Goal: Task Accomplishment & Management: Manage account settings

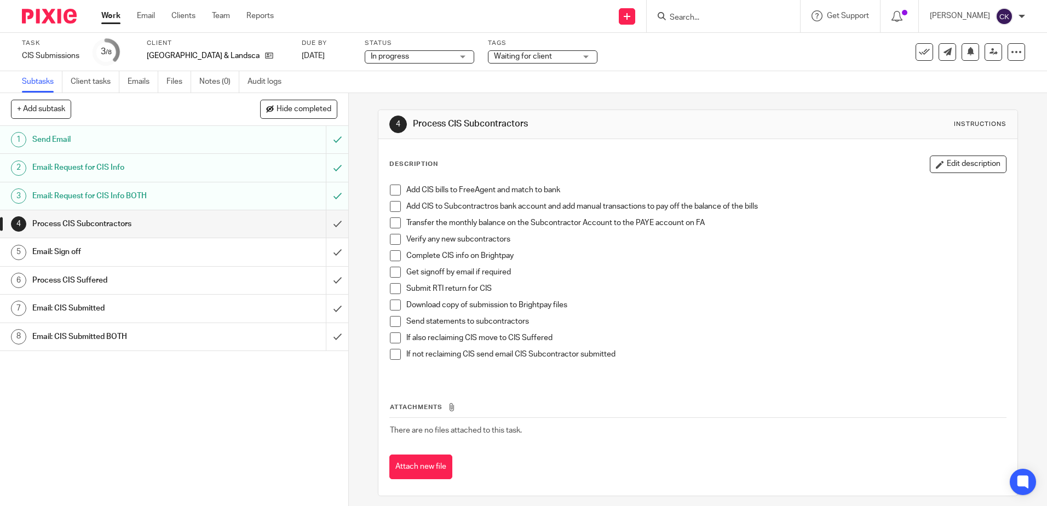
click at [201, 315] on h1 "Email: CIS Submitted" at bounding box center [126, 308] width 188 height 16
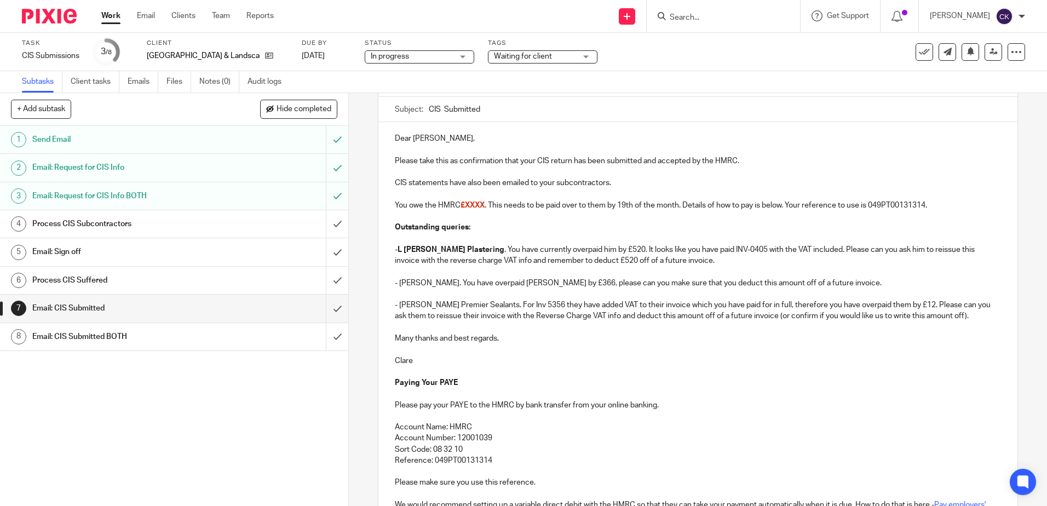
scroll to position [109, 0]
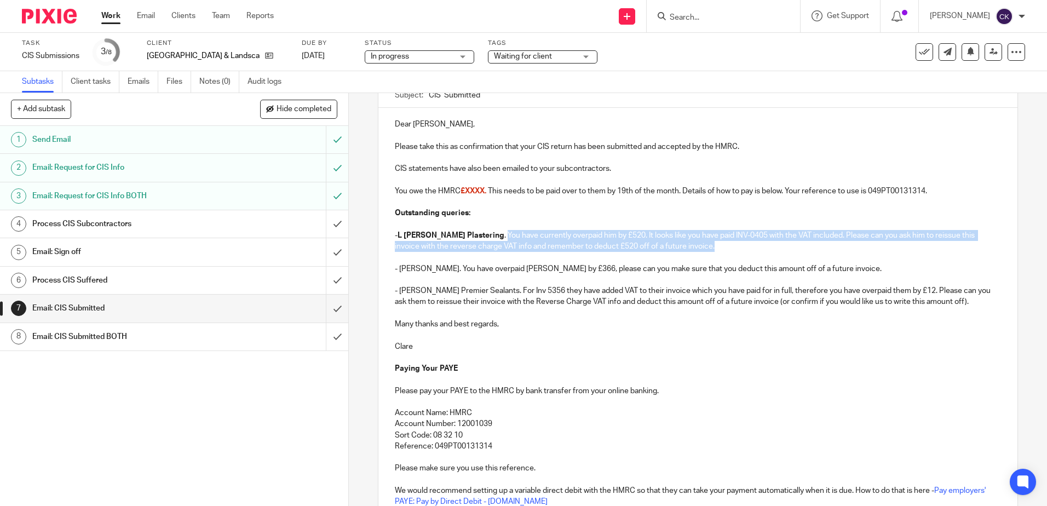
drag, startPoint x: 669, startPoint y: 245, endPoint x: 471, endPoint y: 239, distance: 198.3
click at [471, 239] on p "- L Phillips Plastering . You have currently overpaid him by £520. It looks lik…" at bounding box center [697, 241] width 605 height 22
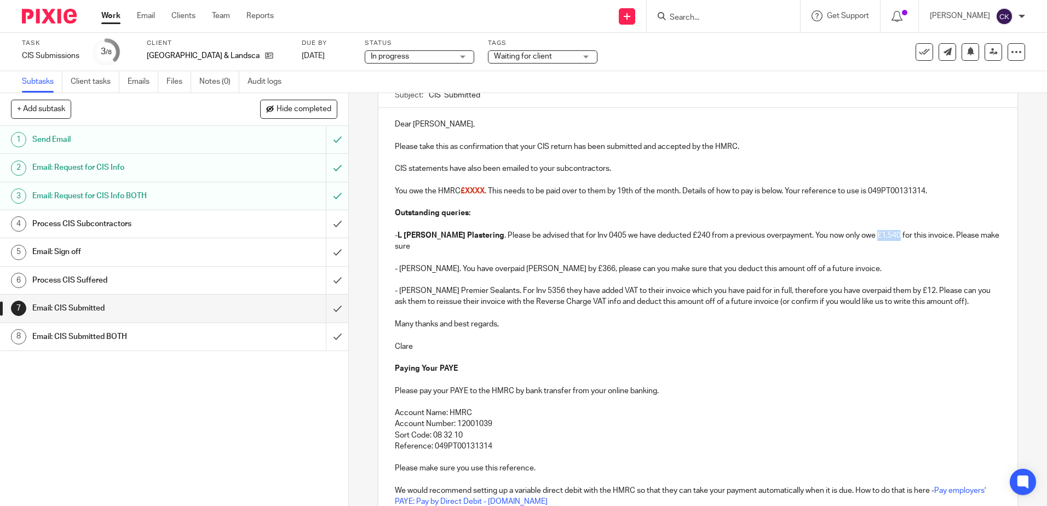
drag, startPoint x: 868, startPoint y: 238, endPoint x: 844, endPoint y: 238, distance: 23.5
click at [844, 238] on p "- L Phillips Plastering . Please be advised that for Inv 0405 we have deducted …" at bounding box center [697, 241] width 605 height 22
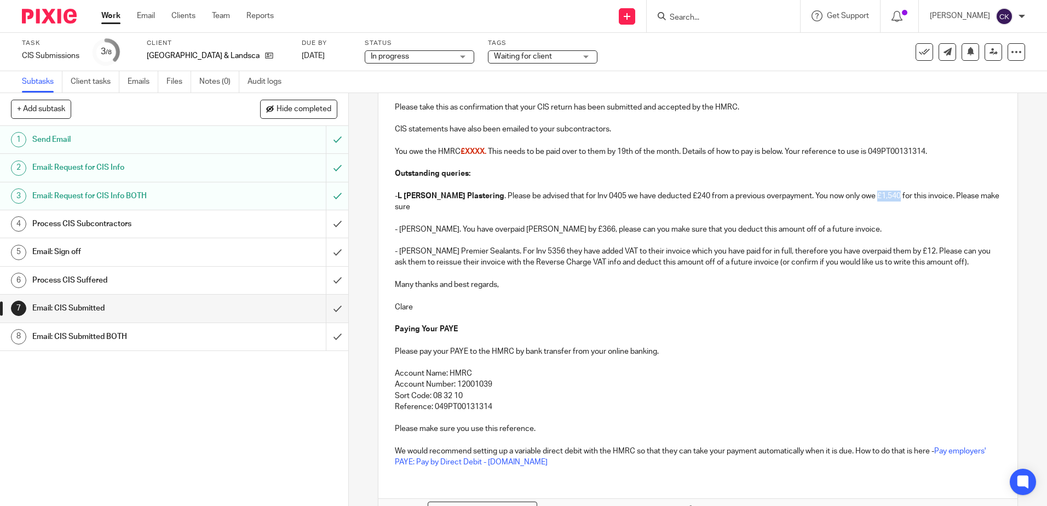
scroll to position [206, 0]
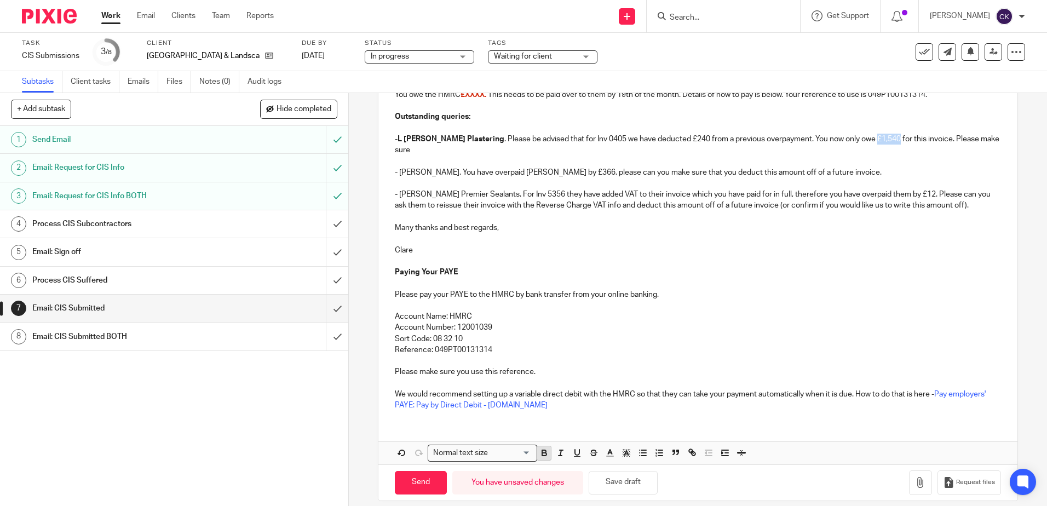
click at [541, 448] on icon "button" at bounding box center [544, 453] width 10 height 10
click at [856, 267] on p "Paying Your PAYE" at bounding box center [697, 272] width 605 height 11
drag, startPoint x: 990, startPoint y: 141, endPoint x: 924, endPoint y: 140, distance: 65.7
click at [924, 140] on div "Dear Richard, Please take this as confirmation that your CIS return has been su…" at bounding box center [697, 214] width 638 height 407
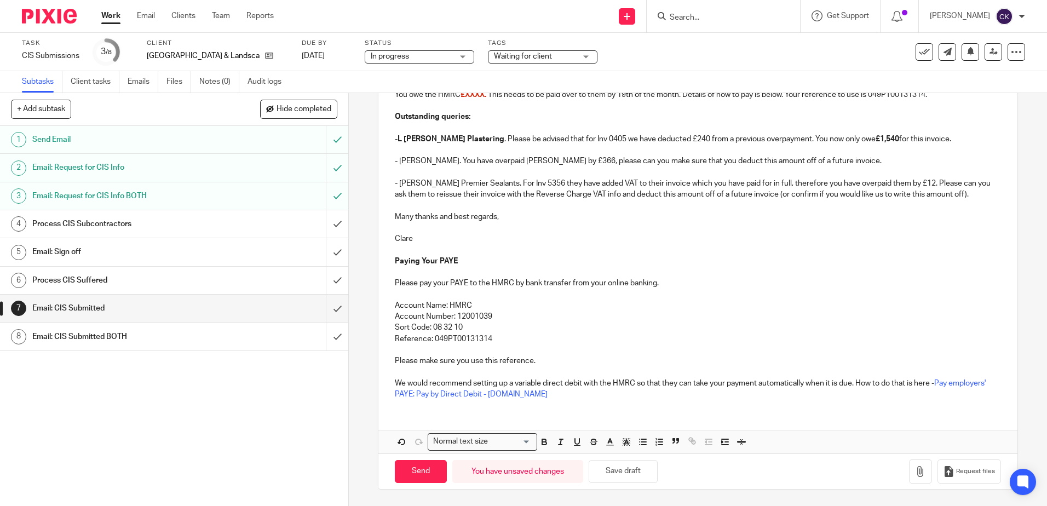
click at [918, 141] on p "- L Phillips Plastering . Please be advised that for Inv 0405 we have deducted …" at bounding box center [697, 139] width 605 height 11
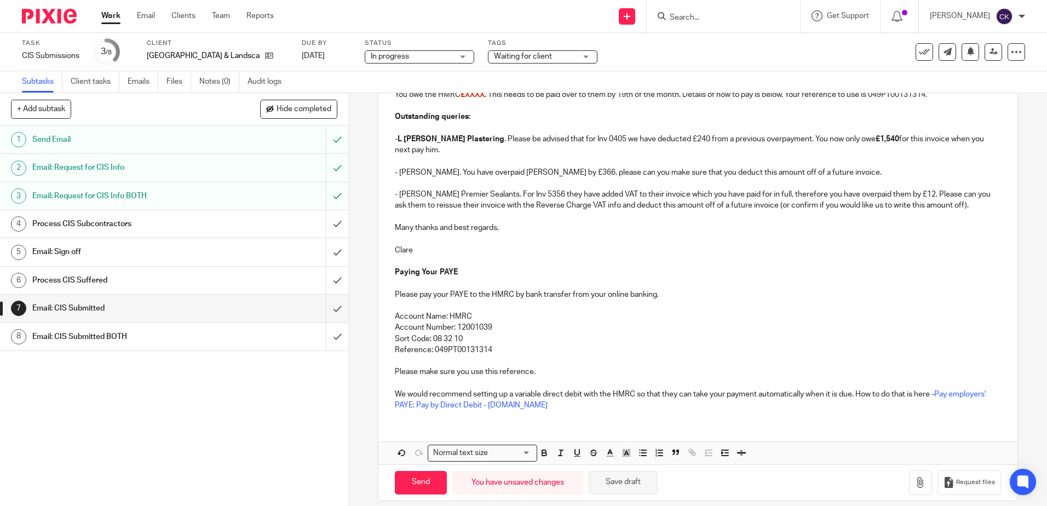
click at [608, 488] on button "Save draft" at bounding box center [622, 483] width 69 height 24
click at [958, 207] on p "- R W Ward Premier Sealants. For Inv 5356 they have added VAT to their invoice …" at bounding box center [697, 200] width 605 height 22
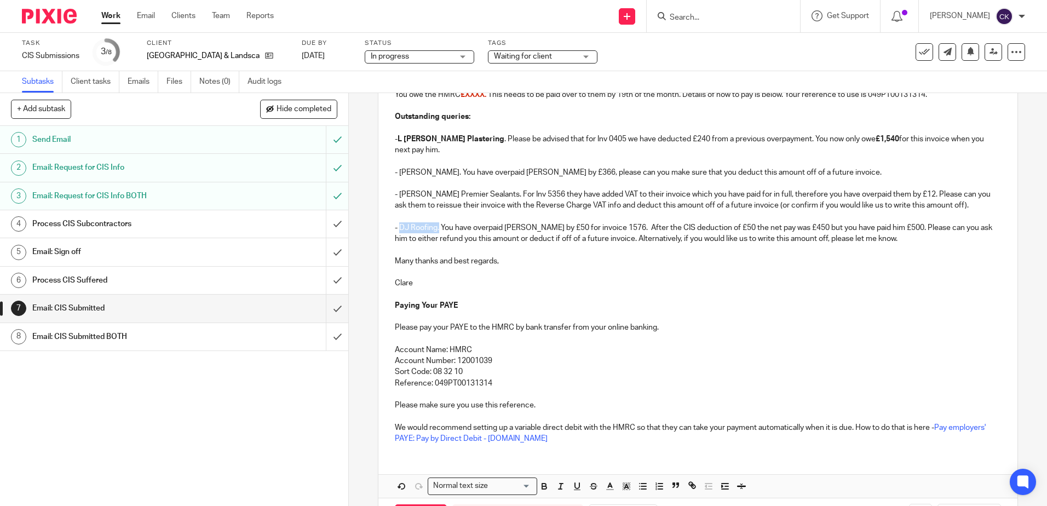
drag, startPoint x: 436, startPoint y: 229, endPoint x: 398, endPoint y: 229, distance: 37.8
click at [398, 229] on p "- DJ Roofing. You have overpaid Doug by £50 for invoice 1576. After the CIS ded…" at bounding box center [697, 233] width 605 height 22
click at [541, 484] on icon "button" at bounding box center [544, 486] width 10 height 10
click at [522, 309] on p "Paying Your PAYE" at bounding box center [697, 305] width 605 height 11
drag, startPoint x: 489, startPoint y: 191, endPoint x: 398, endPoint y: 198, distance: 90.6
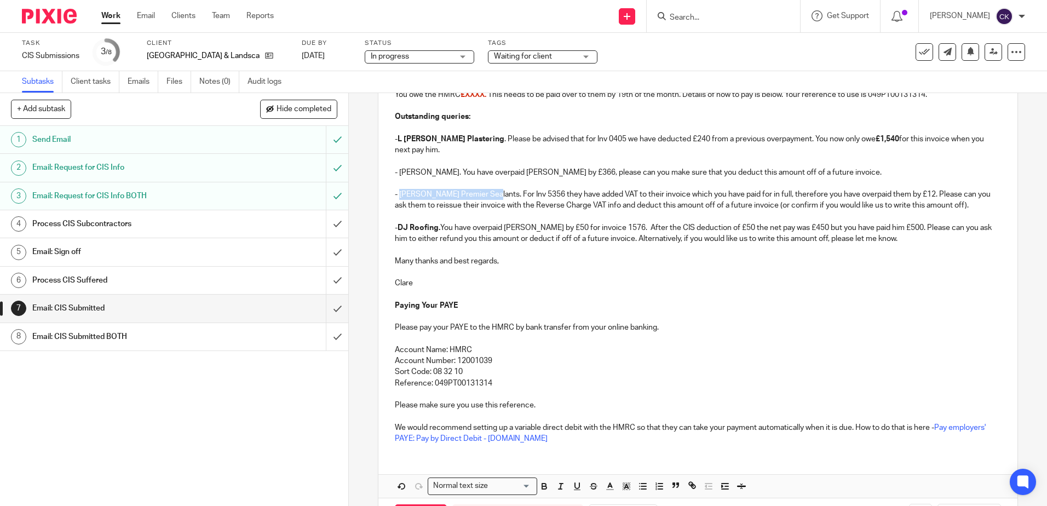
click at [398, 198] on p "- R W Ward Premier Sealants. For Inv 5356 they have added VAT to their invoice …" at bounding box center [697, 200] width 605 height 22
click at [542, 486] on icon "button" at bounding box center [544, 487] width 4 height 3
click at [559, 281] on p "Clare" at bounding box center [697, 283] width 605 height 11
drag, startPoint x: 463, startPoint y: 175, endPoint x: 397, endPoint y: 176, distance: 65.7
click at [397, 176] on p "- Aidan Lacey Brooks. You have overpaid Aidan by £366, please can you make sure…" at bounding box center [697, 172] width 605 height 11
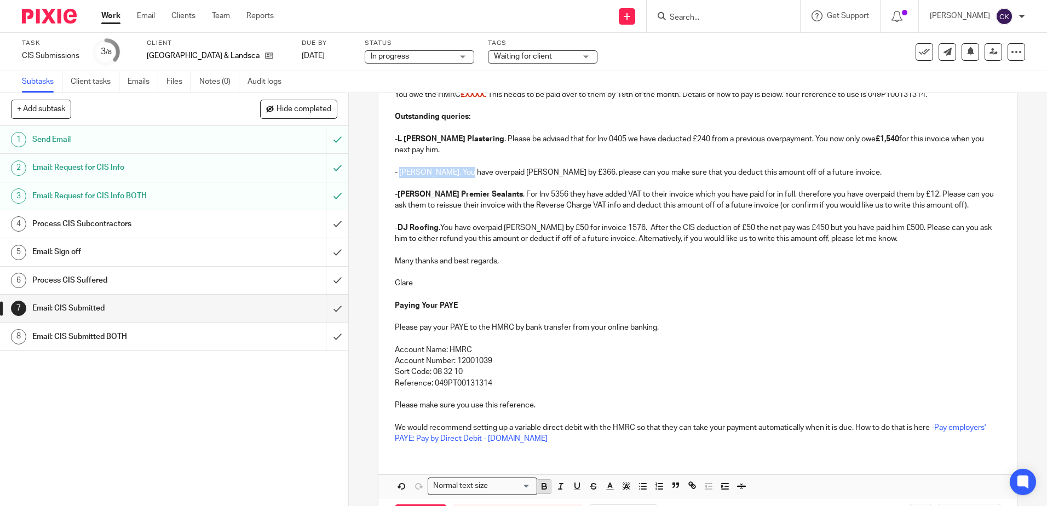
click at [539, 483] on icon "button" at bounding box center [544, 486] width 10 height 10
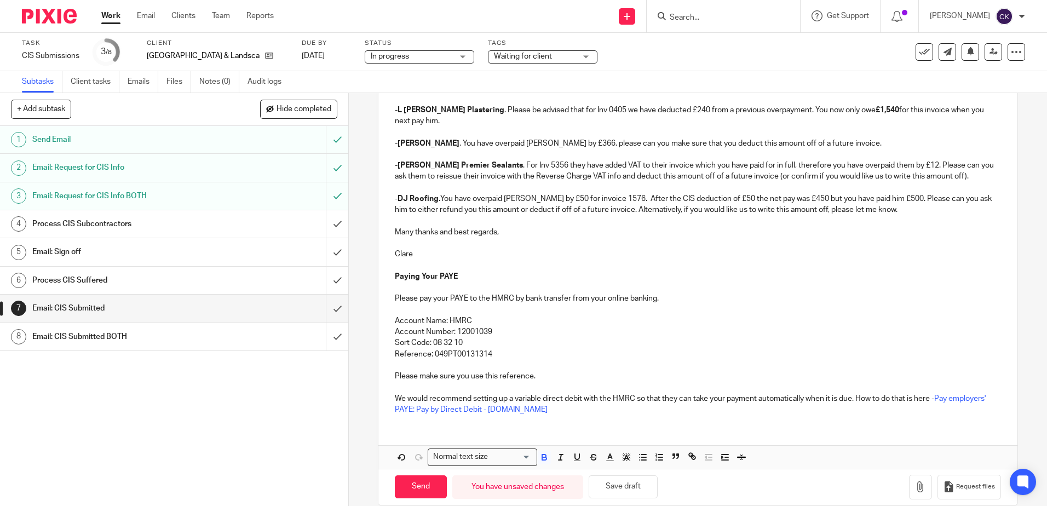
scroll to position [251, 0]
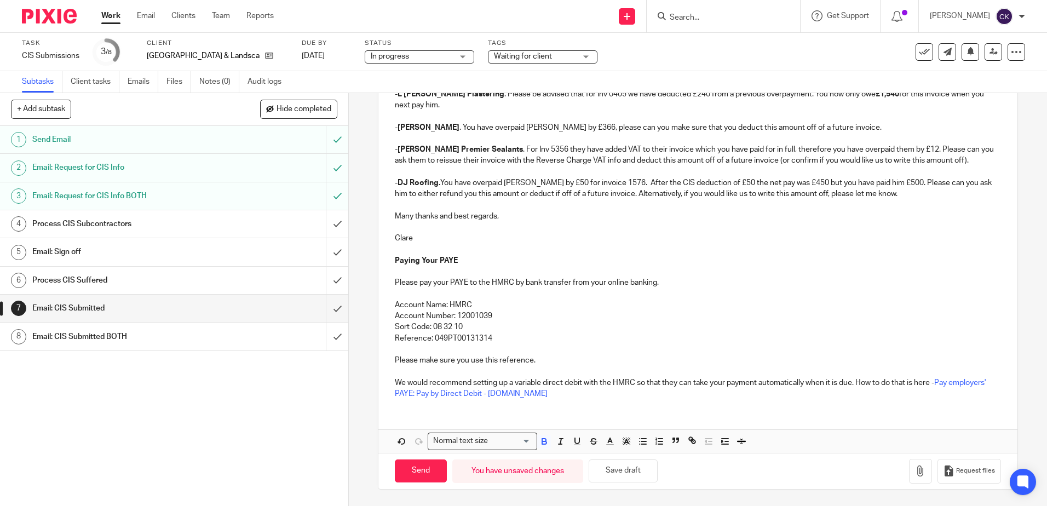
click at [662, 334] on p "Reference: 049PT00131314" at bounding box center [697, 338] width 605 height 11
click at [608, 471] on button "Save draft" at bounding box center [622, 471] width 69 height 24
click at [638, 470] on button "Save draft" at bounding box center [622, 471] width 69 height 24
click at [114, 20] on link "Work" at bounding box center [110, 15] width 19 height 11
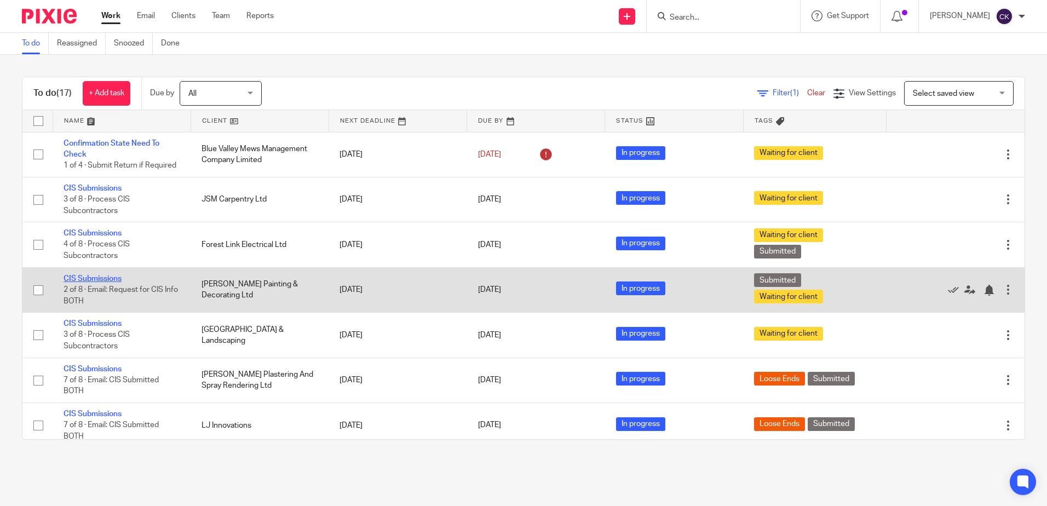
click at [92, 278] on link "CIS Submissions" at bounding box center [92, 279] width 58 height 8
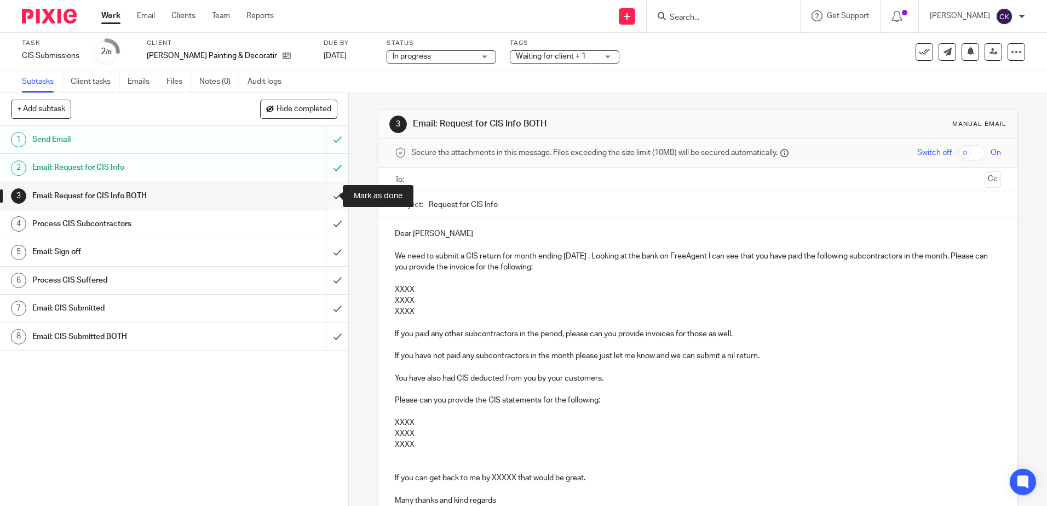
click at [330, 198] on input "submit" at bounding box center [174, 195] width 348 height 27
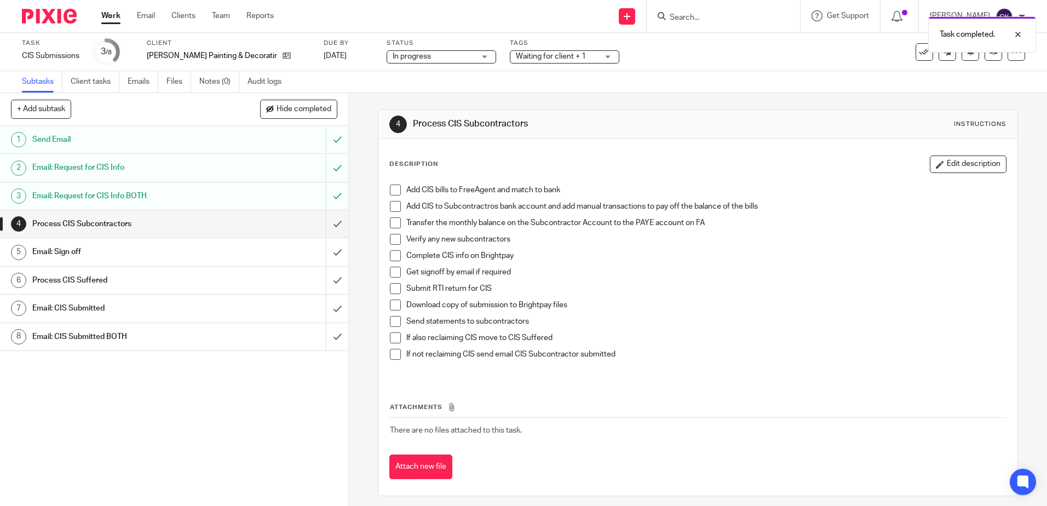
click at [390, 190] on span at bounding box center [395, 189] width 11 height 11
click at [391, 207] on span at bounding box center [395, 206] width 11 height 11
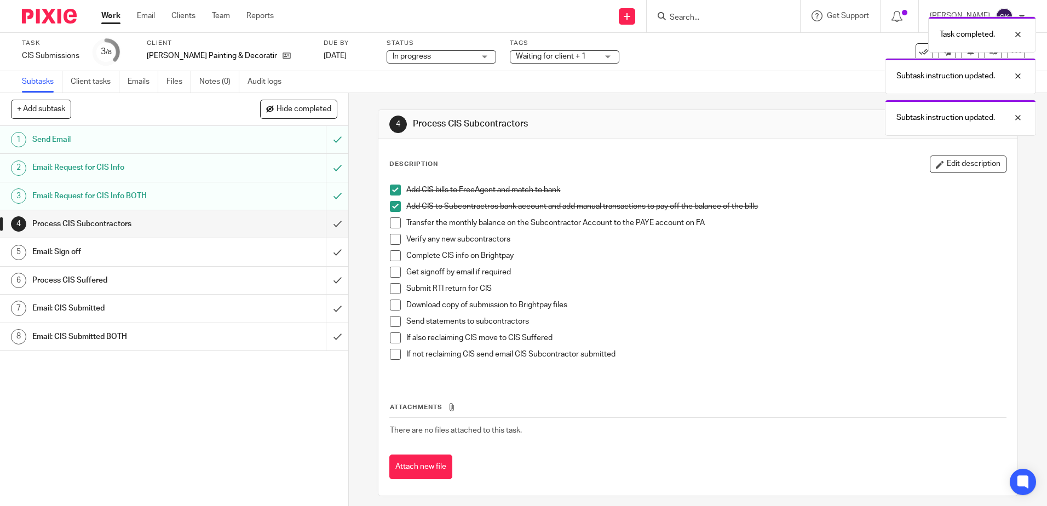
click at [392, 223] on span at bounding box center [395, 222] width 11 height 11
click at [390, 239] on span at bounding box center [395, 239] width 11 height 11
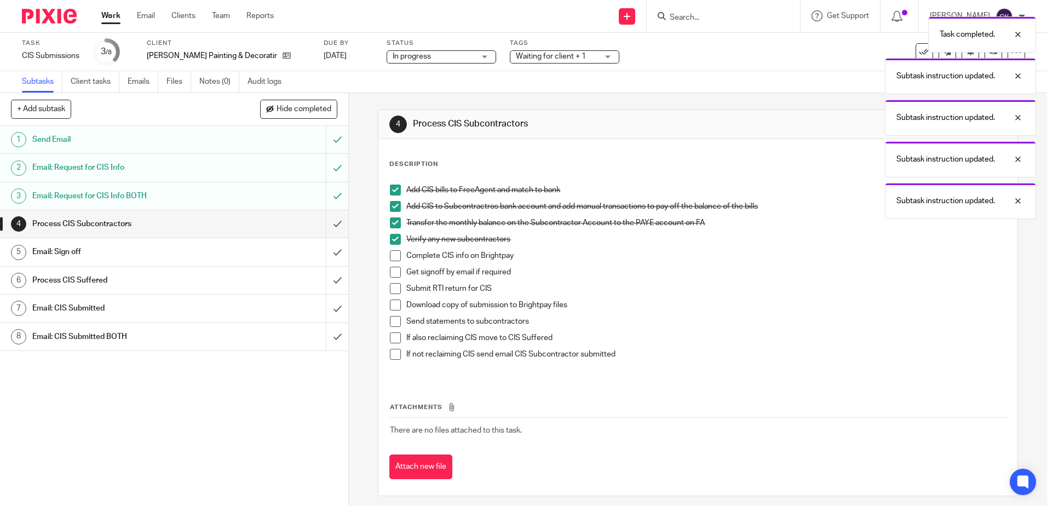
click at [392, 254] on span at bounding box center [395, 255] width 11 height 11
drag, startPoint x: 389, startPoint y: 270, endPoint x: 393, endPoint y: 285, distance: 14.9
click at [390, 270] on span at bounding box center [395, 272] width 11 height 11
click at [390, 287] on span at bounding box center [395, 288] width 11 height 11
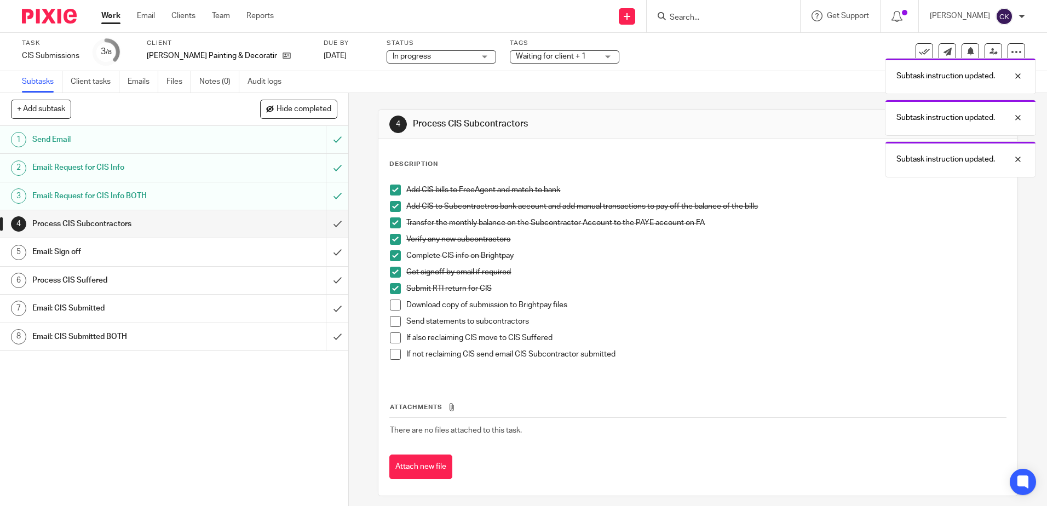
click at [390, 304] on span at bounding box center [395, 304] width 11 height 11
click at [391, 321] on span at bounding box center [395, 321] width 11 height 11
click at [390, 338] on span at bounding box center [395, 337] width 11 height 11
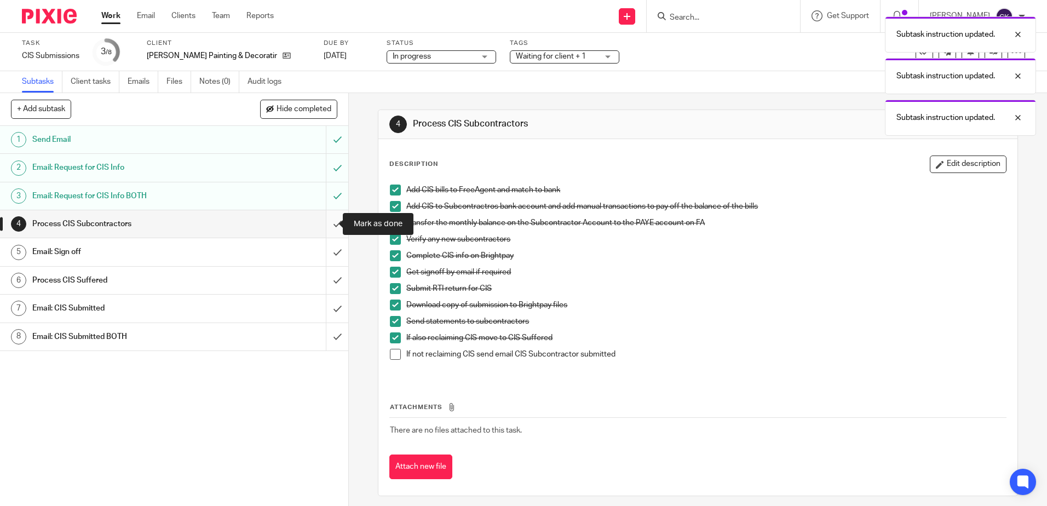
click at [325, 224] on input "submit" at bounding box center [174, 223] width 348 height 27
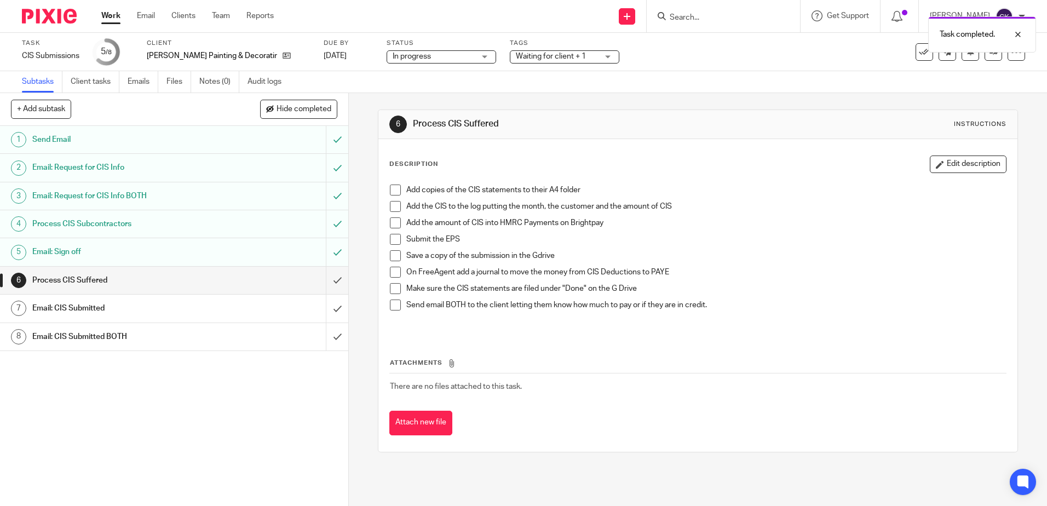
click at [391, 188] on span at bounding box center [395, 189] width 11 height 11
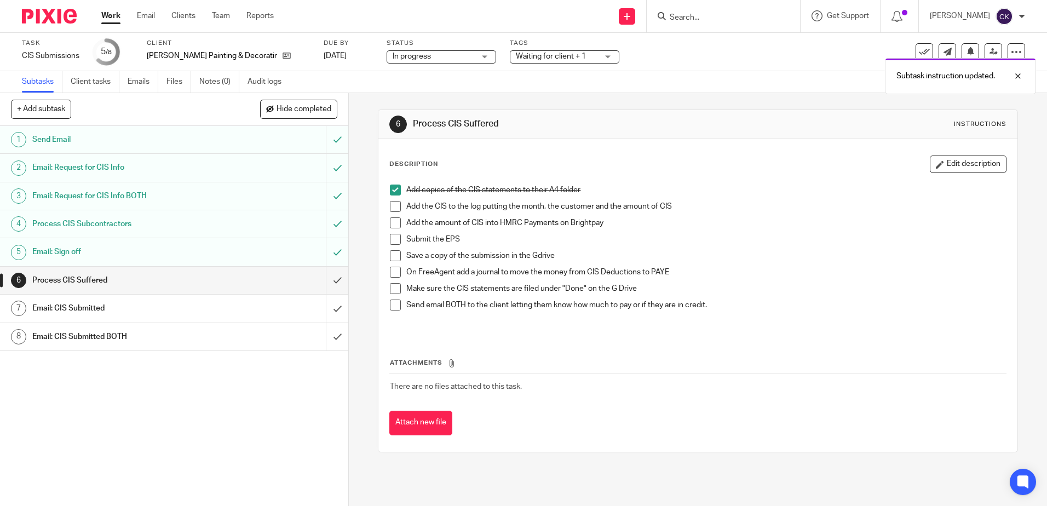
click at [390, 206] on span at bounding box center [395, 206] width 11 height 11
click at [390, 227] on span at bounding box center [395, 222] width 11 height 11
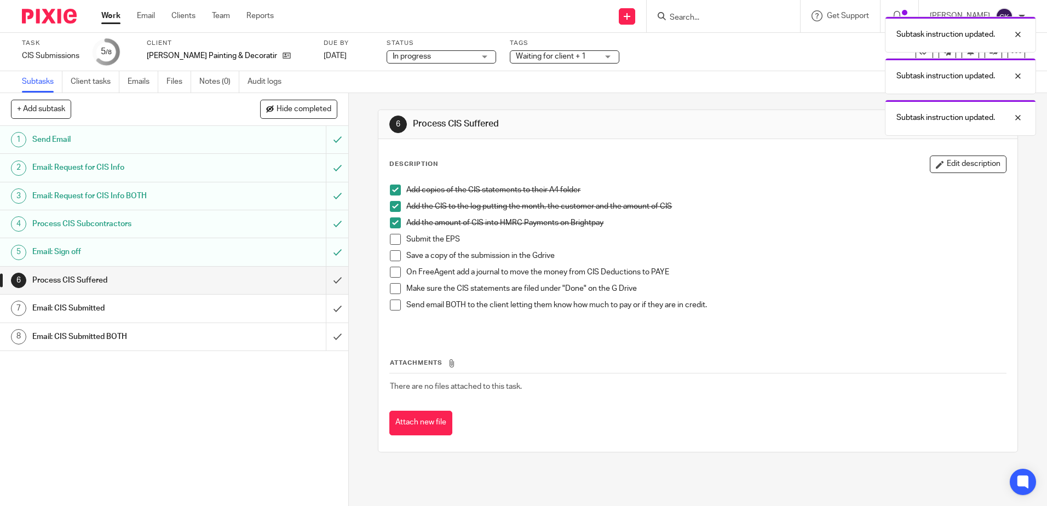
click at [390, 237] on span at bounding box center [395, 239] width 11 height 11
click at [390, 256] on span at bounding box center [395, 255] width 11 height 11
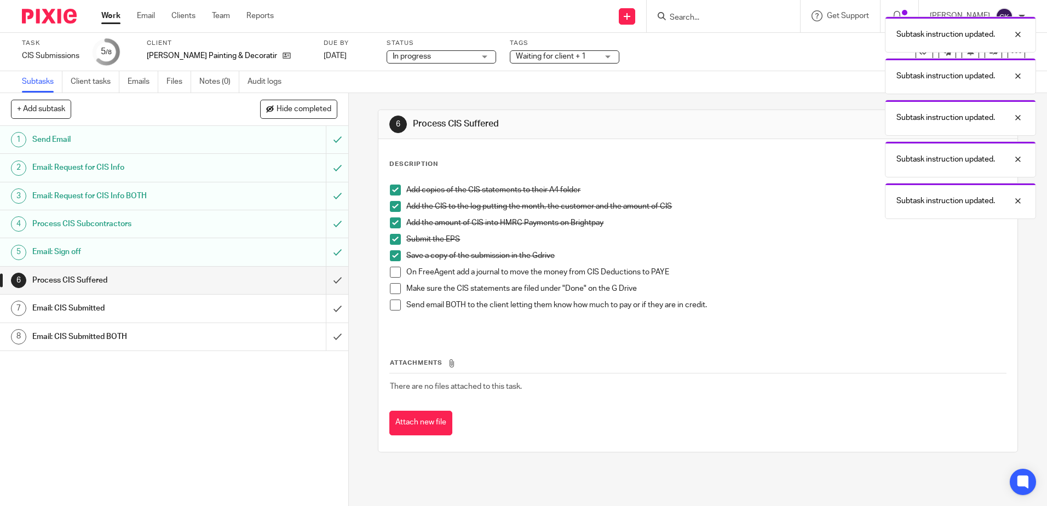
click at [390, 271] on span at bounding box center [395, 272] width 11 height 11
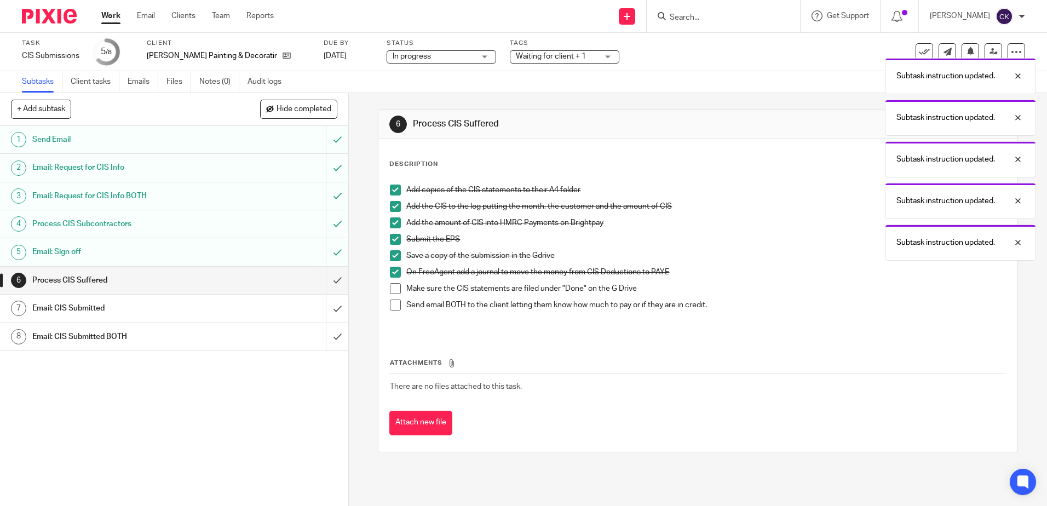
click at [391, 290] on span at bounding box center [395, 288] width 11 height 11
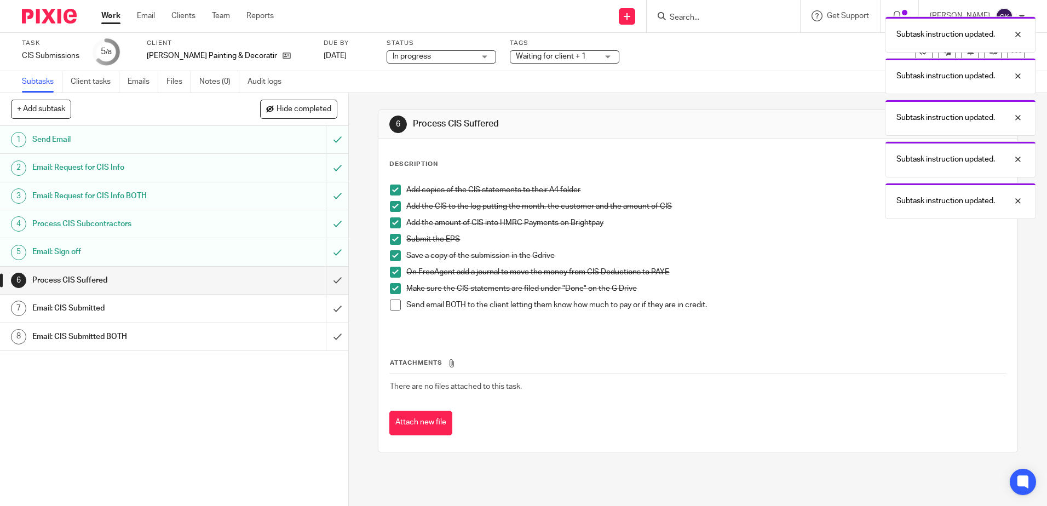
click at [391, 302] on span at bounding box center [395, 304] width 11 height 11
click at [326, 283] on input "submit" at bounding box center [174, 280] width 348 height 27
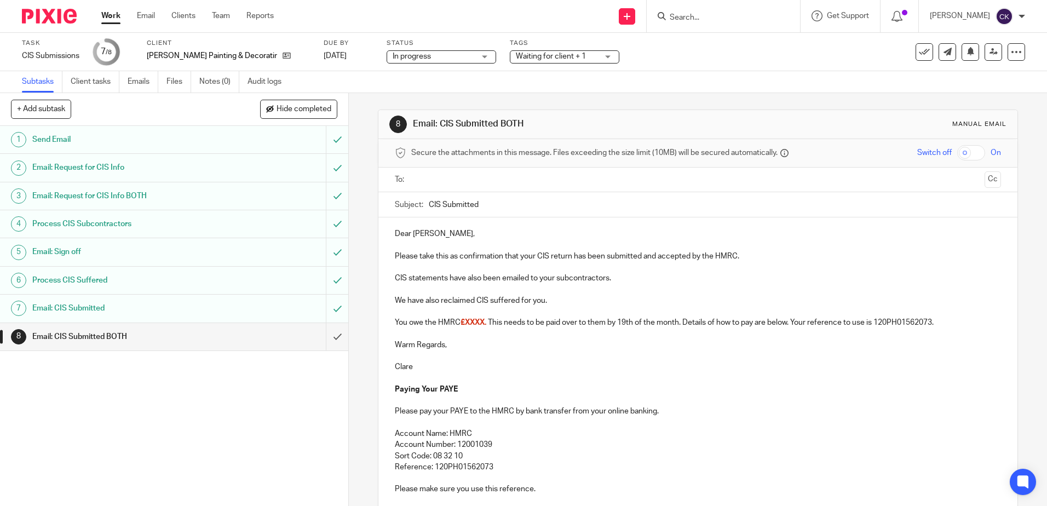
click at [733, 258] on p "Please take this as confirmation that your CIS return has been submitted and ac…" at bounding box center [697, 256] width 605 height 11
click at [550, 302] on p "We have also reclaimed CIS suffered for you." at bounding box center [697, 300] width 605 height 11
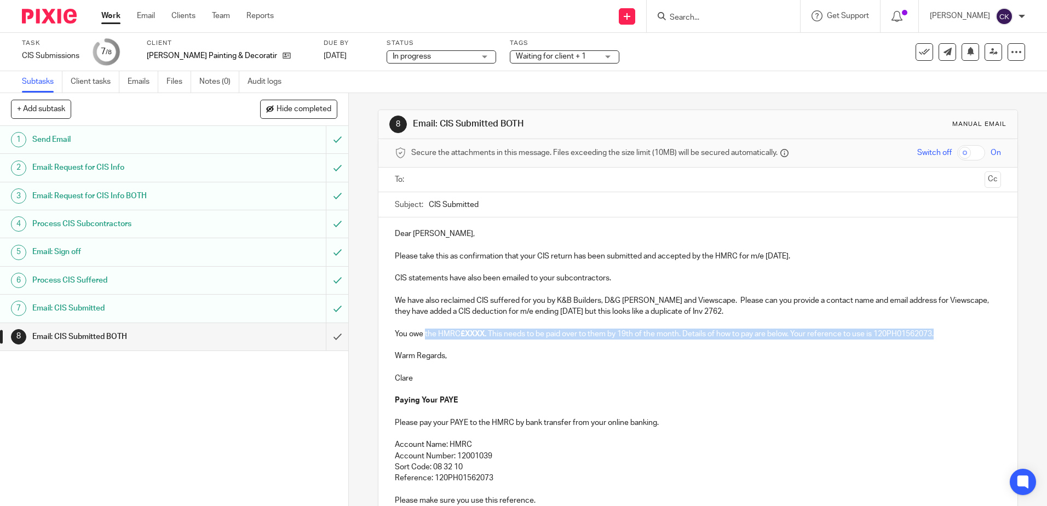
drag, startPoint x: 945, startPoint y: 334, endPoint x: 422, endPoint y: 334, distance: 522.7
click at [422, 334] on p "You owe the HMRC £XXXX. This needs to be paid over to them by 19th of the month…" at bounding box center [697, 333] width 605 height 11
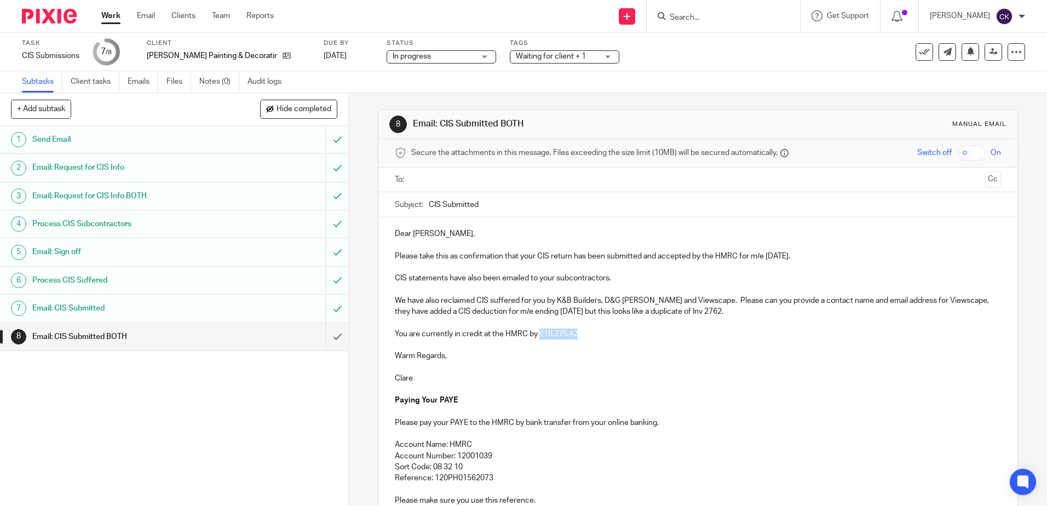
drag, startPoint x: 579, startPoint y: 336, endPoint x: 536, endPoint y: 329, distance: 43.2
click at [536, 329] on p "You are currently in credit at the HMRC by £18,275.42" at bounding box center [697, 333] width 605 height 11
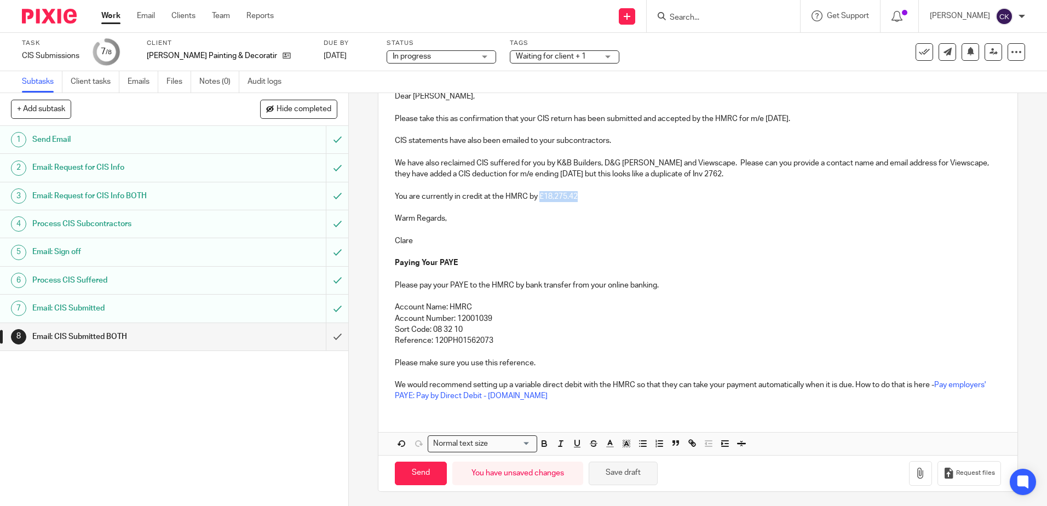
scroll to position [140, 0]
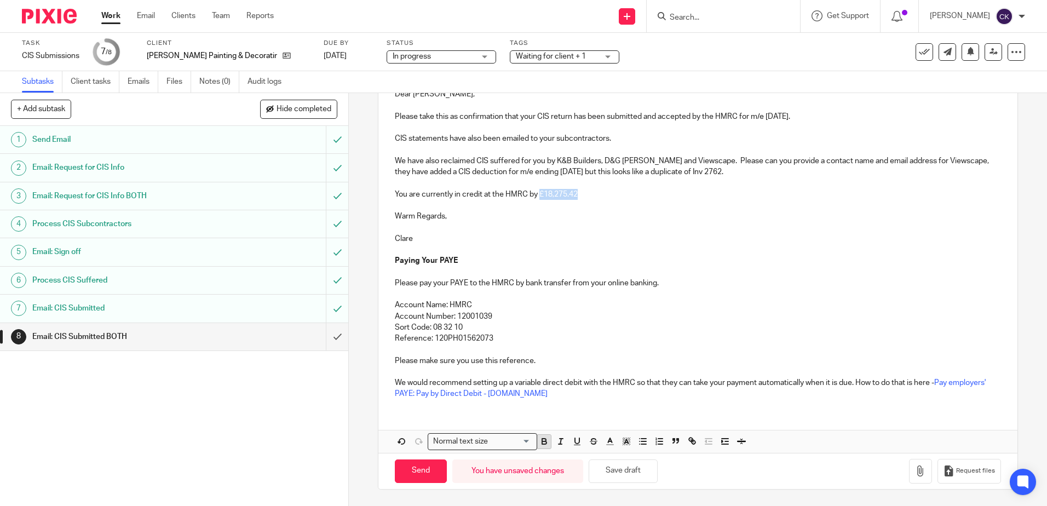
click at [542, 440] on icon "button" at bounding box center [544, 439] width 4 height 3
click at [627, 338] on p "Reference: 120PH01562073" at bounding box center [697, 338] width 605 height 11
click at [576, 194] on p "You are currently in credit at the HMRC by £18,275.42" at bounding box center [697, 194] width 605 height 11
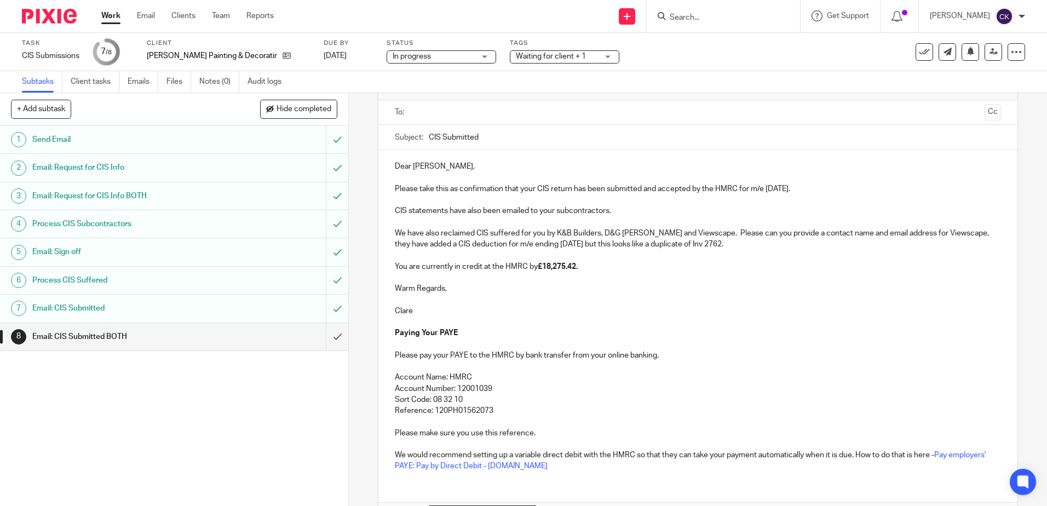
scroll to position [0, 0]
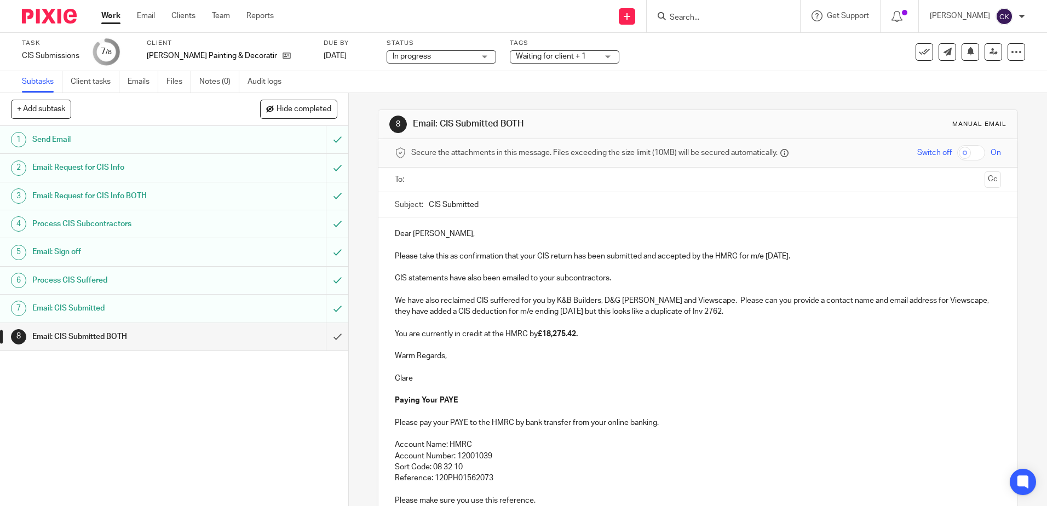
click at [420, 183] on input "text" at bounding box center [697, 180] width 564 height 13
click at [770, 317] on p "We have also reclaimed CIS suffered for you by K&B Builders, D&G Morgan, TJ Buc…" at bounding box center [697, 308] width 605 height 22
click at [586, 333] on p "You are currently in credit at the HMRC by £18,275.42." at bounding box center [697, 336] width 605 height 11
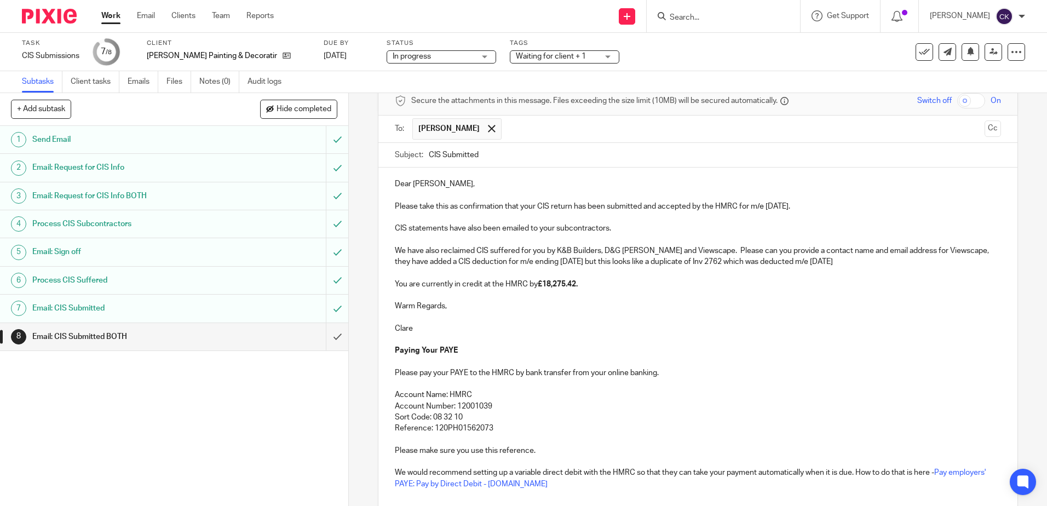
scroll to position [142, 0]
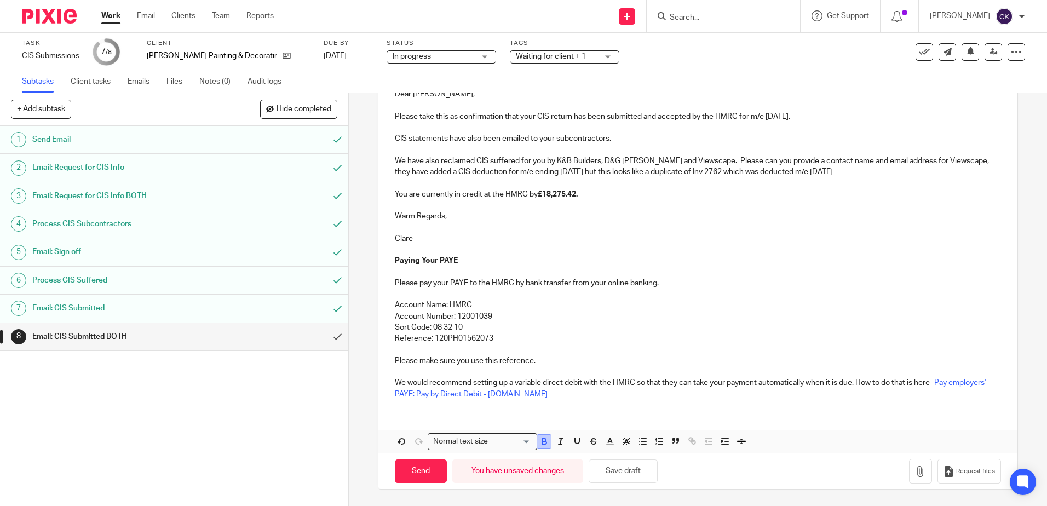
click at [542, 442] on icon "button" at bounding box center [544, 443] width 4 height 3
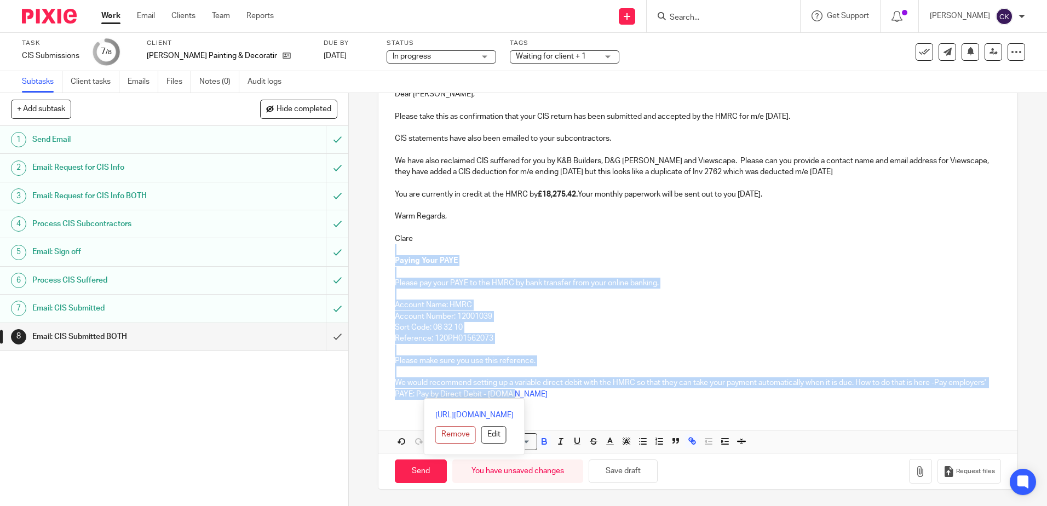
drag, startPoint x: 568, startPoint y: 394, endPoint x: 379, endPoint y: 254, distance: 235.3
click at [379, 254] on div "Dear Glyn, Please take this as confirmation that your CIS return has been submi…" at bounding box center [697, 243] width 638 height 330
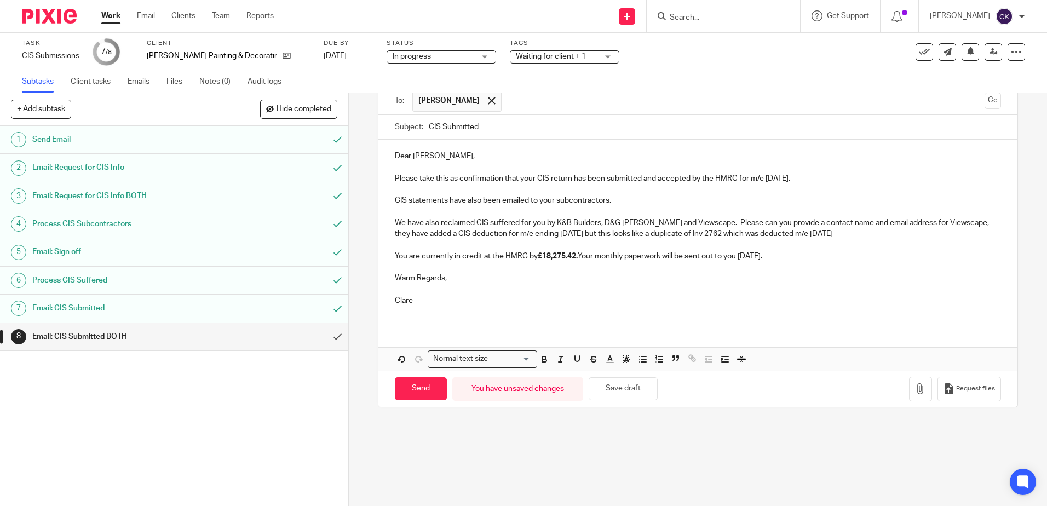
scroll to position [80, 0]
drag, startPoint x: 419, startPoint y: 389, endPoint x: 453, endPoint y: 356, distance: 46.5
click at [420, 389] on input "Send" at bounding box center [421, 389] width 52 height 24
type input "Sent"
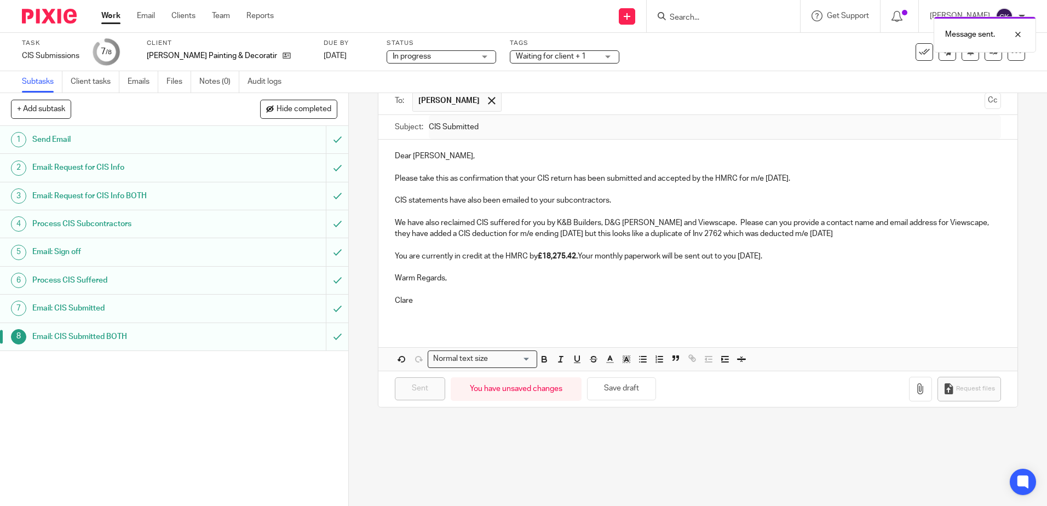
drag, startPoint x: 108, startPoint y: 18, endPoint x: 115, endPoint y: 21, distance: 7.8
click at [108, 18] on link "Work" at bounding box center [110, 15] width 19 height 11
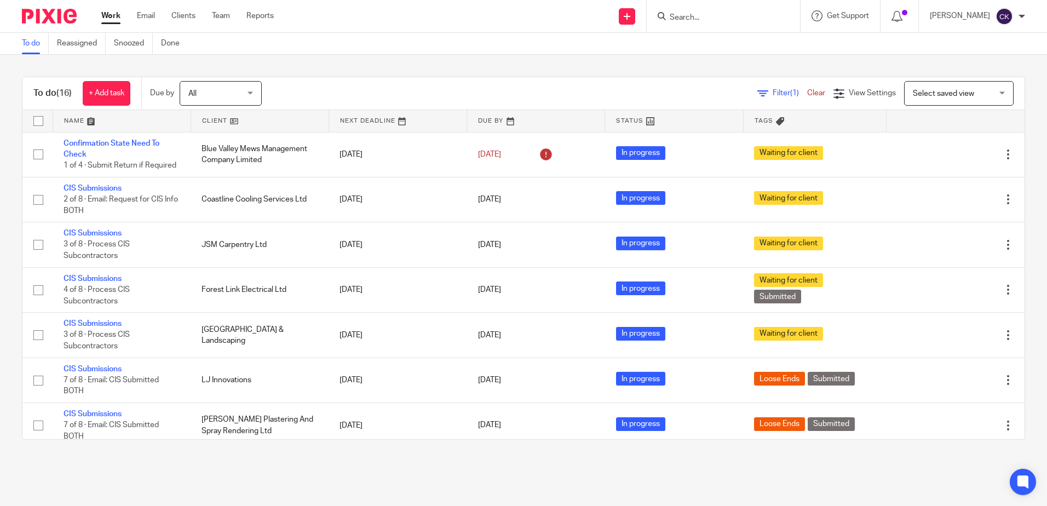
click at [703, 21] on input "Search" at bounding box center [717, 18] width 99 height 10
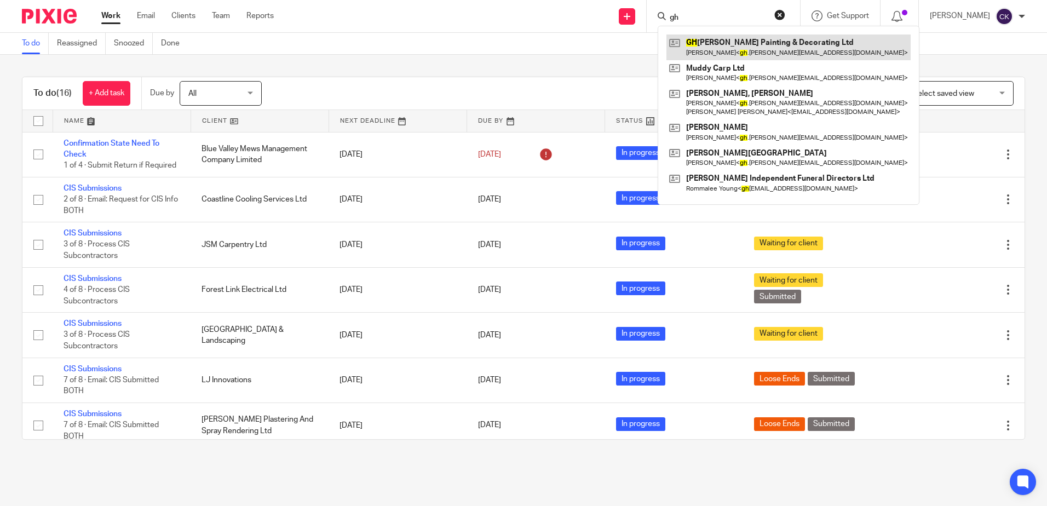
type input "gh"
click at [754, 46] on link at bounding box center [788, 46] width 244 height 25
click at [729, 48] on link at bounding box center [788, 46] width 244 height 25
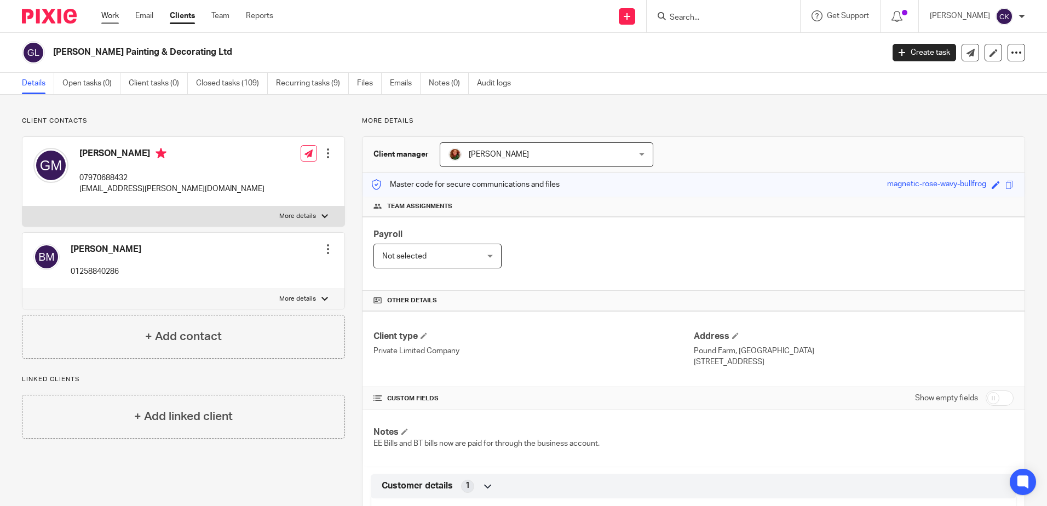
click at [109, 16] on link "Work" at bounding box center [110, 15] width 18 height 11
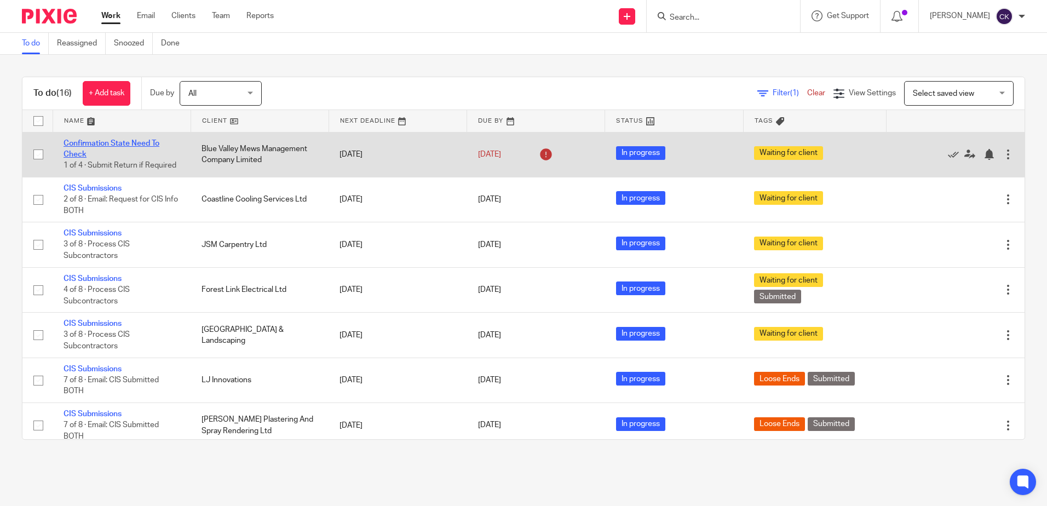
click at [95, 143] on link "Confirmation State Need To Check" at bounding box center [111, 149] width 96 height 19
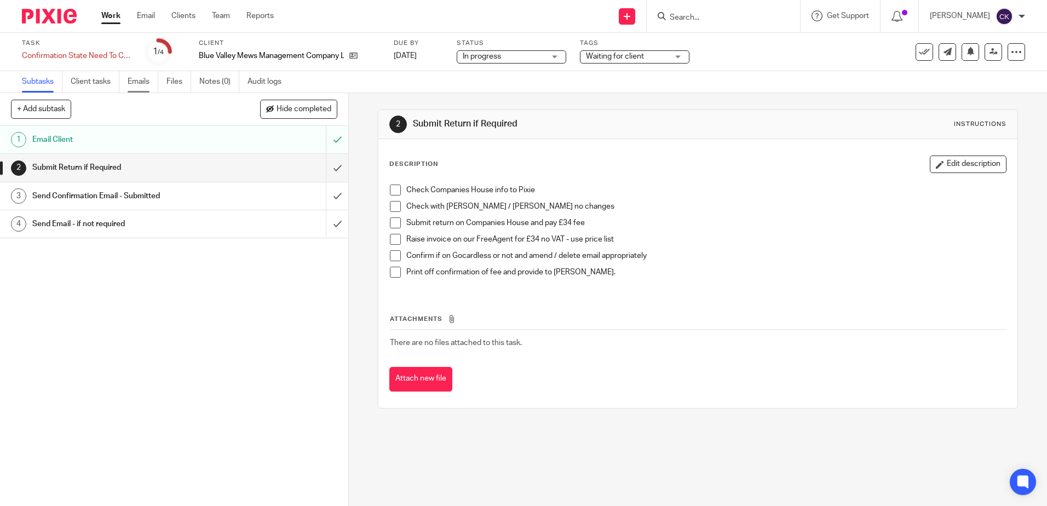
click at [141, 80] on link "Emails" at bounding box center [143, 81] width 31 height 21
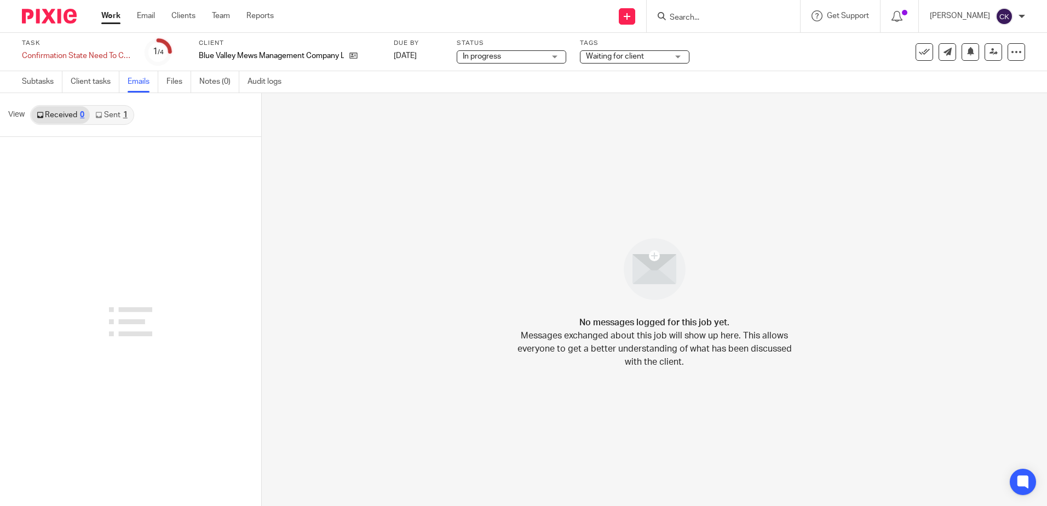
click at [116, 114] on link "Sent 1" at bounding box center [111, 115] width 43 height 18
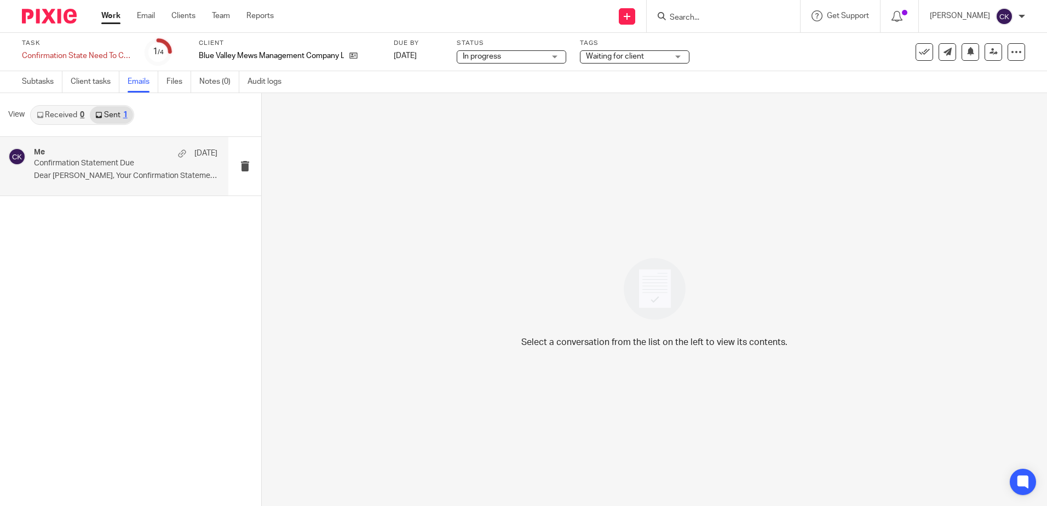
click at [95, 177] on p "Dear [PERSON_NAME], Your Confirmation Statement for..." at bounding box center [125, 175] width 183 height 9
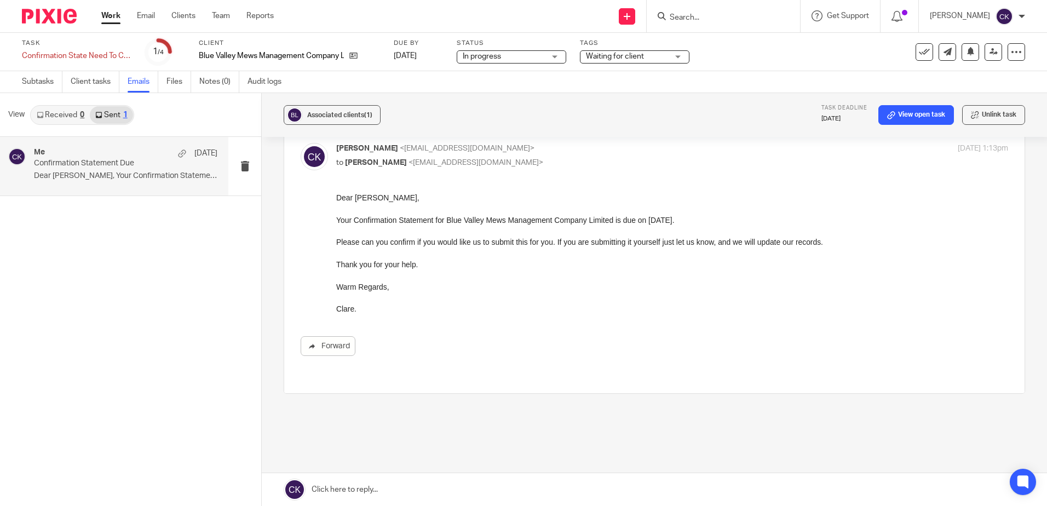
scroll to position [55, 0]
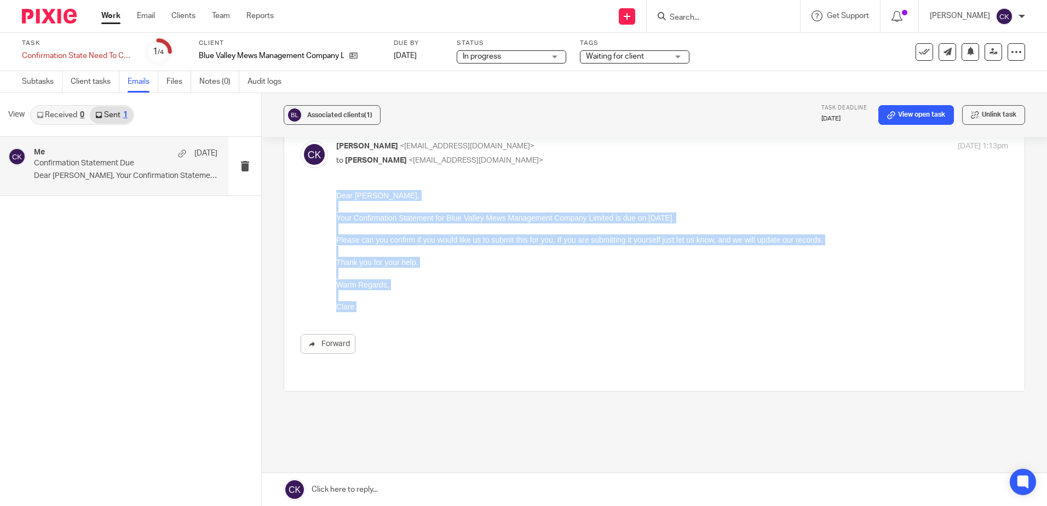
drag, startPoint x: 357, startPoint y: 307, endPoint x: 334, endPoint y: 199, distance: 109.7
click at [336, 199] on html "Dear David, Your Confirmation Statement for Blue Valley Mews Management Company…" at bounding box center [672, 251] width 672 height 122
drag, startPoint x: 334, startPoint y: 199, endPoint x: 345, endPoint y: 195, distance: 11.3
copy div "Dear David, Your Confirmation Statement for Blue Valley Mews Management Company…"
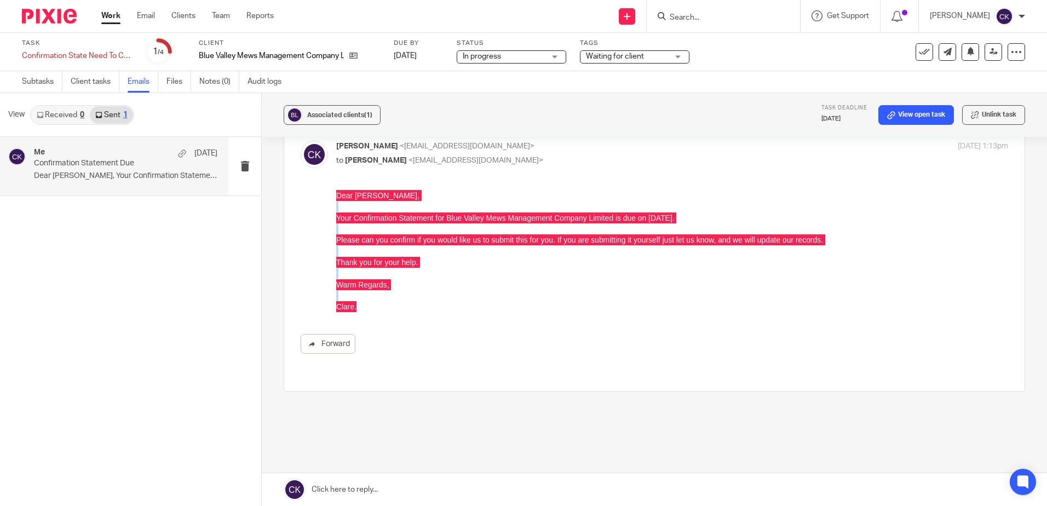
click at [695, 20] on input "Search" at bounding box center [717, 18] width 99 height 10
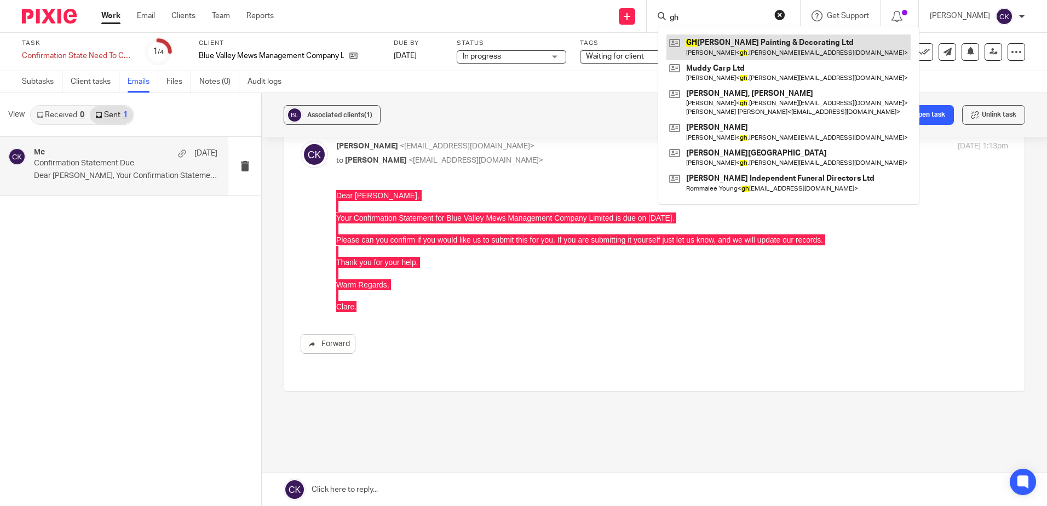
type input "gh"
click at [778, 40] on link at bounding box center [788, 46] width 244 height 25
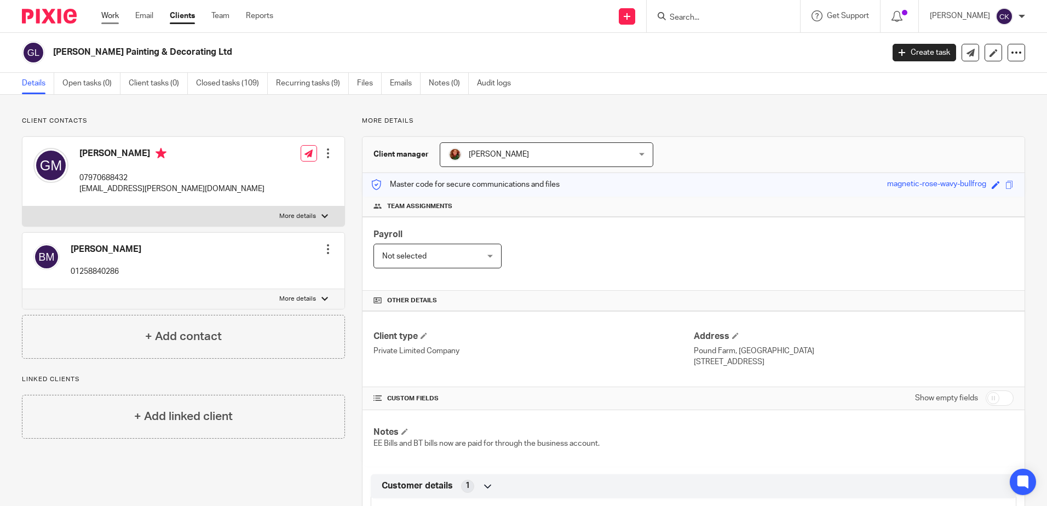
click at [106, 21] on link "Work" at bounding box center [110, 15] width 18 height 11
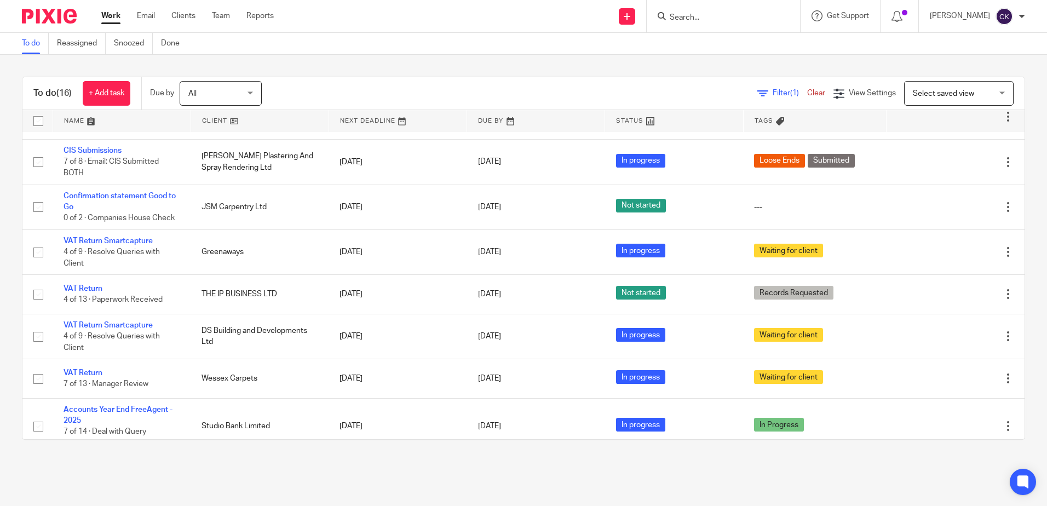
scroll to position [274, 0]
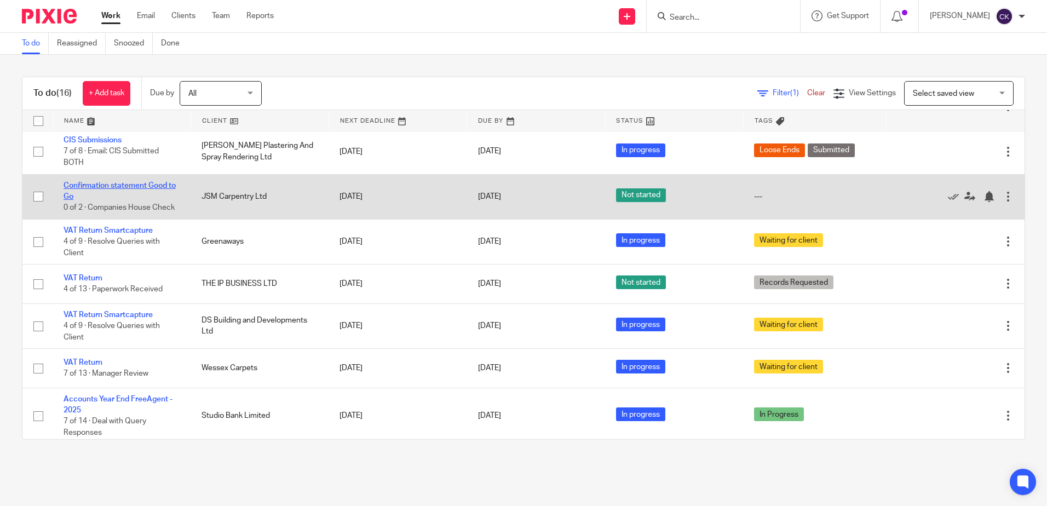
click at [100, 184] on link "Confirmation statement Good to Go" at bounding box center [119, 191] width 112 height 19
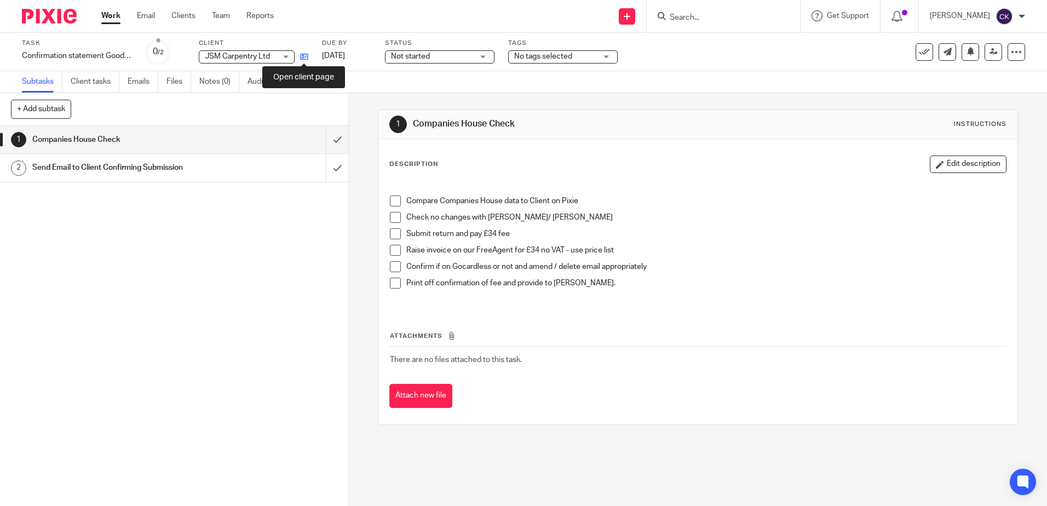
click at [302, 56] on icon at bounding box center [304, 57] width 8 height 8
click at [104, 20] on link "Work" at bounding box center [110, 15] width 19 height 11
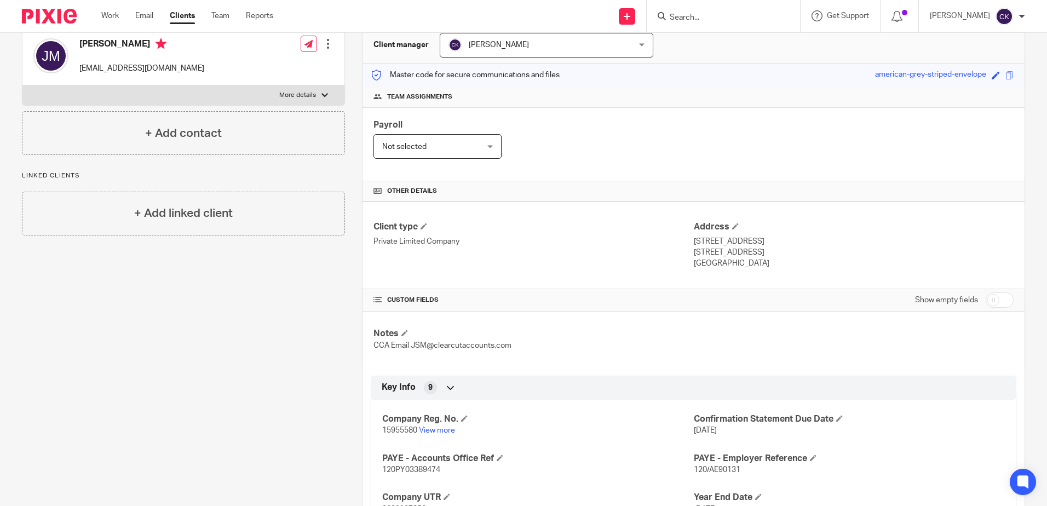
scroll to position [328, 0]
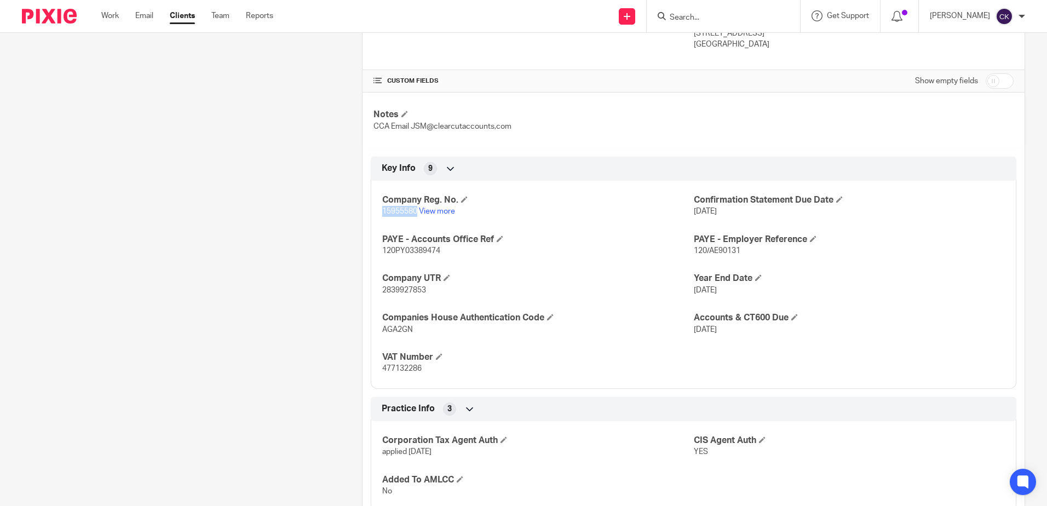
drag, startPoint x: 415, startPoint y: 211, endPoint x: 374, endPoint y: 213, distance: 40.6
click at [374, 213] on div "Company Reg. No. 15955580 View more Confirmation Statement Due Date 26 Sep 2025…" at bounding box center [693, 280] width 645 height 216
drag, startPoint x: 374, startPoint y: 213, endPoint x: 395, endPoint y: 212, distance: 20.8
copy span "15955580"
drag, startPoint x: 415, startPoint y: 331, endPoint x: 376, endPoint y: 333, distance: 39.4
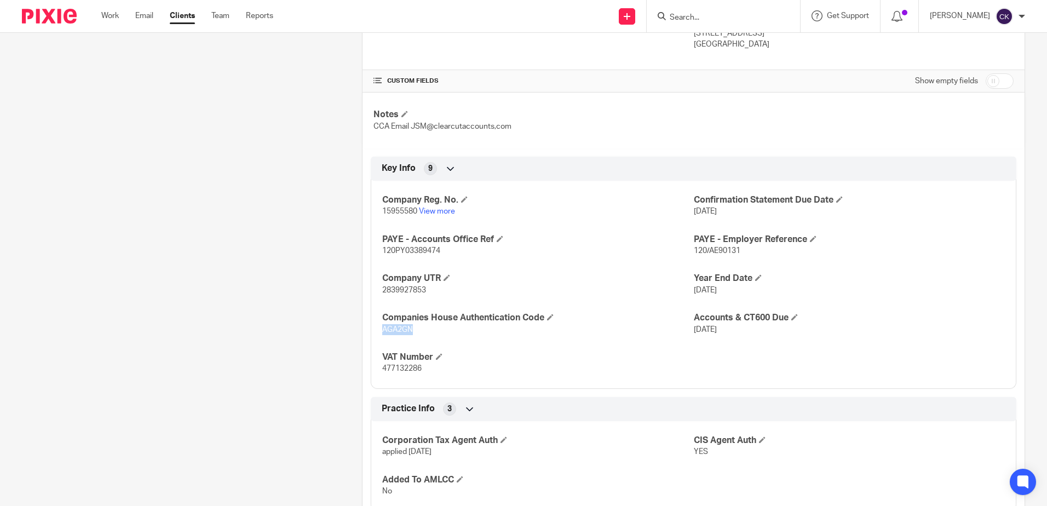
click at [376, 333] on div "Company Reg. No. 15955580 View more Confirmation Statement Due Date 26 Sep 2025…" at bounding box center [693, 280] width 645 height 216
drag, startPoint x: 376, startPoint y: 333, endPoint x: 384, endPoint y: 330, distance: 8.1
copy span "AGA2GN"
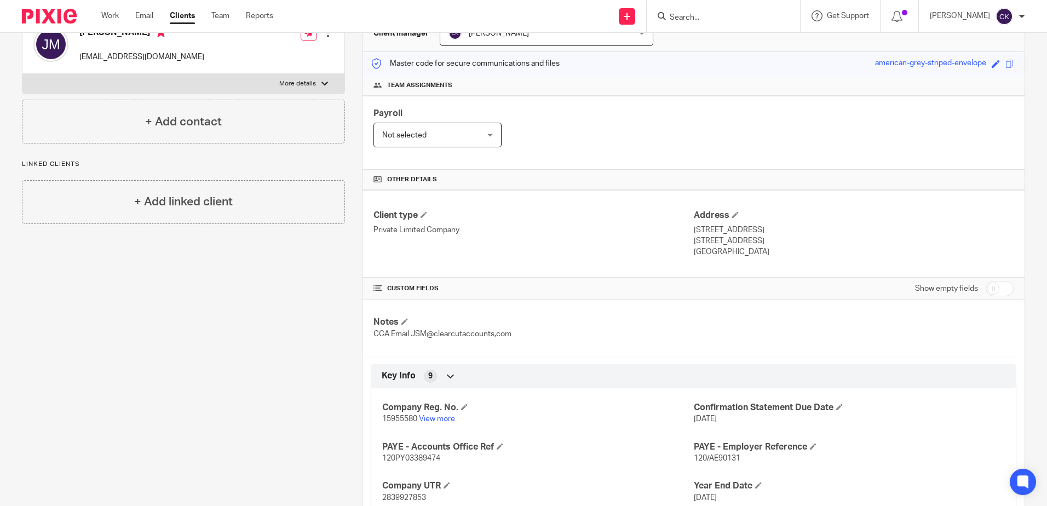
scroll to position [0, 0]
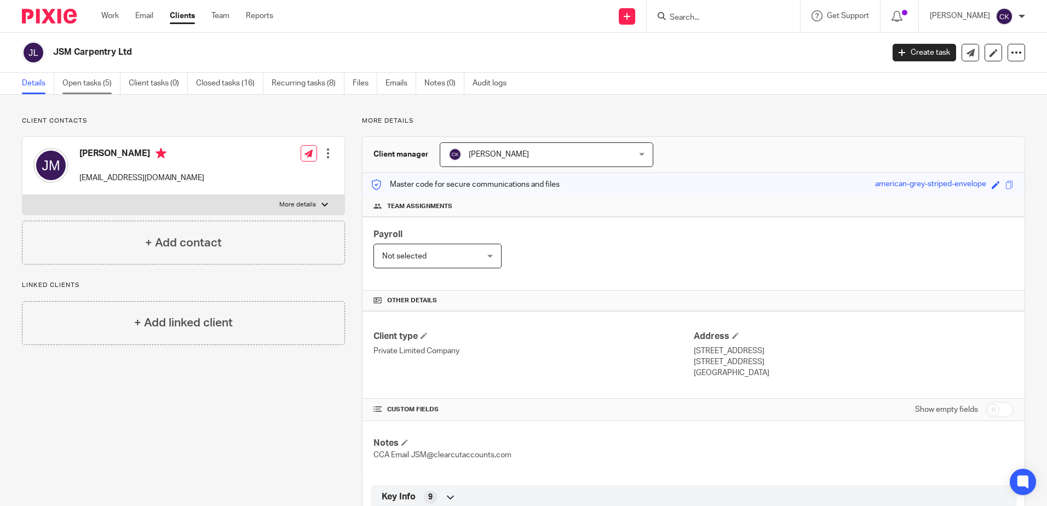
click at [86, 88] on link "Open tasks (5)" at bounding box center [91, 83] width 58 height 21
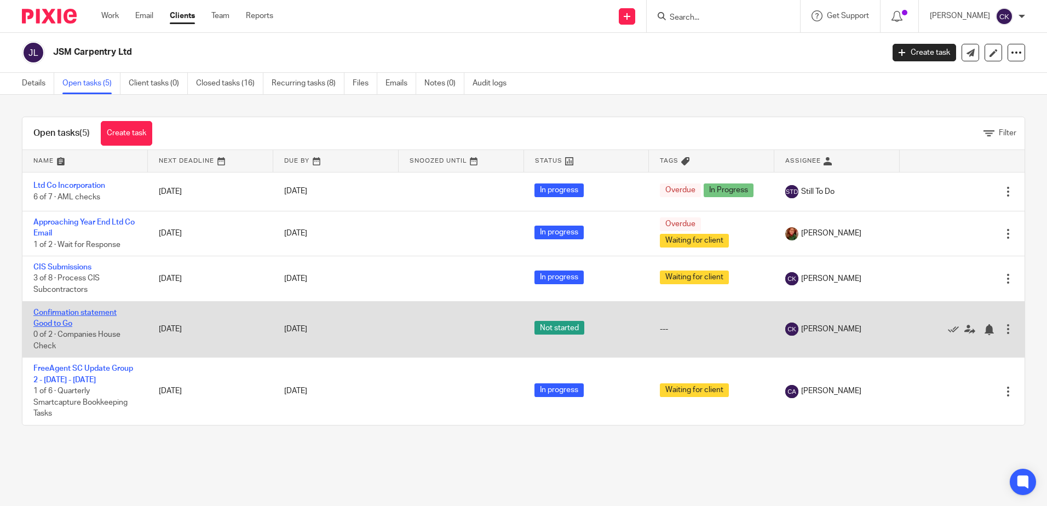
click at [72, 311] on link "Confirmation statement Good to Go" at bounding box center [74, 318] width 83 height 19
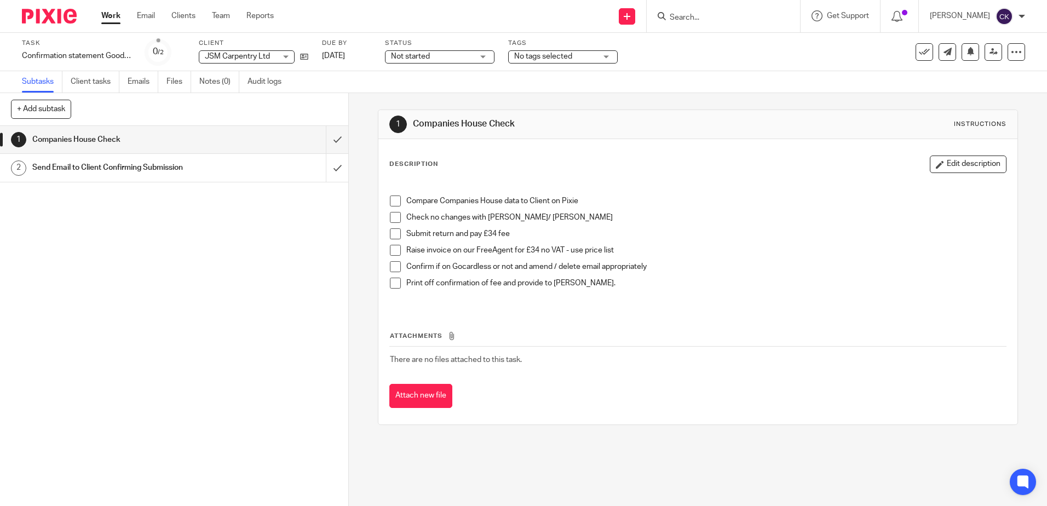
click at [392, 204] on span at bounding box center [395, 200] width 11 height 11
click at [390, 217] on span at bounding box center [395, 217] width 11 height 11
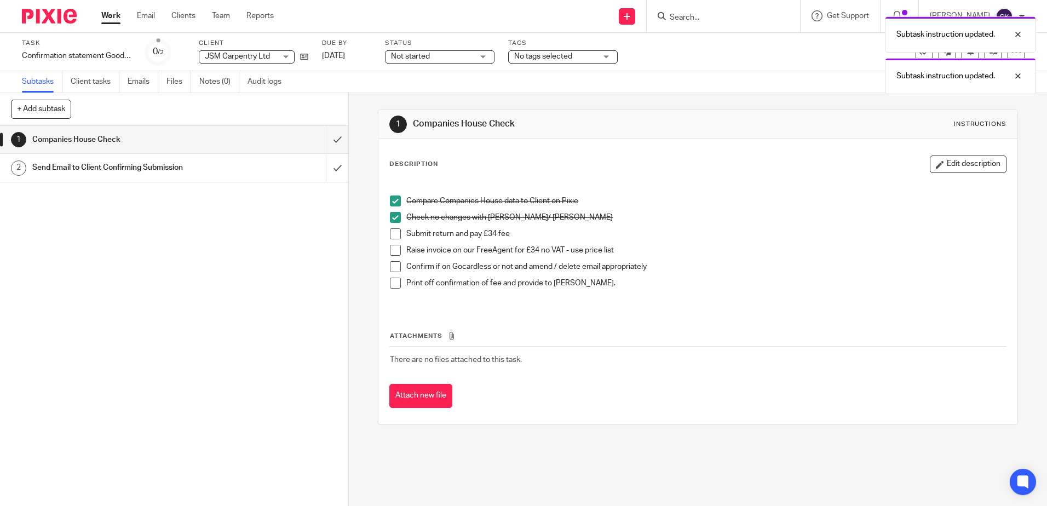
click at [392, 232] on span at bounding box center [395, 233] width 11 height 11
click at [393, 250] on span at bounding box center [395, 250] width 11 height 11
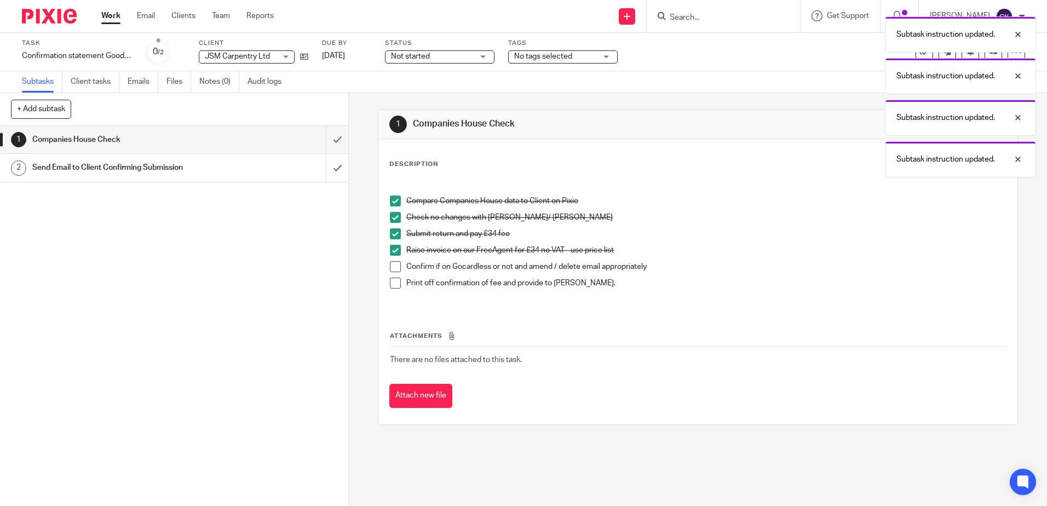
click at [390, 267] on span at bounding box center [395, 266] width 11 height 11
click at [390, 286] on span at bounding box center [395, 283] width 11 height 11
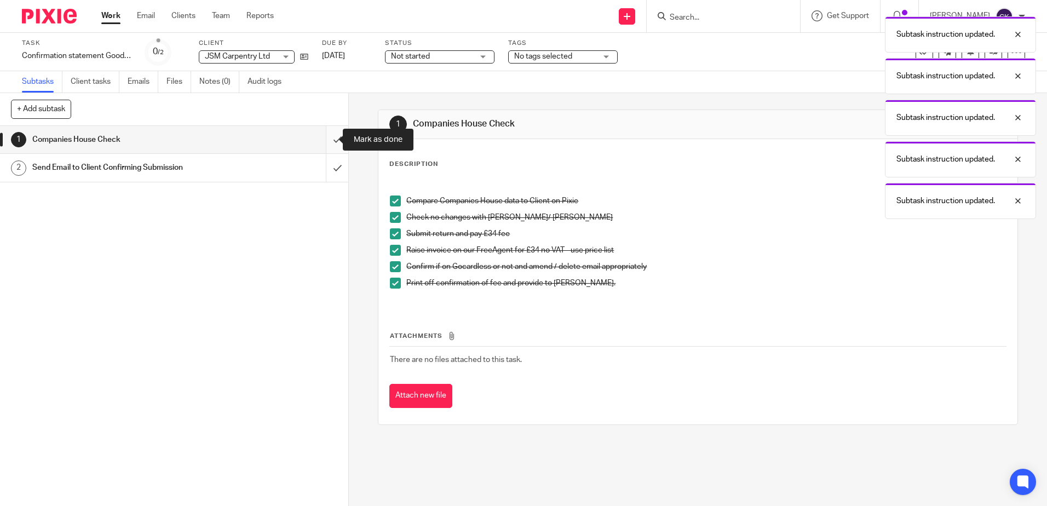
click at [329, 141] on input "submit" at bounding box center [174, 139] width 348 height 27
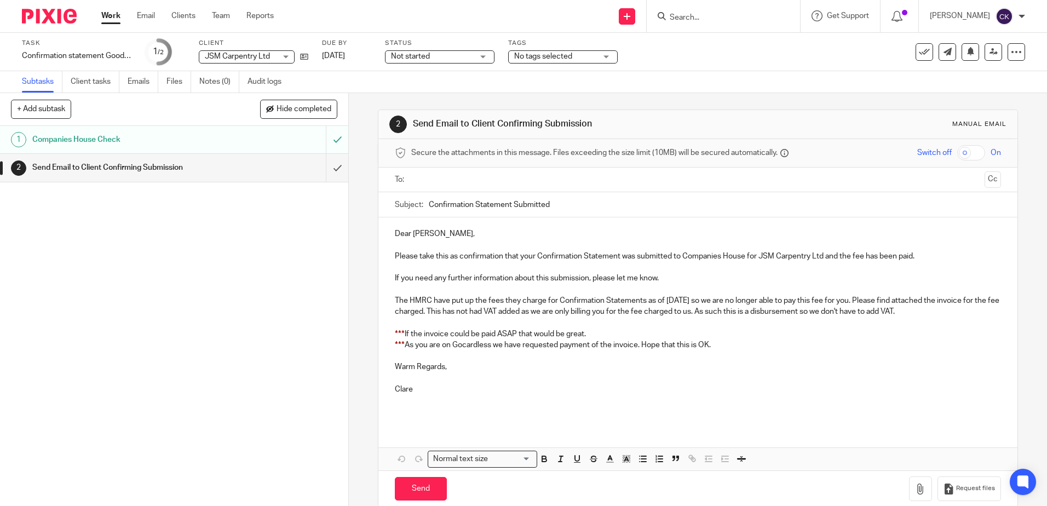
click at [423, 181] on input "text" at bounding box center [697, 180] width 564 height 13
drag, startPoint x: 401, startPoint y: 336, endPoint x: 389, endPoint y: 336, distance: 12.6
click at [389, 336] on div "Dear Joshua, Please take this as confirmation that your Confirmation Statement …" at bounding box center [697, 323] width 638 height 208
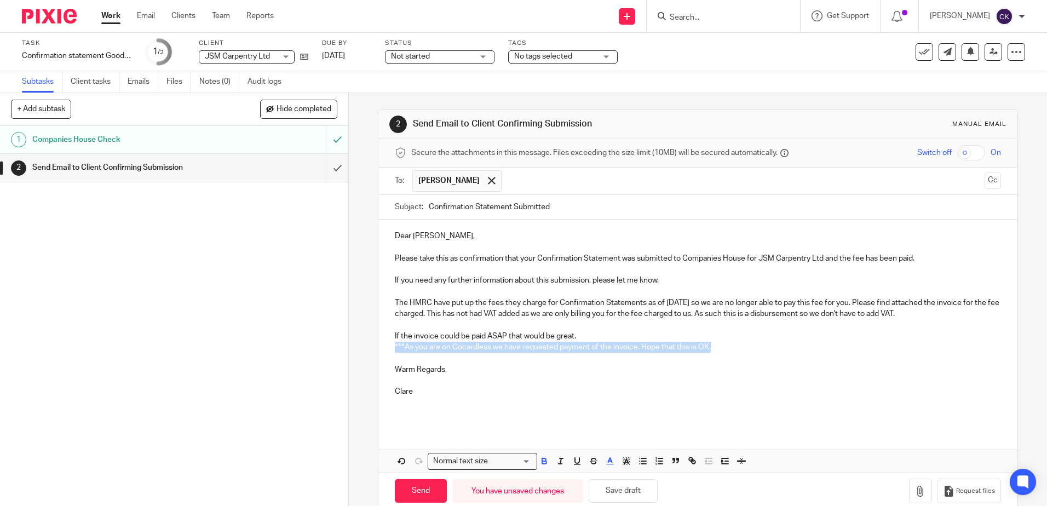
drag, startPoint x: 714, startPoint y: 342, endPoint x: 388, endPoint y: 349, distance: 326.3
click at [388, 349] on div "Dear Joshua, Please take this as confirmation that your Confirmation Statement …" at bounding box center [697, 323] width 638 height 208
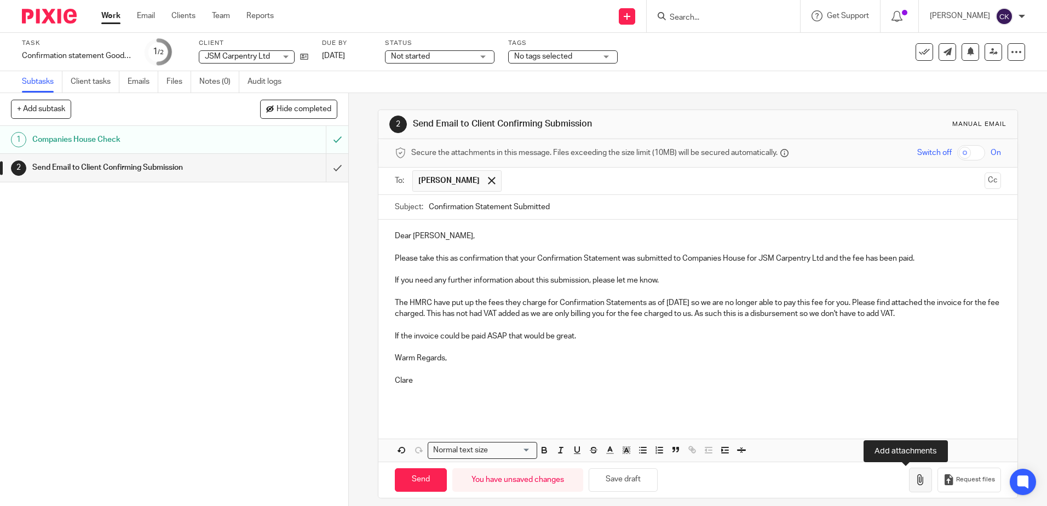
click at [915, 481] on icon "button" at bounding box center [920, 479] width 11 height 11
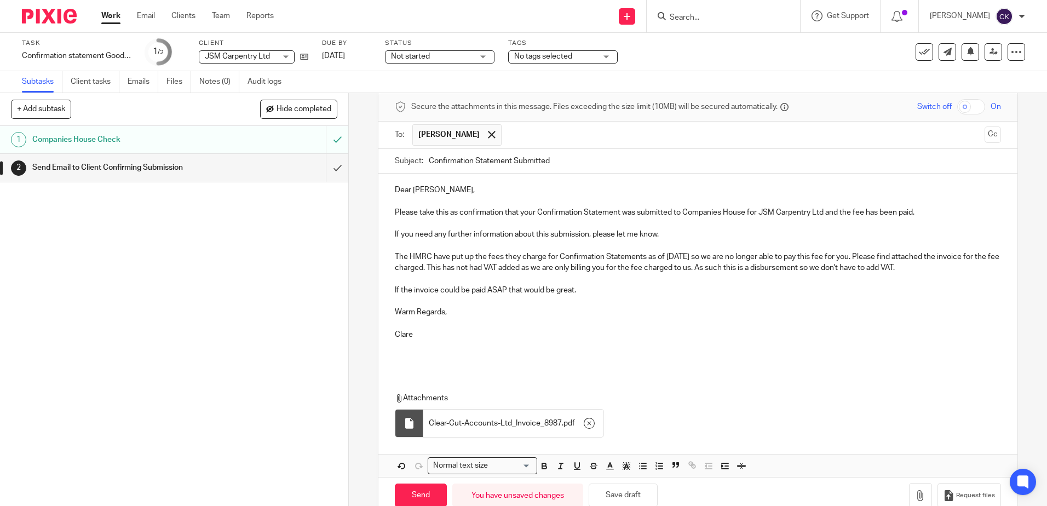
scroll to position [70, 0]
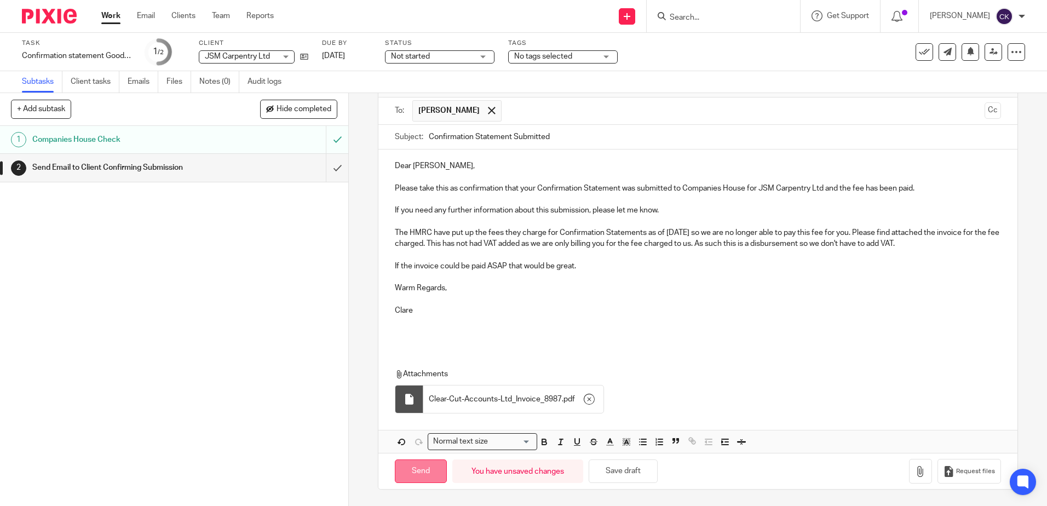
click at [411, 475] on input "Send" at bounding box center [421, 471] width 52 height 24
type input "Sent"
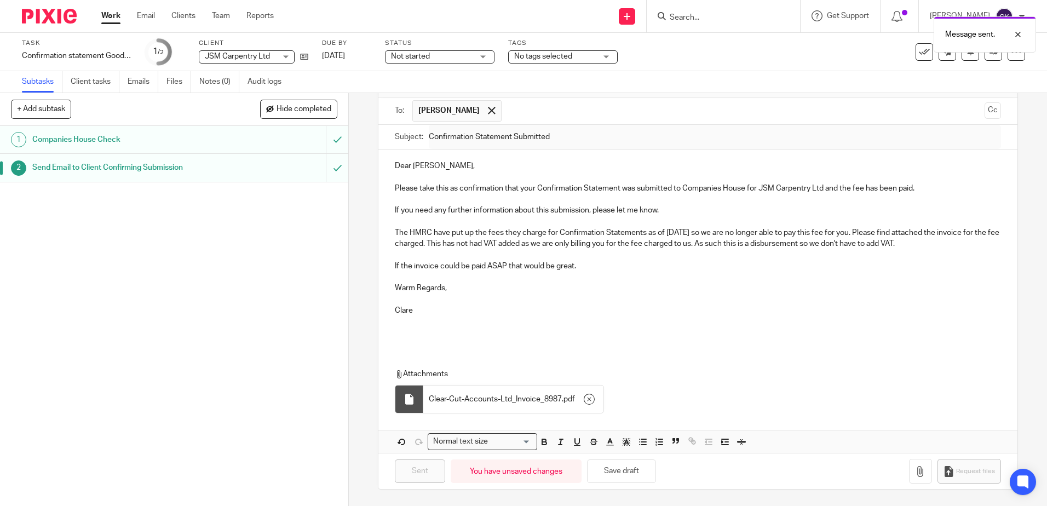
click at [113, 15] on link "Work" at bounding box center [110, 15] width 19 height 11
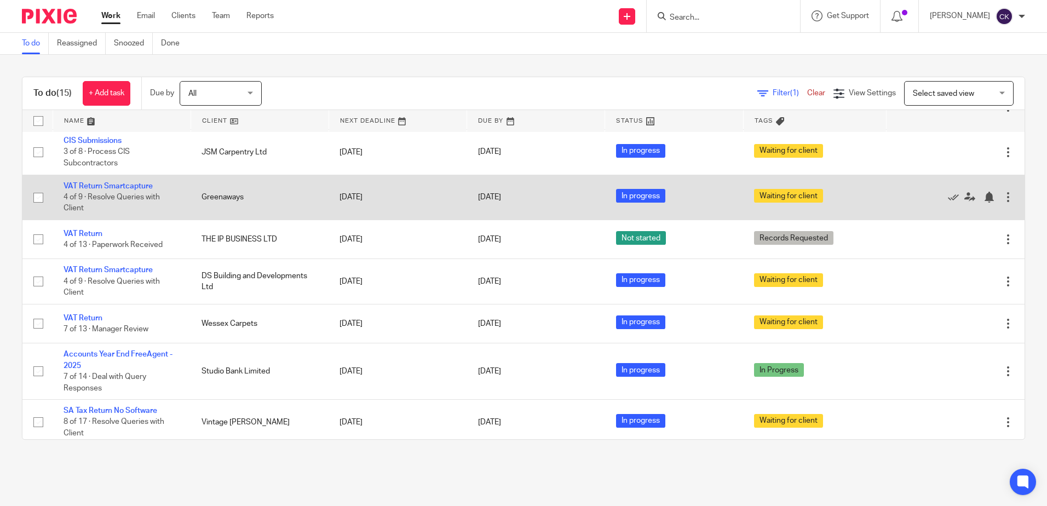
scroll to position [274, 0]
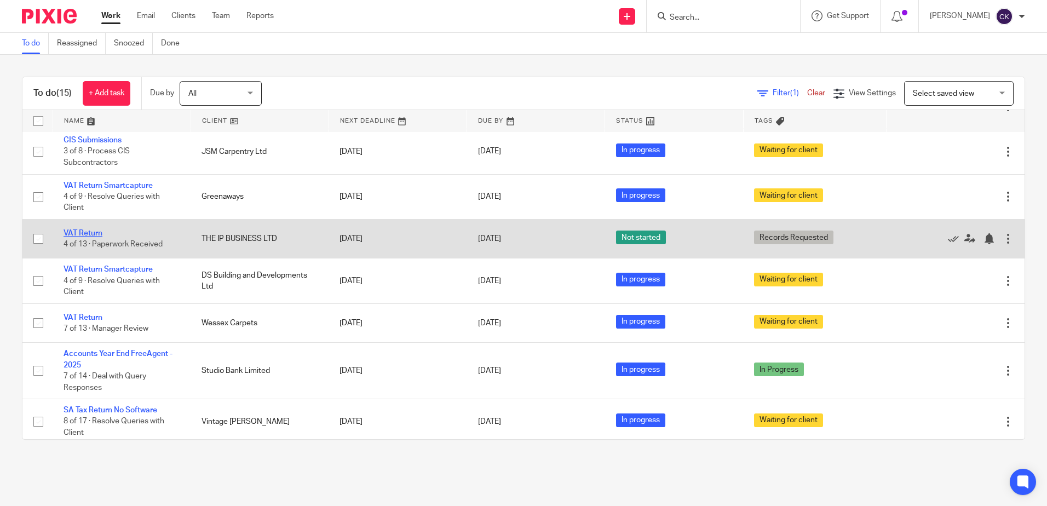
click at [86, 236] on link "VAT Return" at bounding box center [82, 233] width 39 height 8
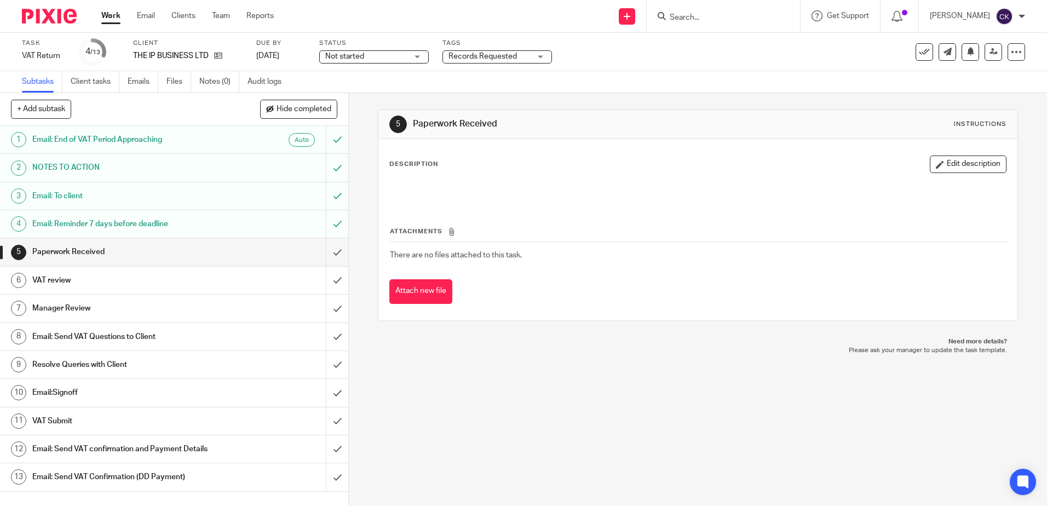
click at [165, 226] on h1 "Email: Reminder 7 days before deadline" at bounding box center [126, 224] width 188 height 16
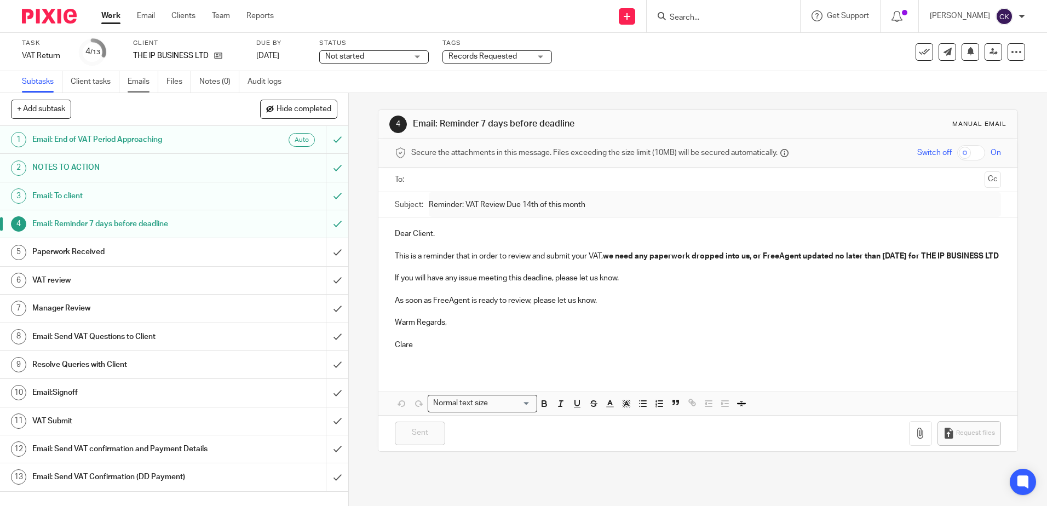
click at [142, 85] on link "Emails" at bounding box center [143, 81] width 31 height 21
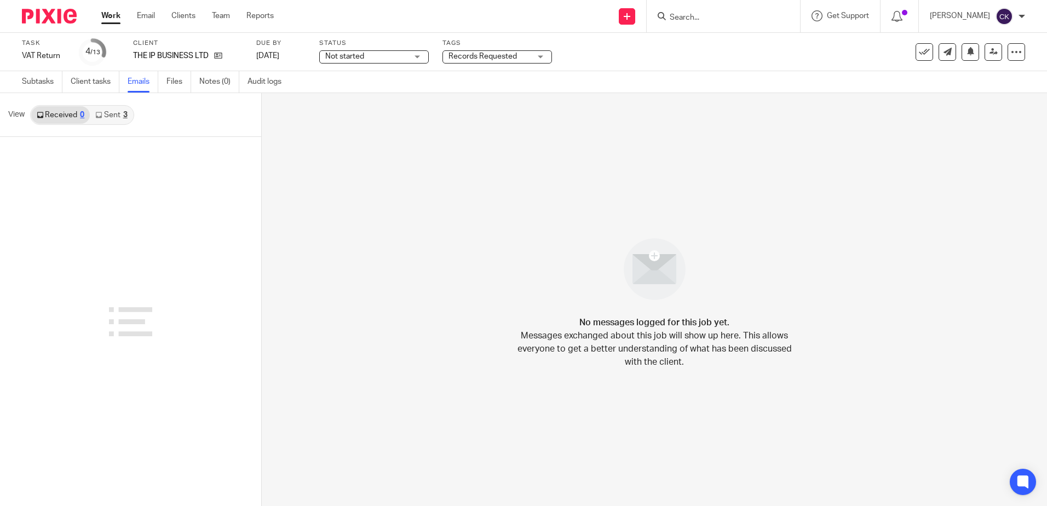
click at [112, 115] on link "Sent 3" at bounding box center [111, 115] width 43 height 18
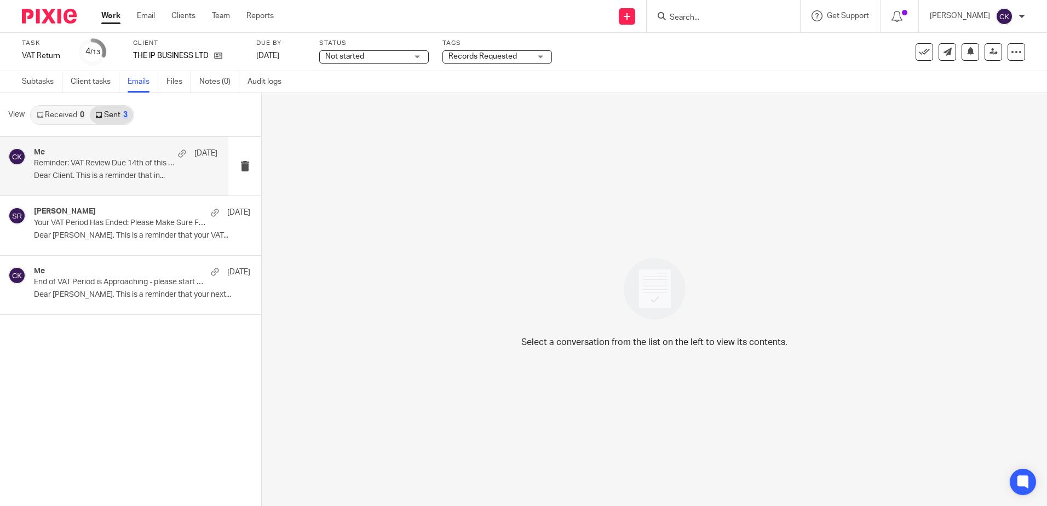
click at [113, 171] on p "Dear Client. This is a reminder that in..." at bounding box center [125, 175] width 183 height 9
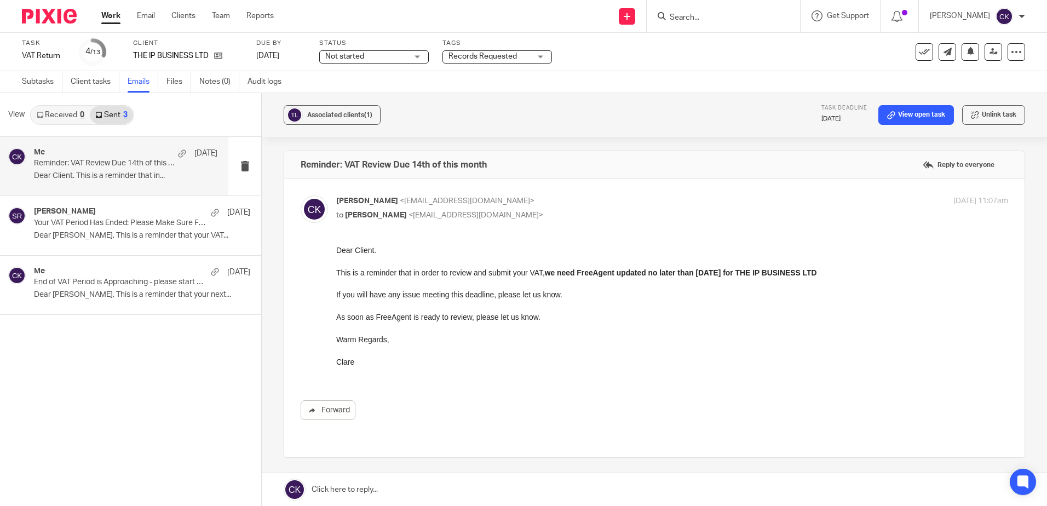
click at [705, 15] on input "Search" at bounding box center [717, 18] width 99 height 10
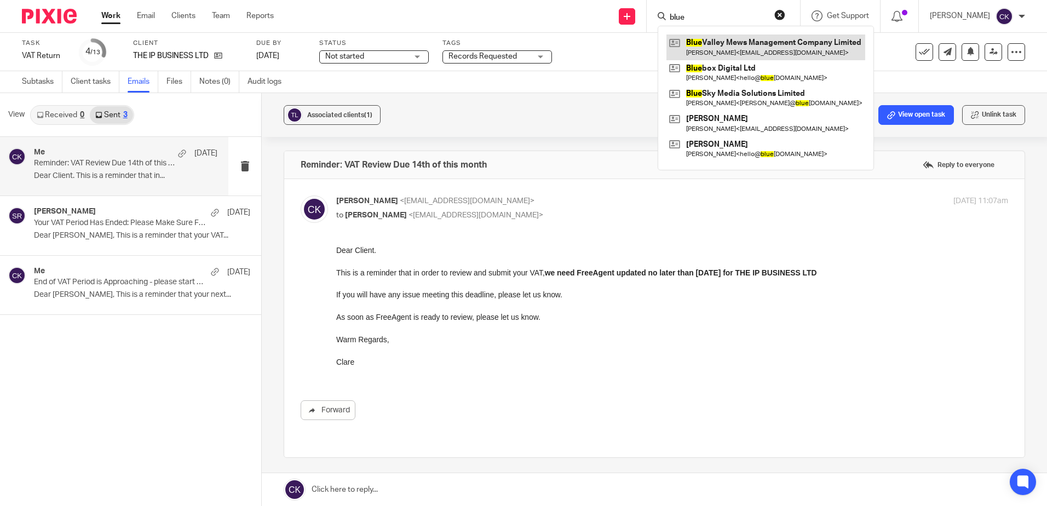
type input "blue"
click at [726, 41] on link at bounding box center [765, 46] width 199 height 25
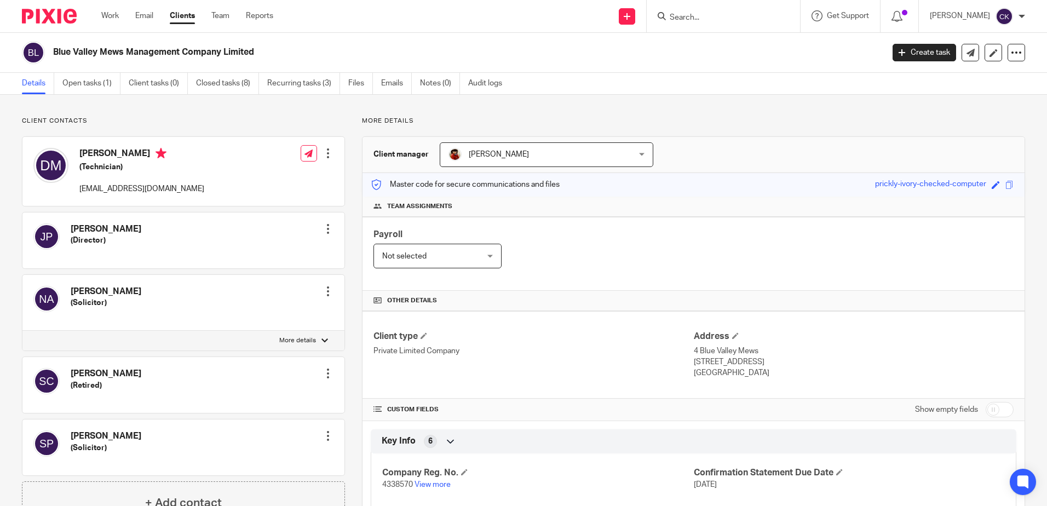
click at [325, 155] on div at bounding box center [327, 153] width 11 height 11
click at [254, 178] on link "Edit contact" at bounding box center [276, 178] width 105 height 16
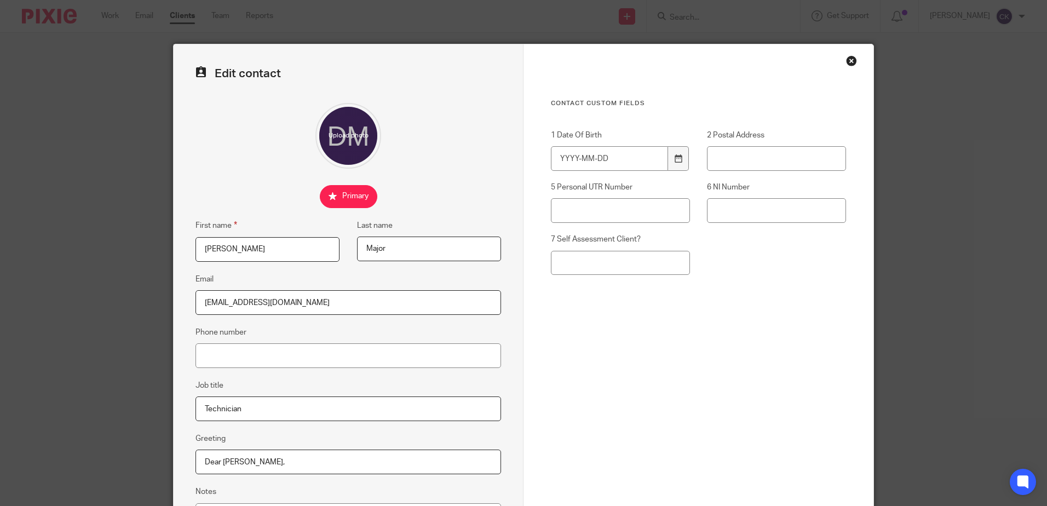
drag, startPoint x: 279, startPoint y: 304, endPoint x: 189, endPoint y: 292, distance: 90.5
click at [189, 292] on div "Edit contact First name [PERSON_NAME] name Major Email [EMAIL_ADDRESS][DOMAIN_N…" at bounding box center [349, 309] width 350 height 531
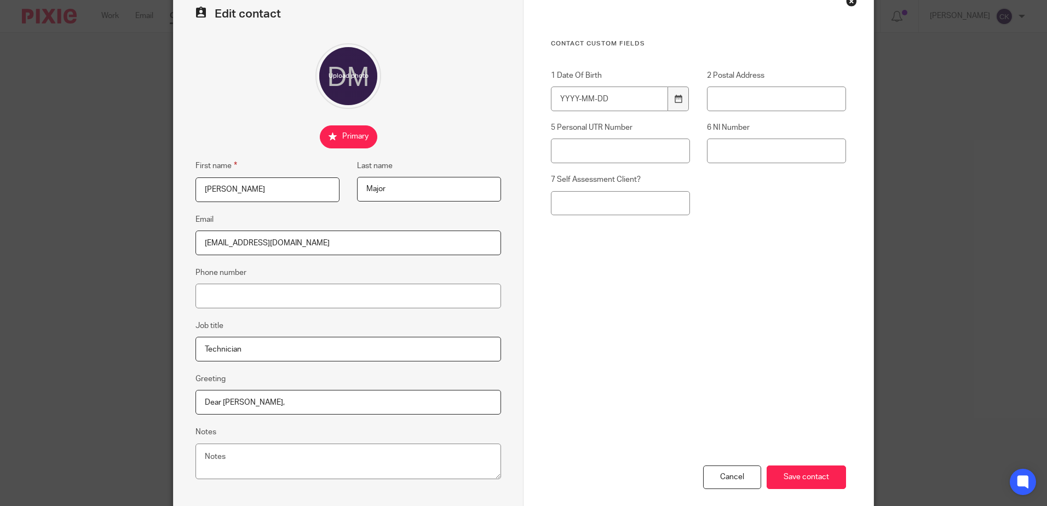
scroll to position [114, 0]
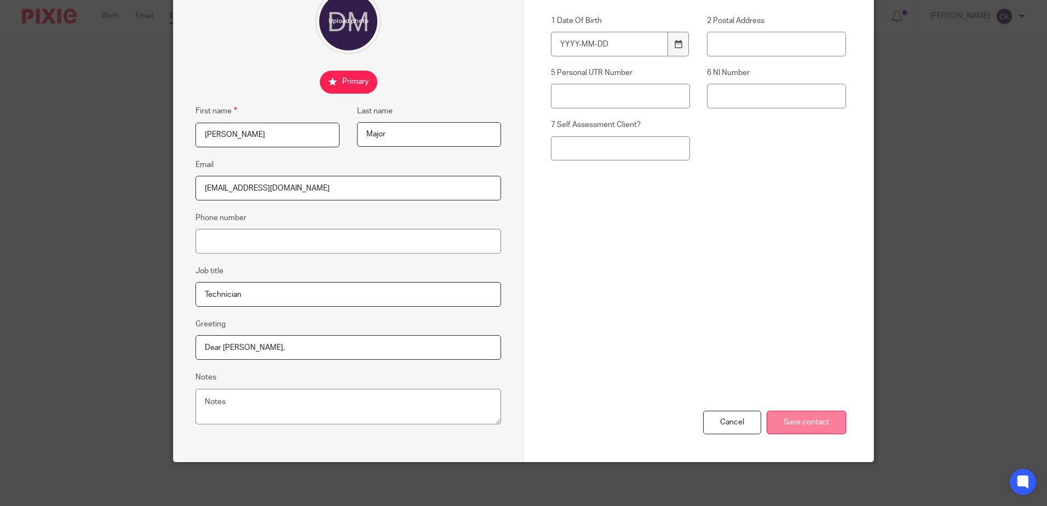
type input "[EMAIL_ADDRESS][DOMAIN_NAME]"
click at [806, 422] on input "Save contact" at bounding box center [805, 423] width 79 height 24
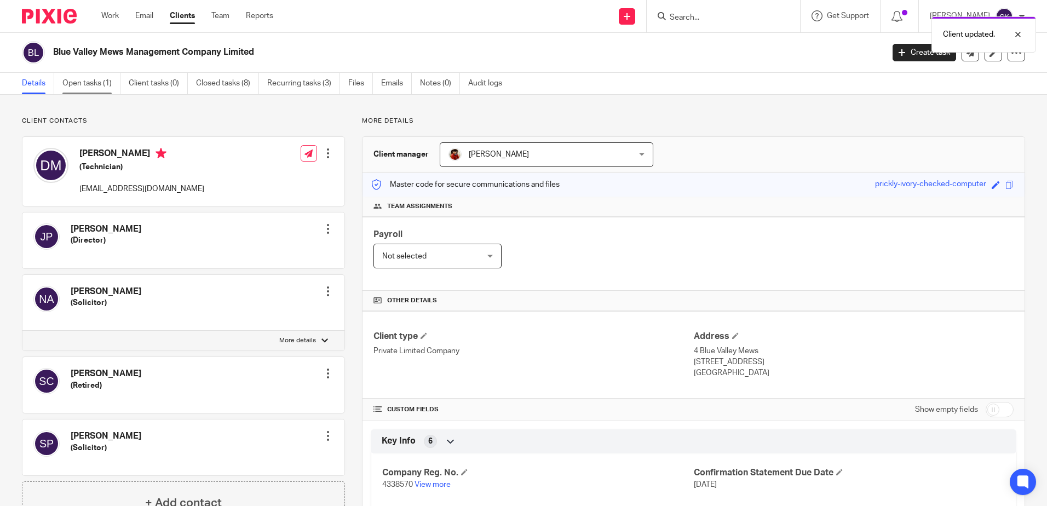
click at [82, 85] on link "Open tasks (1)" at bounding box center [91, 83] width 58 height 21
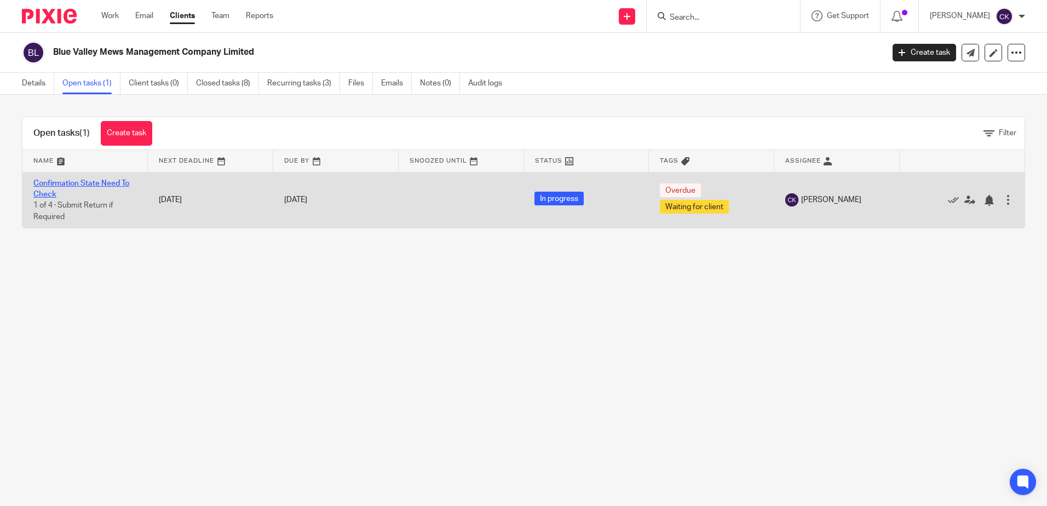
click at [72, 184] on link "Confirmation State Need To Check" at bounding box center [81, 189] width 96 height 19
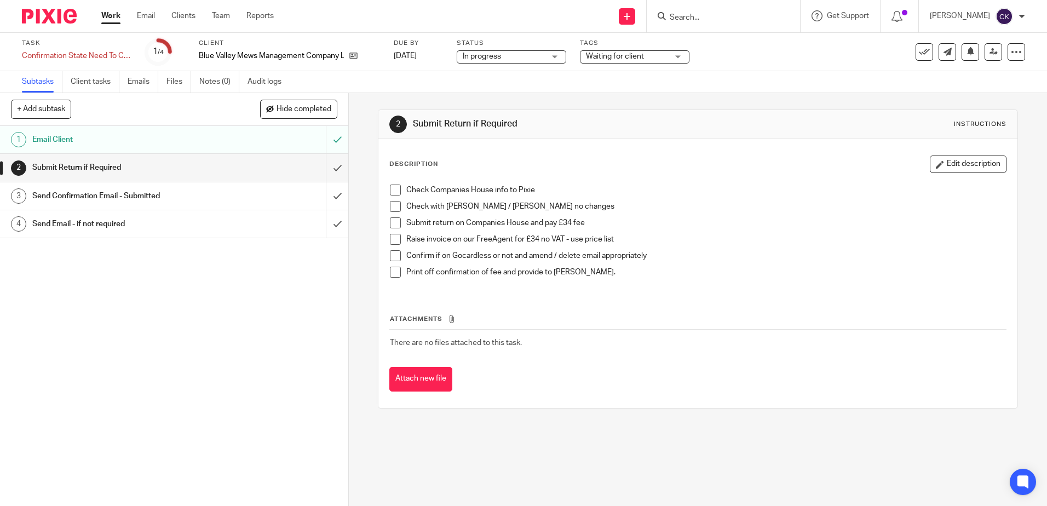
click at [394, 190] on span at bounding box center [395, 189] width 11 height 11
click at [395, 207] on span at bounding box center [395, 206] width 11 height 11
drag, startPoint x: 351, startPoint y: 59, endPoint x: 349, endPoint y: 90, distance: 31.3
click at [351, 59] on icon at bounding box center [353, 55] width 8 height 8
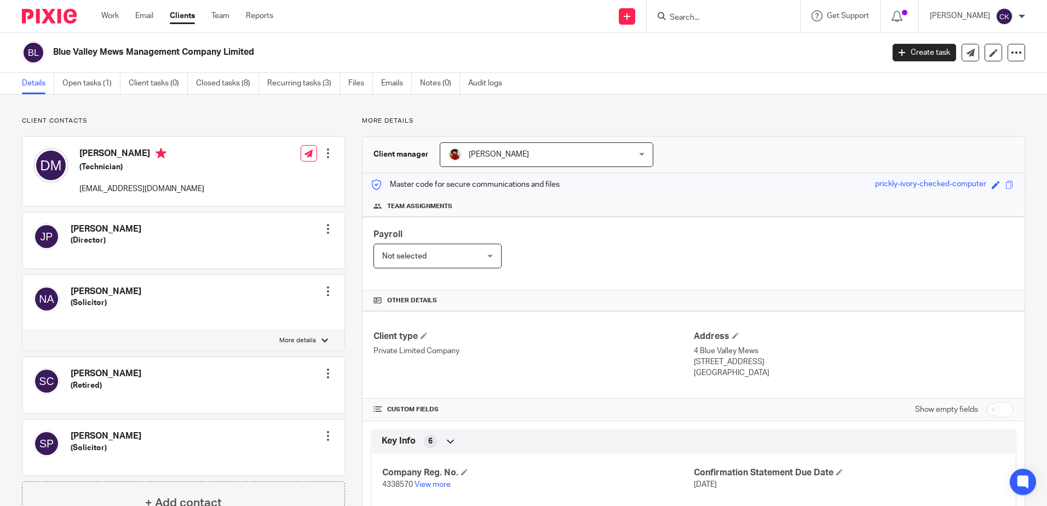
scroll to position [219, 0]
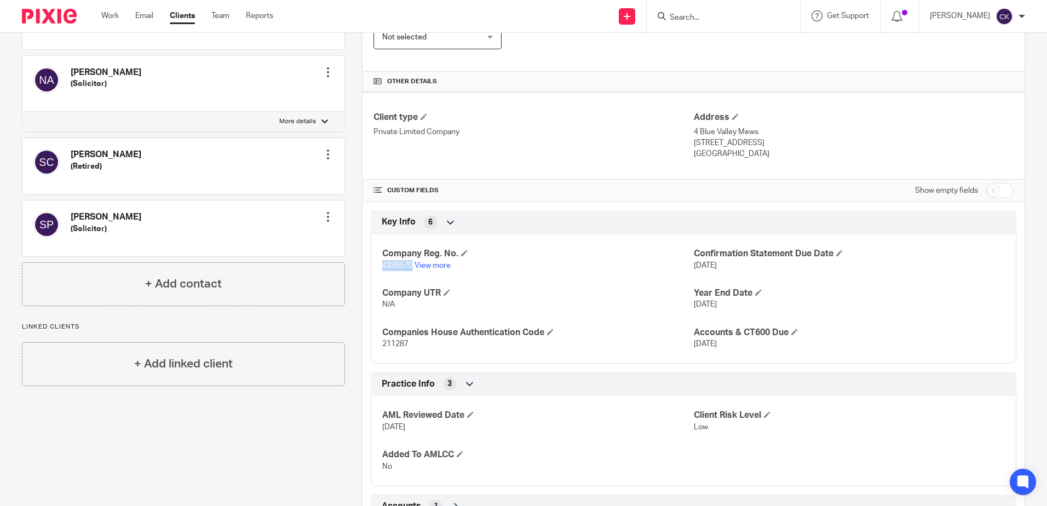
drag, startPoint x: 409, startPoint y: 267, endPoint x: 354, endPoint y: 267, distance: 54.7
click at [354, 267] on div "More details Client manager [PERSON_NAME] [PERSON_NAME] [PERSON_NAME] [PERSON_N…" at bounding box center [685, 229] width 680 height 662
drag, startPoint x: 398, startPoint y: 267, endPoint x: 515, endPoint y: 244, distance: 119.3
click at [515, 244] on div "Company Reg. No. 4338570 View more Confirmation Statement Due Date [DATE] Compa…" at bounding box center [693, 294] width 645 height 137
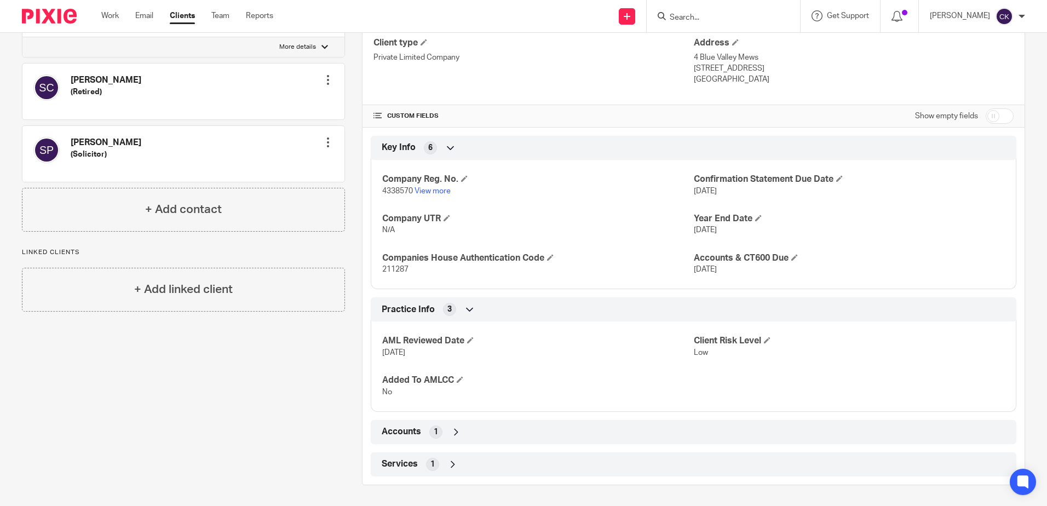
scroll to position [294, 0]
drag, startPoint x: 410, startPoint y: 192, endPoint x: 375, endPoint y: 197, distance: 34.8
click at [375, 197] on div "Company Reg. No. 4338570 View more Confirmation Statement Due Date [DATE] Compa…" at bounding box center [693, 219] width 645 height 137
drag, startPoint x: 375, startPoint y: 197, endPoint x: 382, endPoint y: 192, distance: 8.5
copy span "4338570"
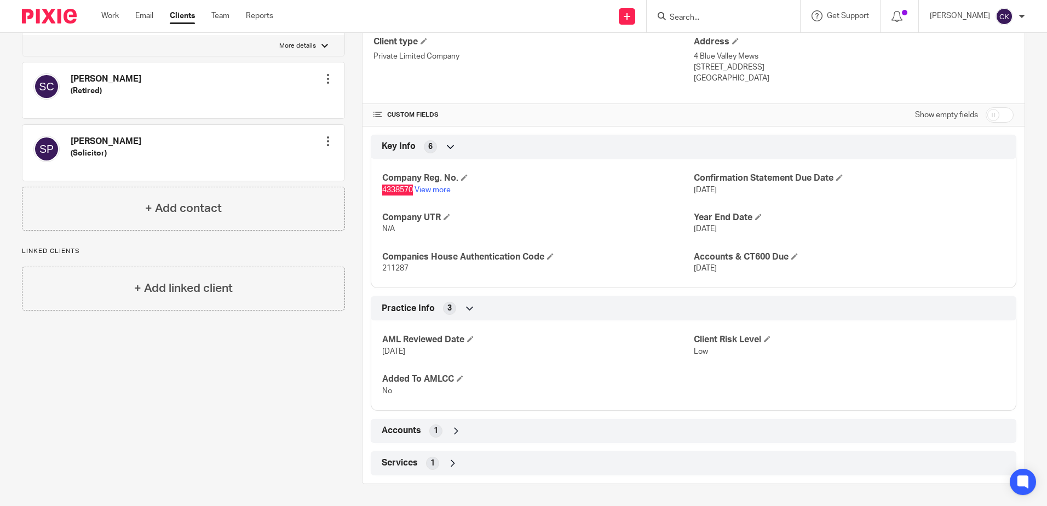
scroll to position [240, 0]
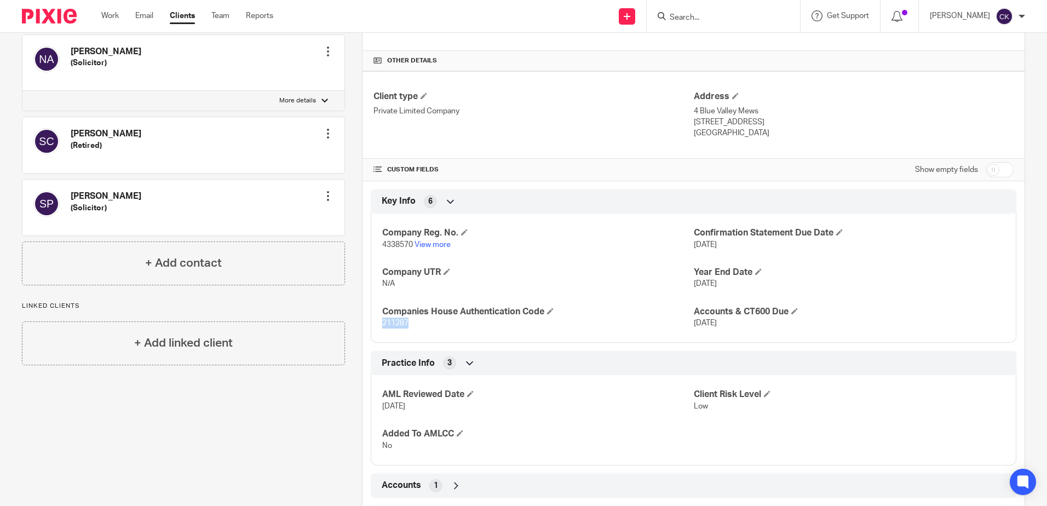
drag, startPoint x: 409, startPoint y: 326, endPoint x: 378, endPoint y: 327, distance: 30.7
click at [378, 327] on div "Company Reg. No. 4338570 View more Confirmation Statement Due Date [DATE] Compa…" at bounding box center [693, 273] width 645 height 137
copy span "211287"
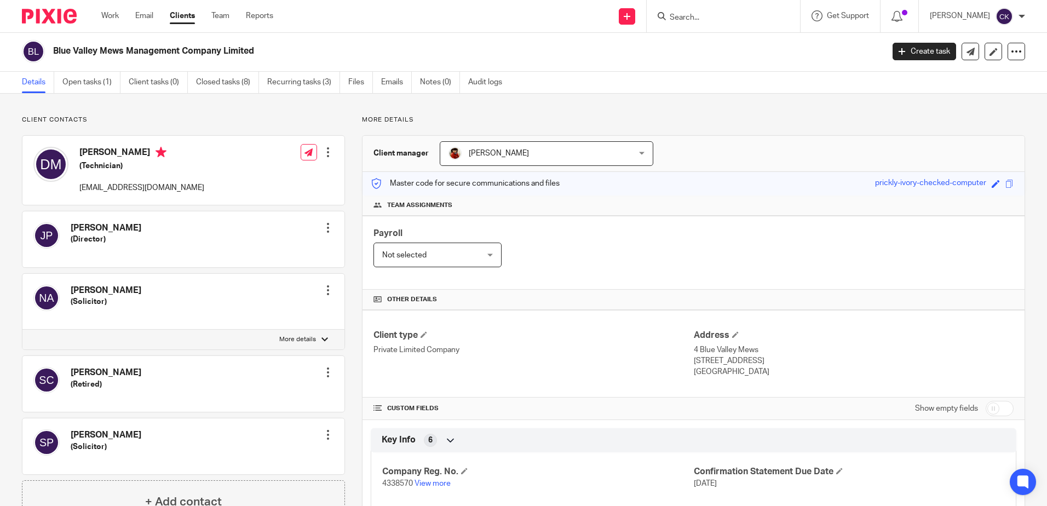
scroll to position [0, 0]
click at [87, 84] on link "Open tasks (1)" at bounding box center [91, 83] width 58 height 21
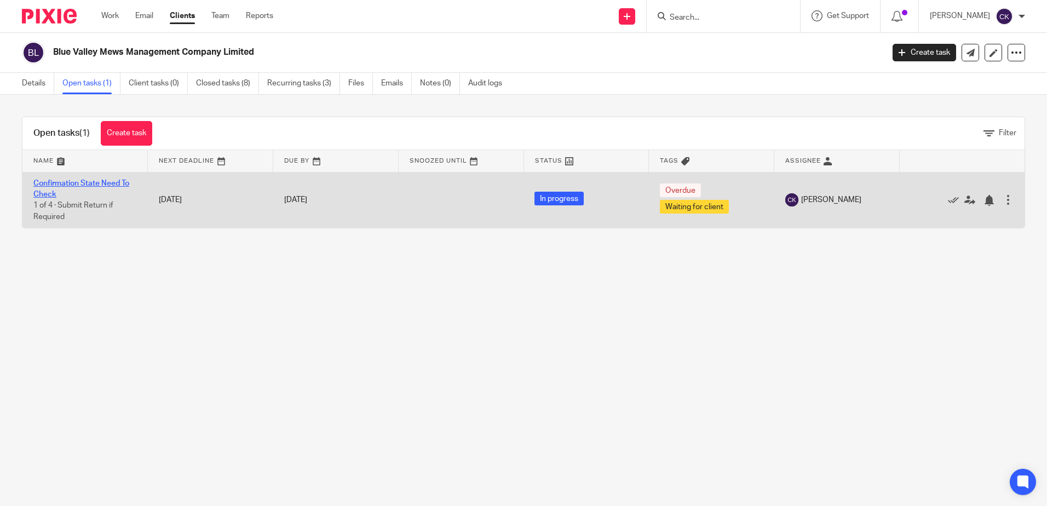
click at [88, 181] on link "Confirmation State Need To Check" at bounding box center [81, 189] width 96 height 19
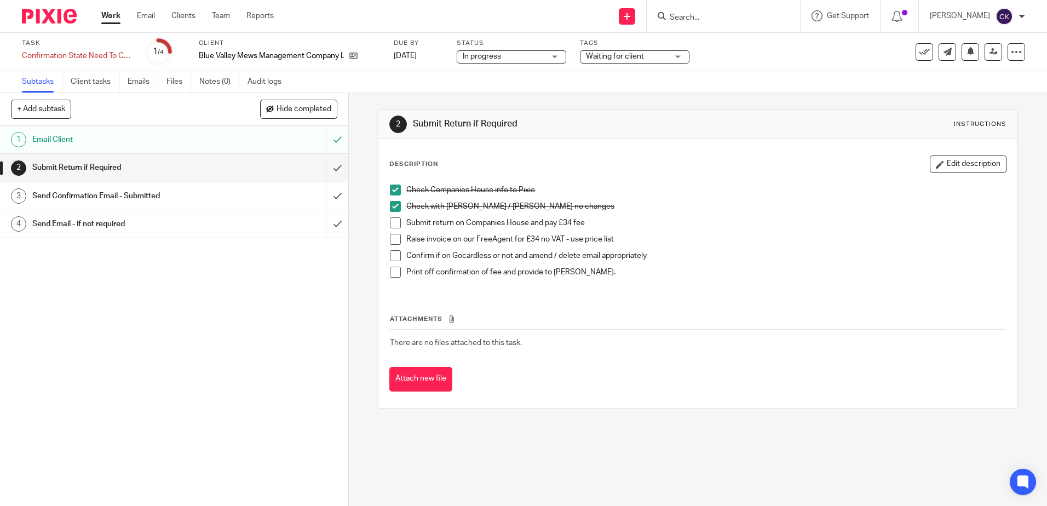
click at [393, 224] on span at bounding box center [395, 222] width 11 height 11
click at [390, 241] on span at bounding box center [395, 239] width 11 height 11
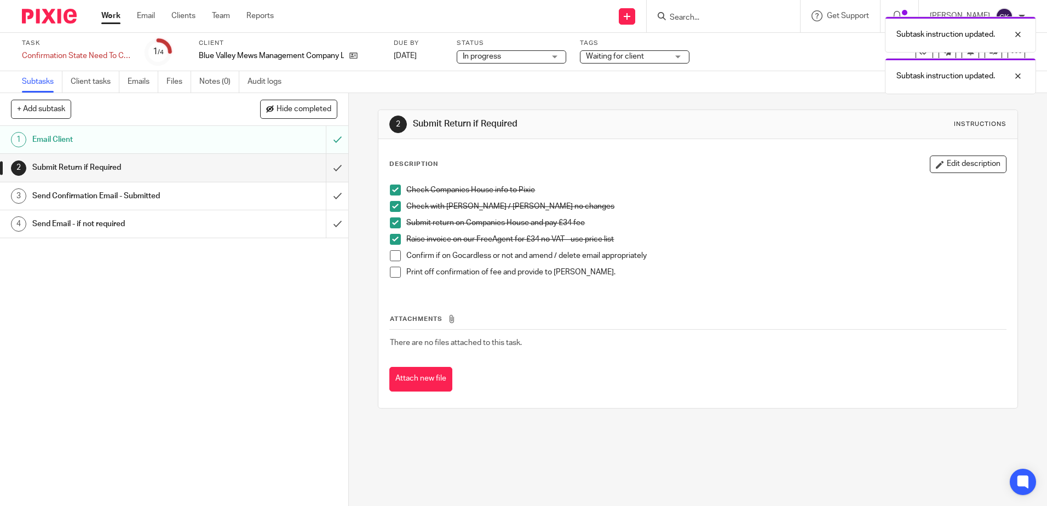
click at [390, 257] on span at bounding box center [395, 255] width 11 height 11
click at [391, 273] on span at bounding box center [395, 272] width 11 height 11
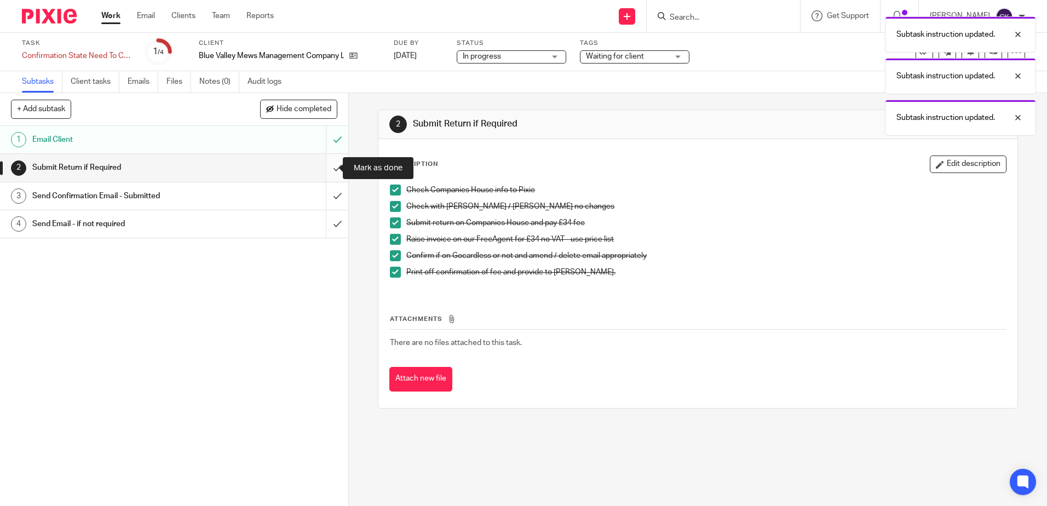
click at [325, 167] on input "submit" at bounding box center [174, 167] width 348 height 27
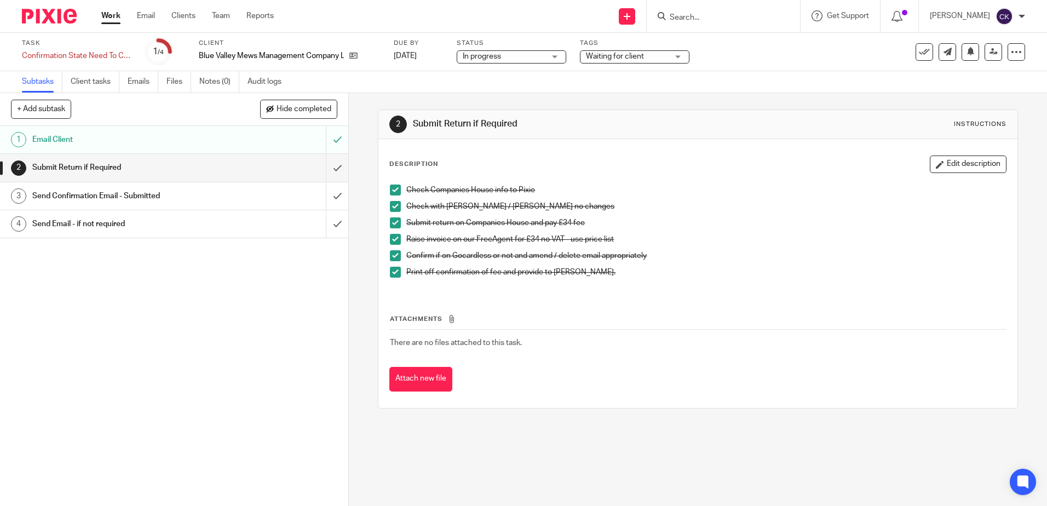
click at [136, 164] on h1 "Submit Return if Required" at bounding box center [126, 167] width 188 height 16
click at [323, 167] on input "submit" at bounding box center [174, 167] width 348 height 27
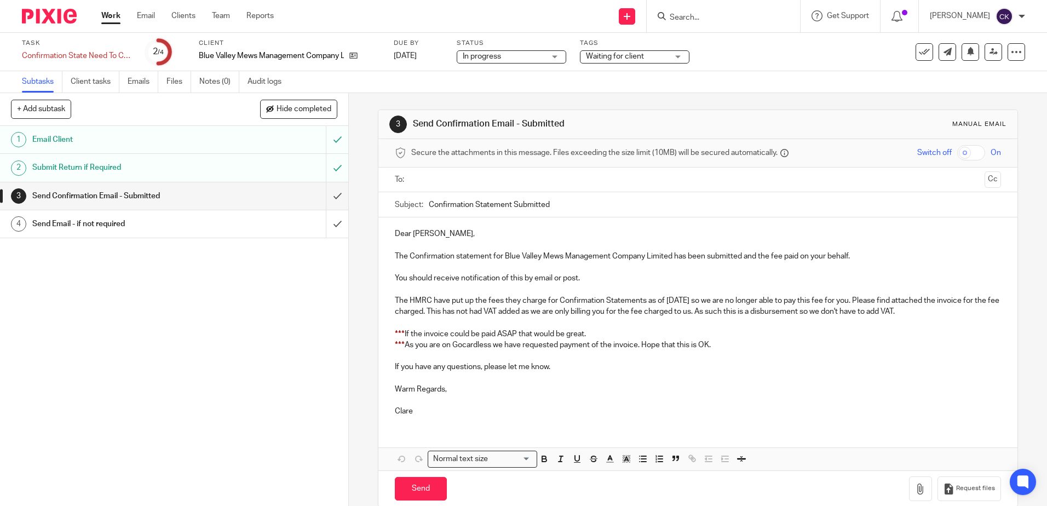
click at [395, 257] on p "The Confirmation statement for Blue Valley Mews Management Company Limited has …" at bounding box center [697, 256] width 605 height 11
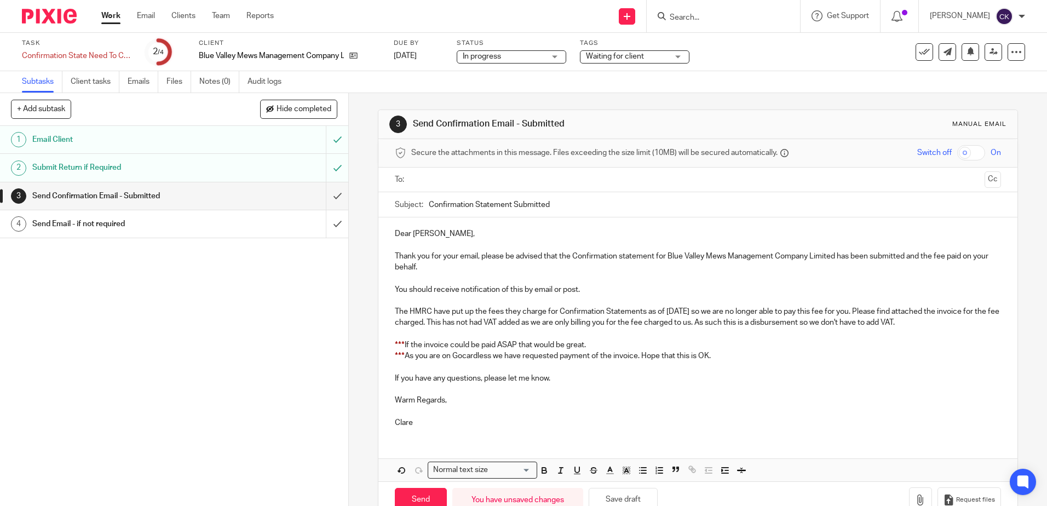
click at [851, 259] on p "Thank you for your email, please be advised that the Confirmation statement for…" at bounding box center [697, 262] width 605 height 22
drag, startPoint x: 399, startPoint y: 345, endPoint x: 382, endPoint y: 342, distance: 17.8
click at [382, 342] on div "Dear [PERSON_NAME], Thank you for your email, please be advised that the Confir…" at bounding box center [697, 326] width 638 height 219
drag, startPoint x: 401, startPoint y: 342, endPoint x: 390, endPoint y: 342, distance: 10.9
click at [390, 342] on div "Dear [PERSON_NAME], Thank you for your email, please be advised that the Confir…" at bounding box center [697, 326] width 638 height 219
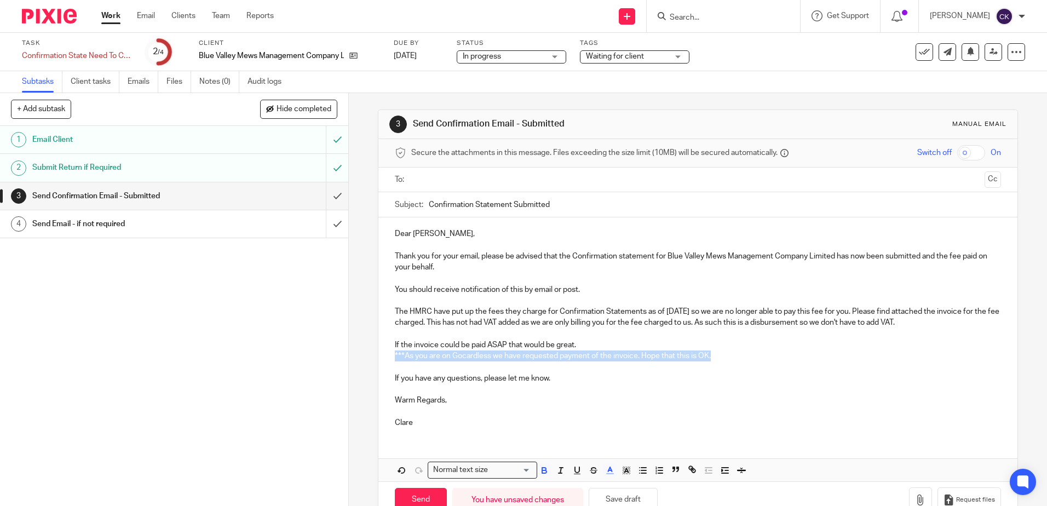
drag, startPoint x: 725, startPoint y: 356, endPoint x: 372, endPoint y: 358, distance: 352.5
click at [372, 358] on div "3 Send Confirmation Email - Submitted Manual email Secure the attachments in th…" at bounding box center [698, 299] width 698 height 413
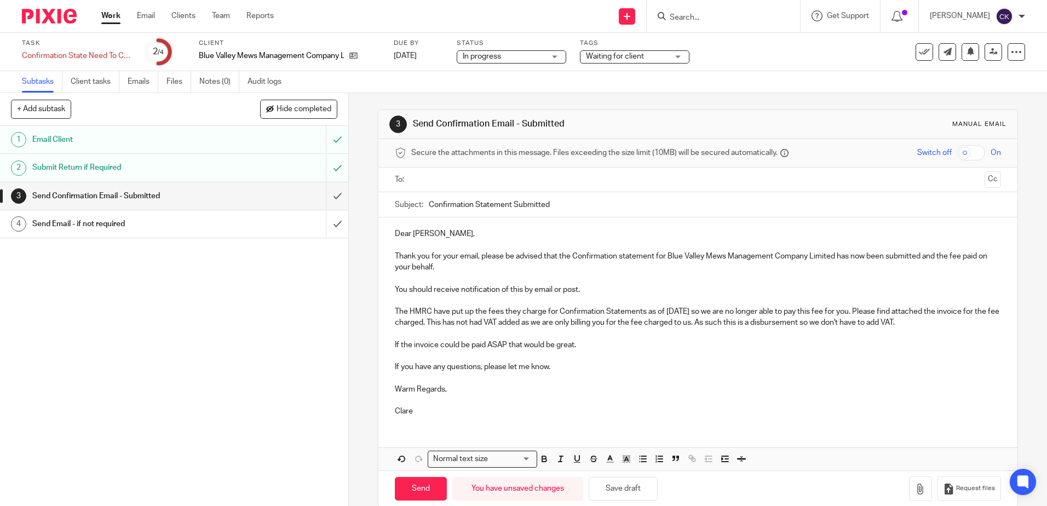
click at [412, 180] on ul at bounding box center [697, 180] width 571 height 18
click at [420, 181] on input "text" at bounding box center [697, 180] width 564 height 13
click at [915, 493] on icon "button" at bounding box center [920, 491] width 11 height 11
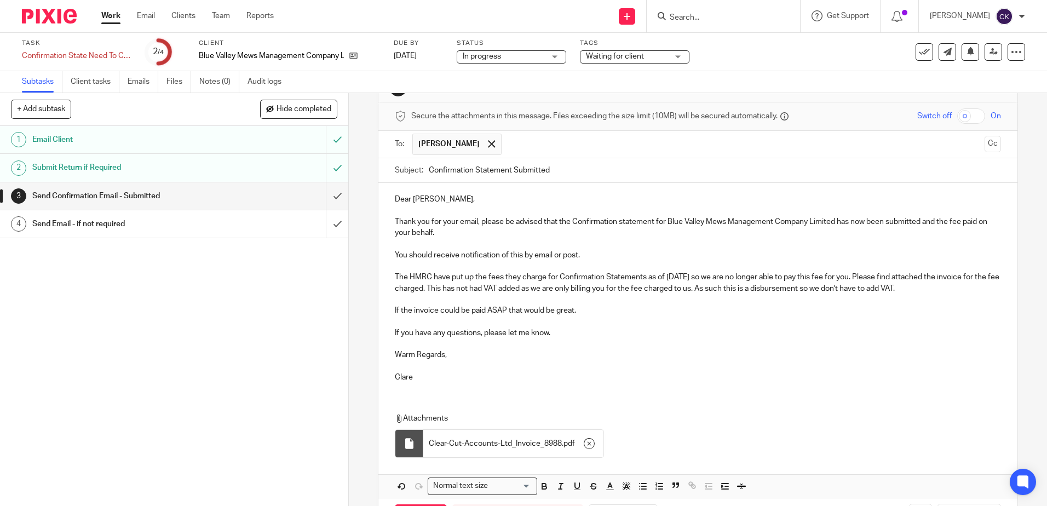
scroll to position [81, 0]
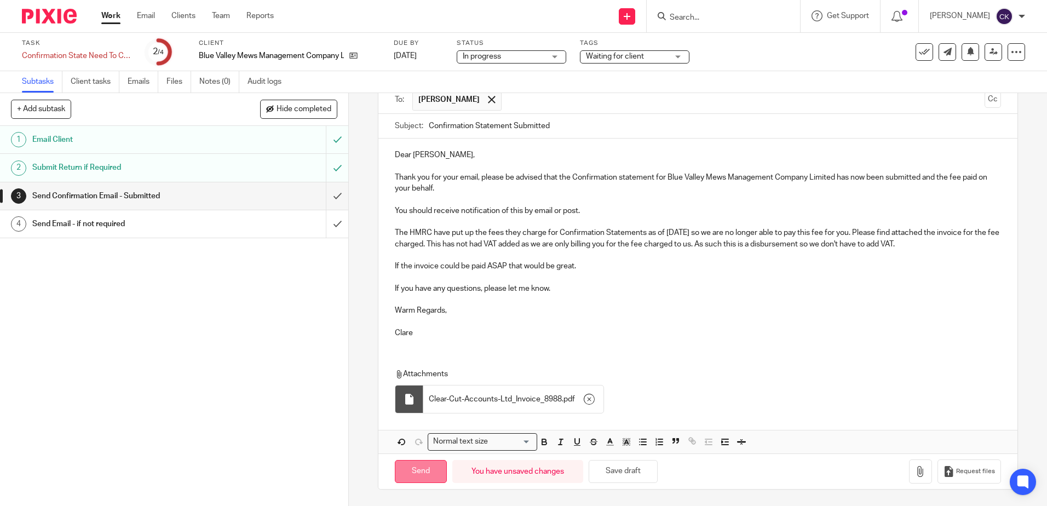
click at [418, 470] on input "Send" at bounding box center [421, 472] width 52 height 24
type input "Sent"
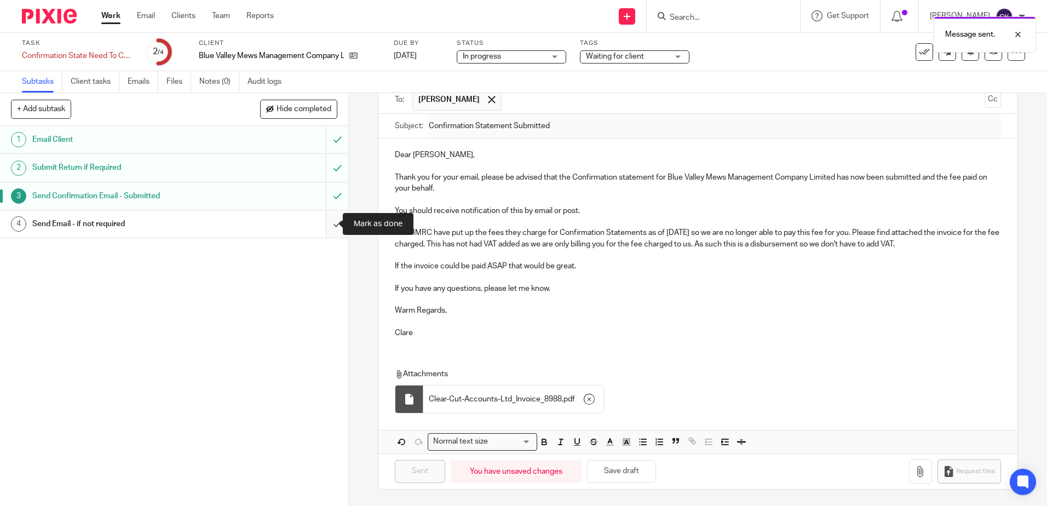
click at [327, 227] on input "submit" at bounding box center [174, 223] width 348 height 27
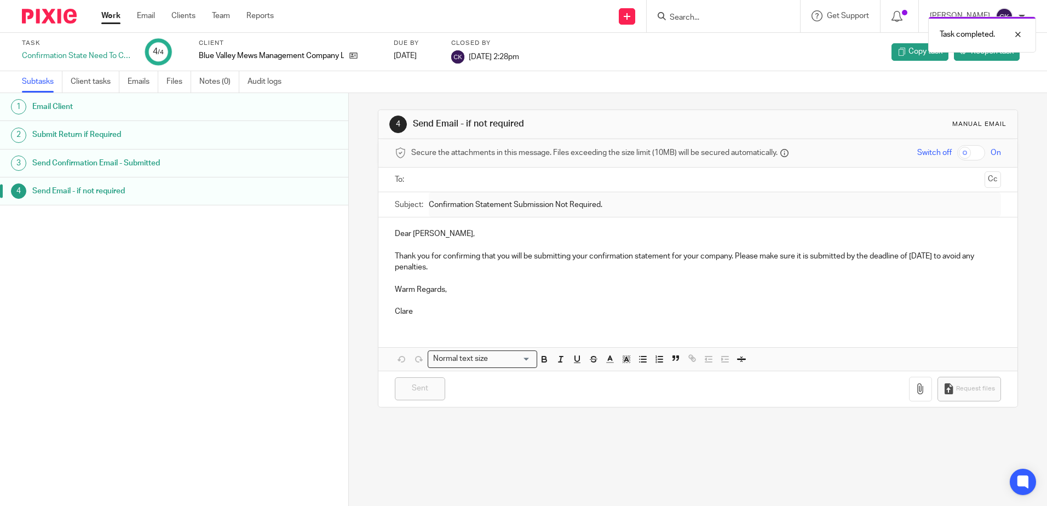
drag, startPoint x: 0, startPoint y: 0, endPoint x: 111, endPoint y: 18, distance: 112.0
click at [111, 18] on link "Work" at bounding box center [110, 15] width 19 height 11
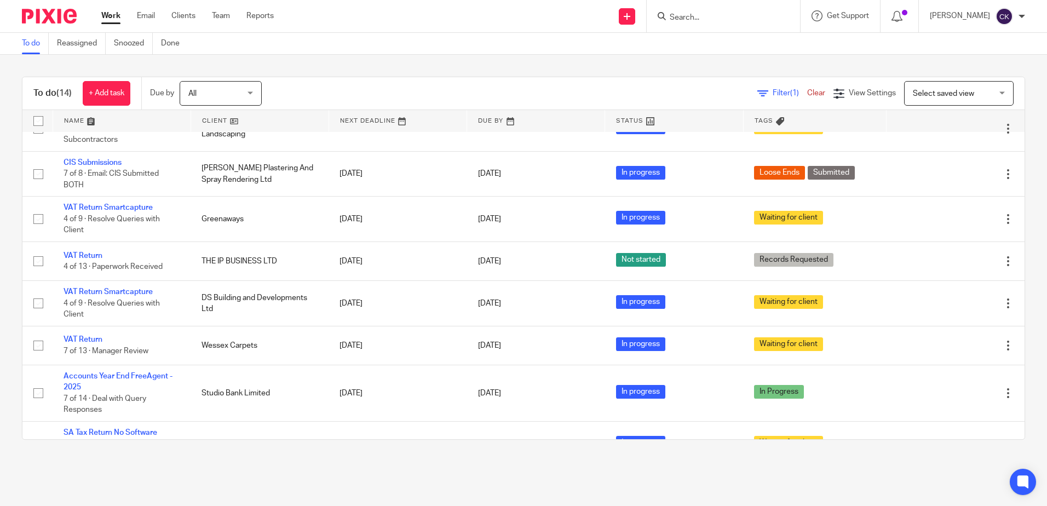
scroll to position [219, 0]
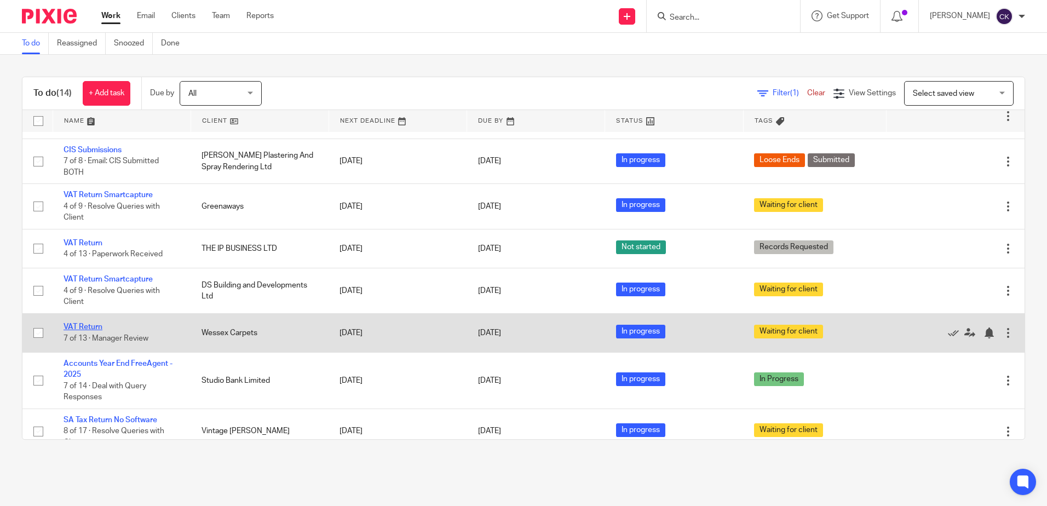
click at [84, 325] on link "VAT Return" at bounding box center [82, 327] width 39 height 8
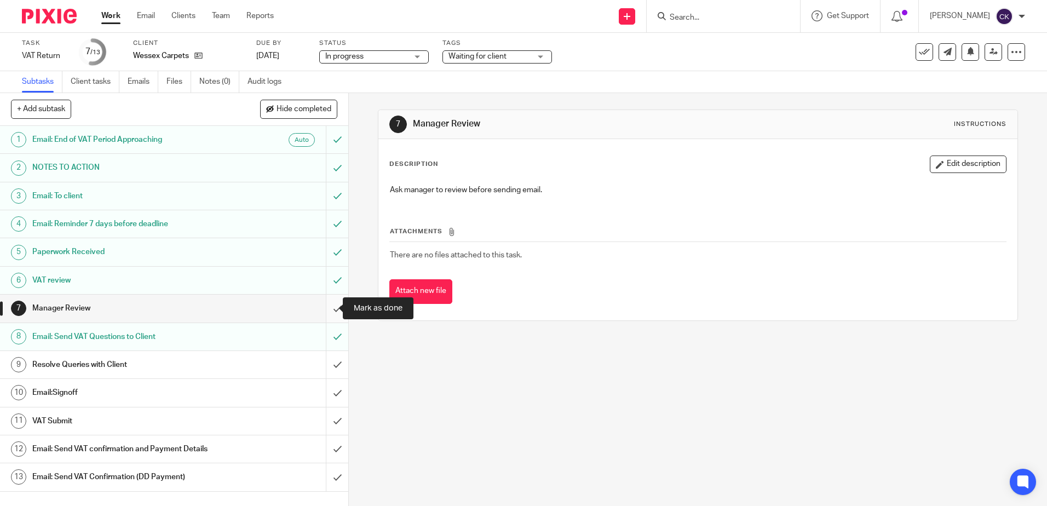
click at [323, 310] on input "submit" at bounding box center [174, 307] width 348 height 27
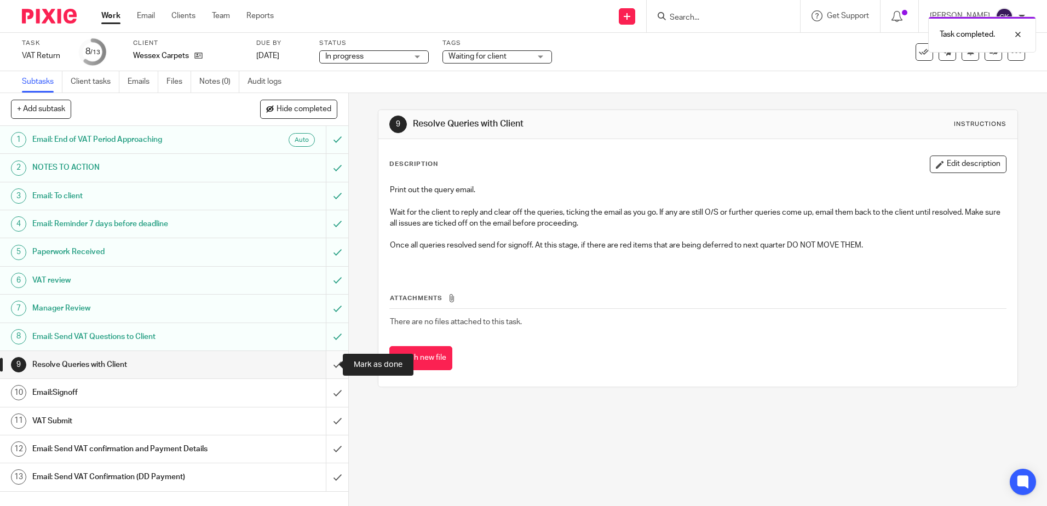
click at [323, 367] on input "submit" at bounding box center [174, 364] width 348 height 27
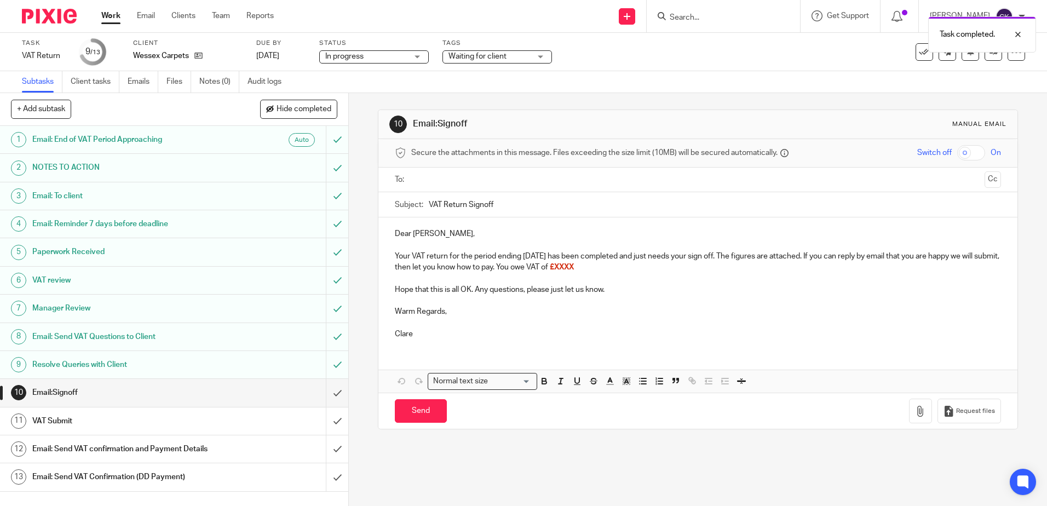
click at [415, 183] on input "text" at bounding box center [697, 180] width 564 height 13
click at [515, 182] on input "text" at bounding box center [743, 180] width 473 height 21
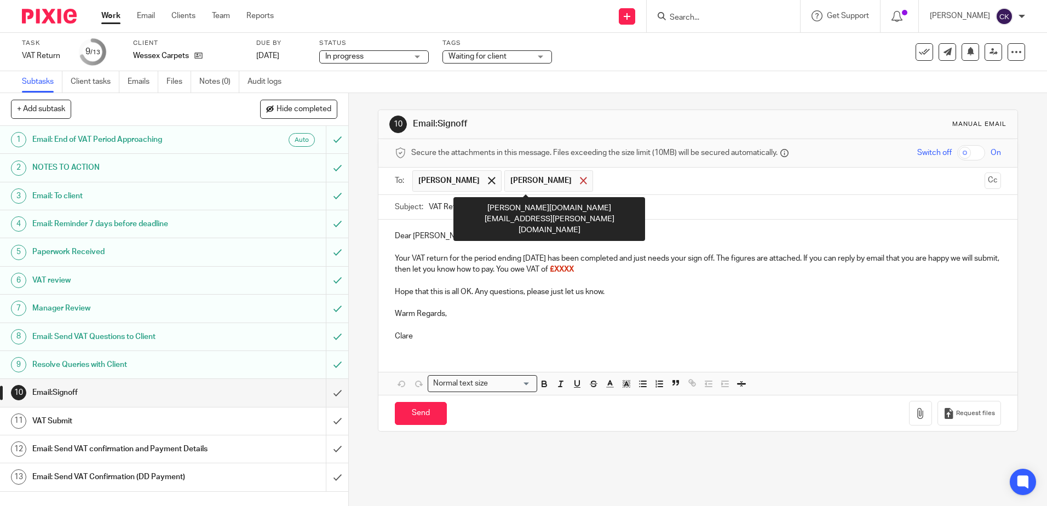
click at [580, 180] on span at bounding box center [583, 180] width 7 height 7
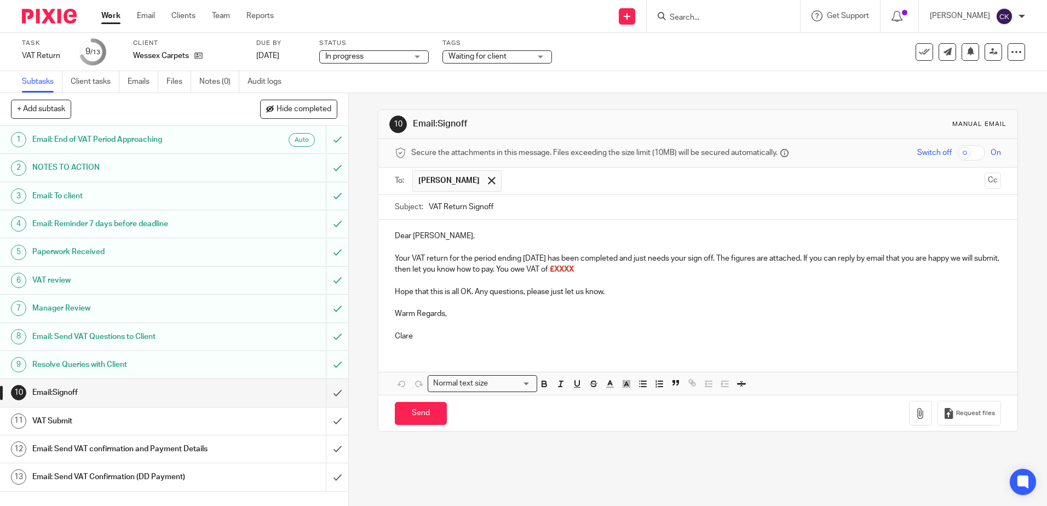
click at [527, 187] on input "text" at bounding box center [743, 180] width 473 height 21
type input "accounts@wessexcarpets.co.uk"
drag, startPoint x: 424, startPoint y: 236, endPoint x: 411, endPoint y: 236, distance: 12.6
click at [411, 236] on p "Dear Alan," at bounding box center [697, 235] width 605 height 11
click at [612, 417] on button "Save draft" at bounding box center [622, 414] width 69 height 24
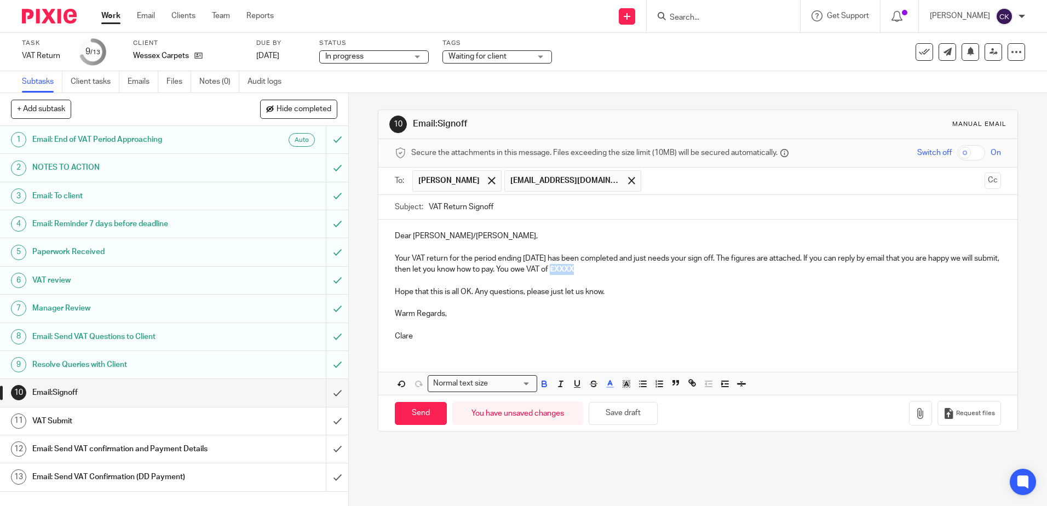
drag, startPoint x: 626, startPoint y: 273, endPoint x: 600, endPoint y: 274, distance: 26.3
click at [600, 274] on p "Your VAT return for the period ending August 31, 2025 has been completed and ju…" at bounding box center [697, 264] width 605 height 22
click at [607, 385] on icon "button" at bounding box center [610, 384] width 10 height 10
click at [576, 420] on li "color:#000000" at bounding box center [580, 419] width 8 height 8
drag, startPoint x: 616, startPoint y: 349, endPoint x: 619, endPoint y: 332, distance: 16.7
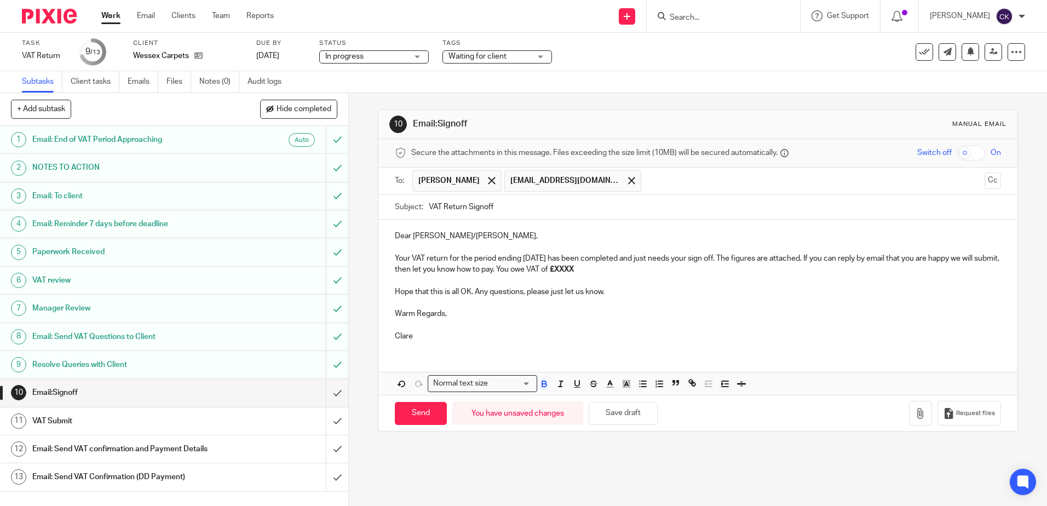
click at [617, 349] on div "Dear Brian/Pauline, Your VAT return for the period ending August 31, 2025 has b…" at bounding box center [697, 284] width 638 height 130
drag, startPoint x: 626, startPoint y: 271, endPoint x: 602, endPoint y: 274, distance: 23.7
click at [602, 274] on p "Your VAT return for the period ending August 31, 2025 has been completed and ju…" at bounding box center [697, 264] width 605 height 22
click at [761, 346] on div "Dear Brian/Pauline, Your VAT return for the period ending August 31, 2025 has b…" at bounding box center [697, 284] width 638 height 130
click at [909, 419] on button "button" at bounding box center [920, 413] width 23 height 25
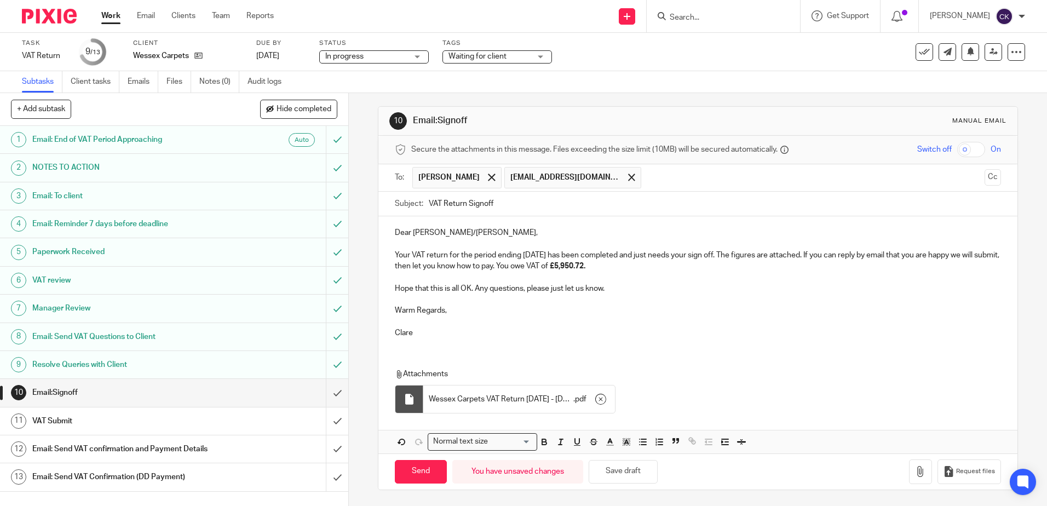
scroll to position [4, 0]
click at [417, 473] on input "Send" at bounding box center [421, 471] width 52 height 24
type input "Sent"
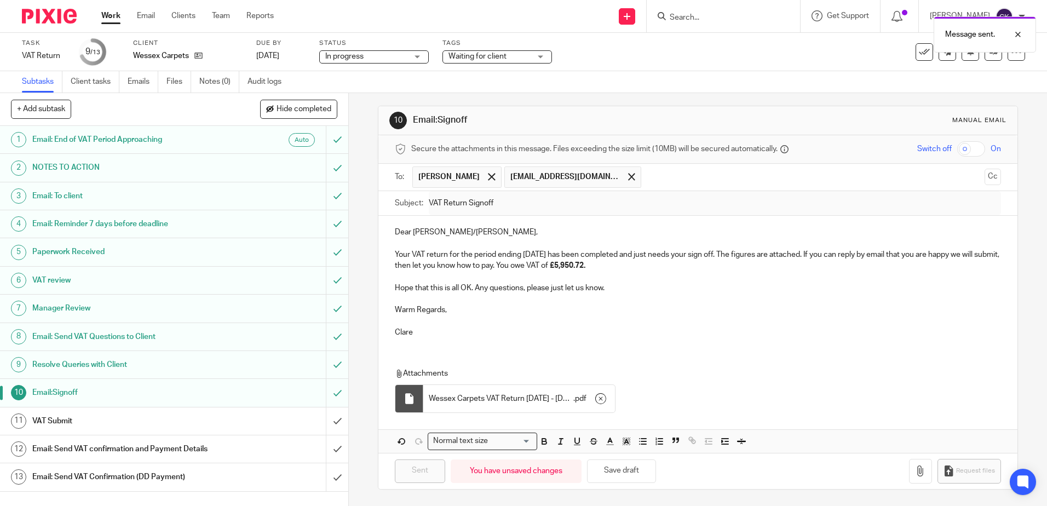
click at [539, 56] on div "Waiting for client" at bounding box center [496, 56] width 109 height 13
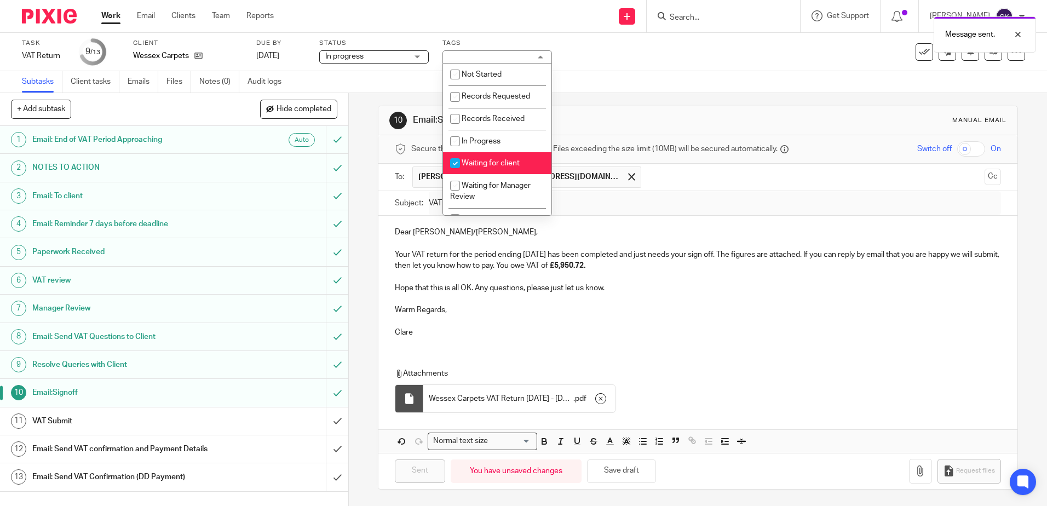
click at [454, 161] on input "checkbox" at bounding box center [454, 163] width 21 height 21
checkbox input "false"
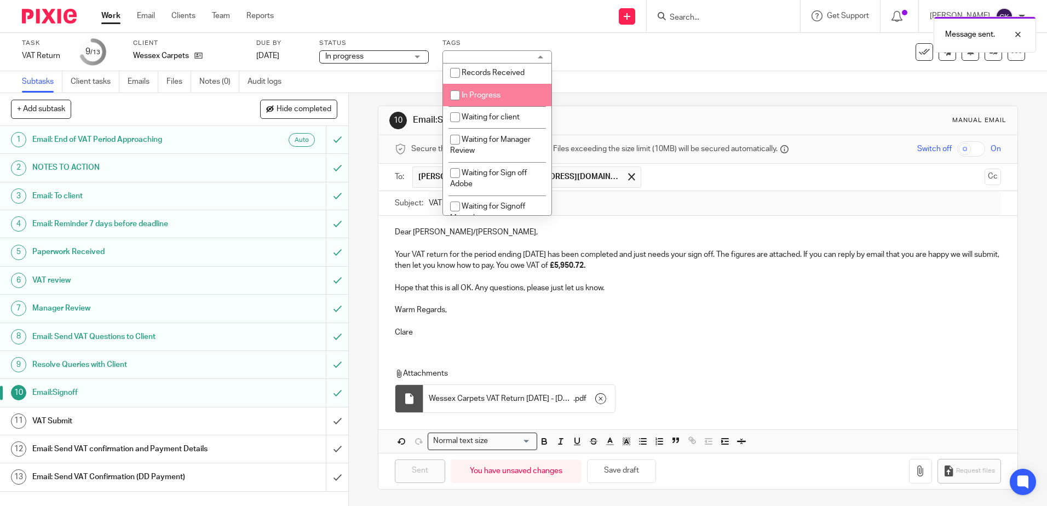
scroll to position [109, 0]
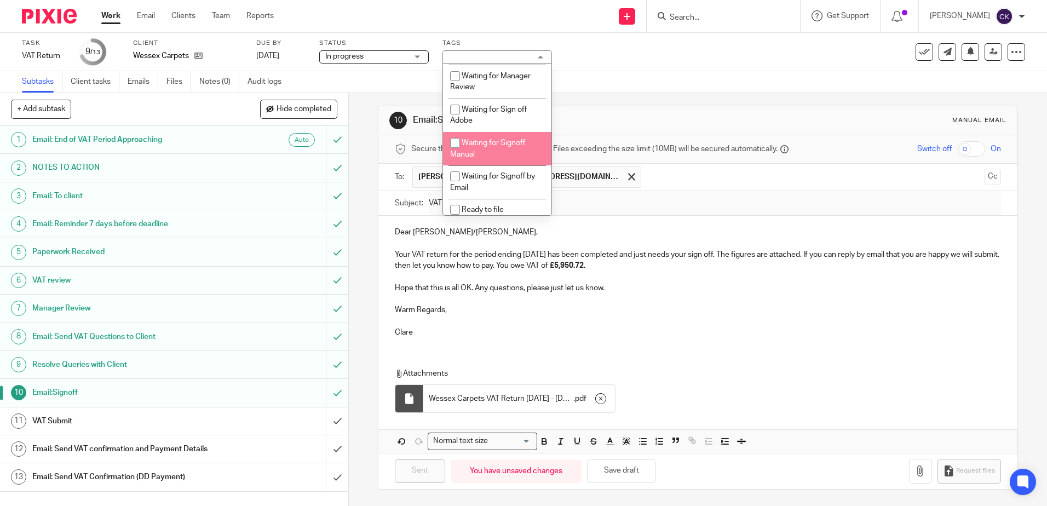
click at [453, 145] on input "checkbox" at bounding box center [454, 142] width 21 height 21
checkbox input "true"
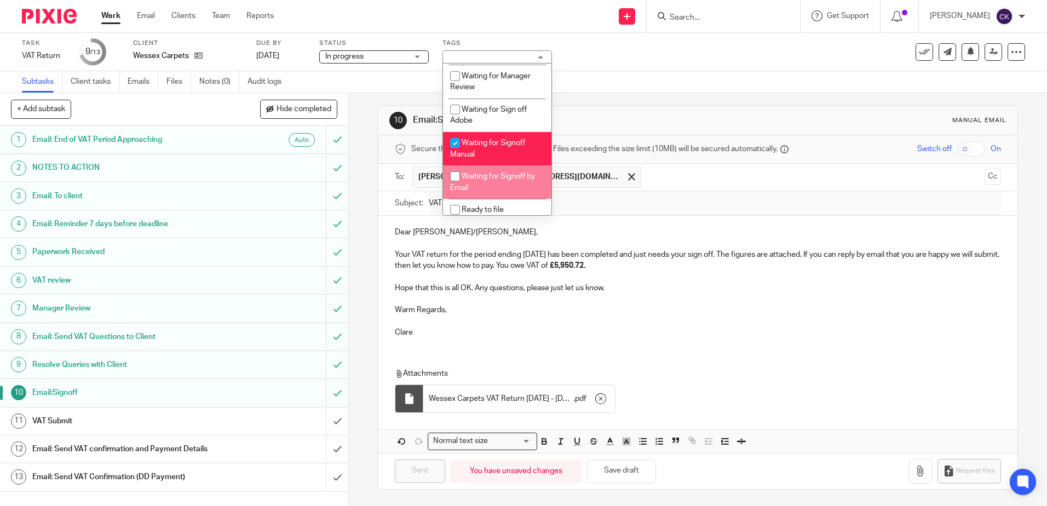
click at [451, 181] on input "checkbox" at bounding box center [454, 176] width 21 height 21
checkbox input "true"
click at [457, 142] on input "checkbox" at bounding box center [454, 142] width 21 height 21
checkbox input "false"
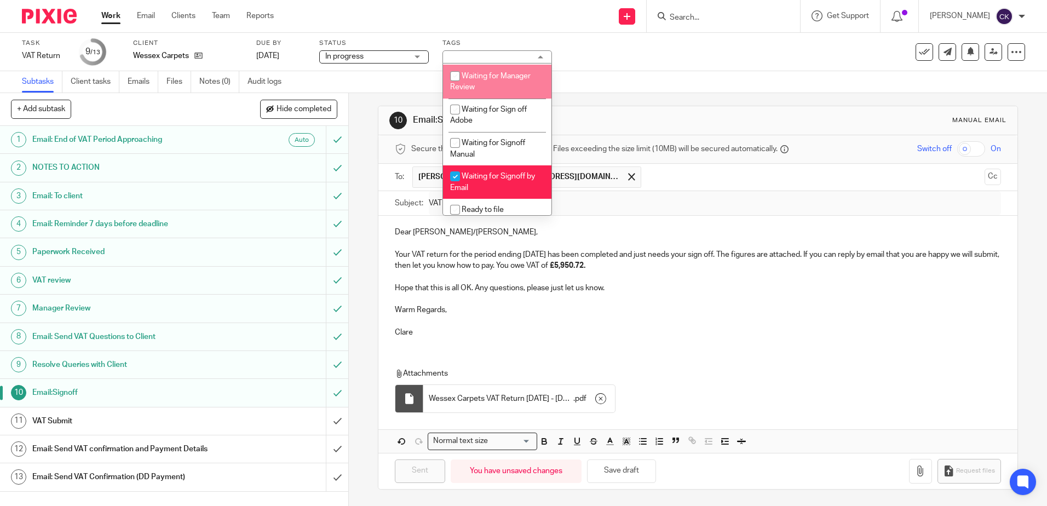
click at [607, 55] on div "Task VAT Return Save VAT Return 9 /13 Client Wessex Carpets Due by 7 Oct 2025 S…" at bounding box center [440, 52] width 836 height 26
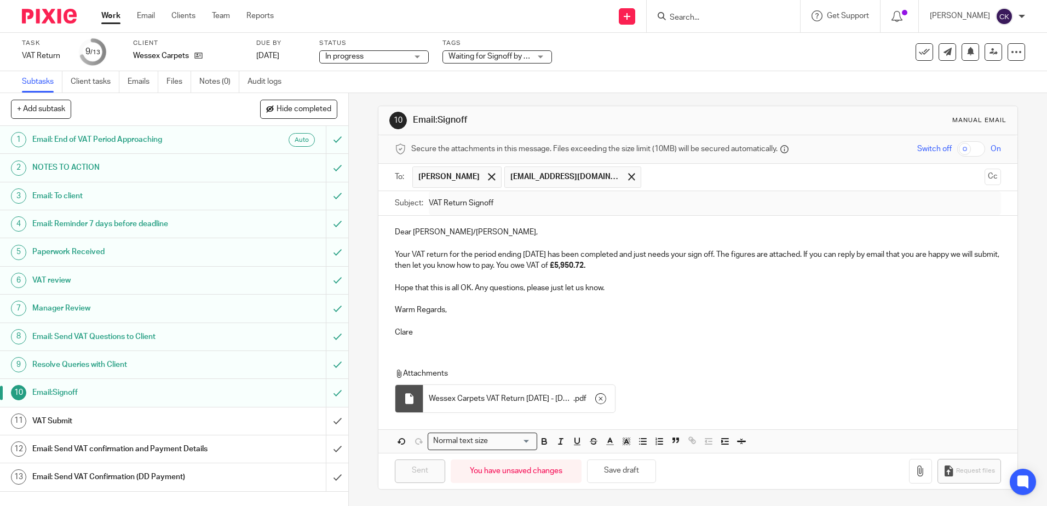
click at [113, 19] on link "Work" at bounding box center [110, 15] width 19 height 11
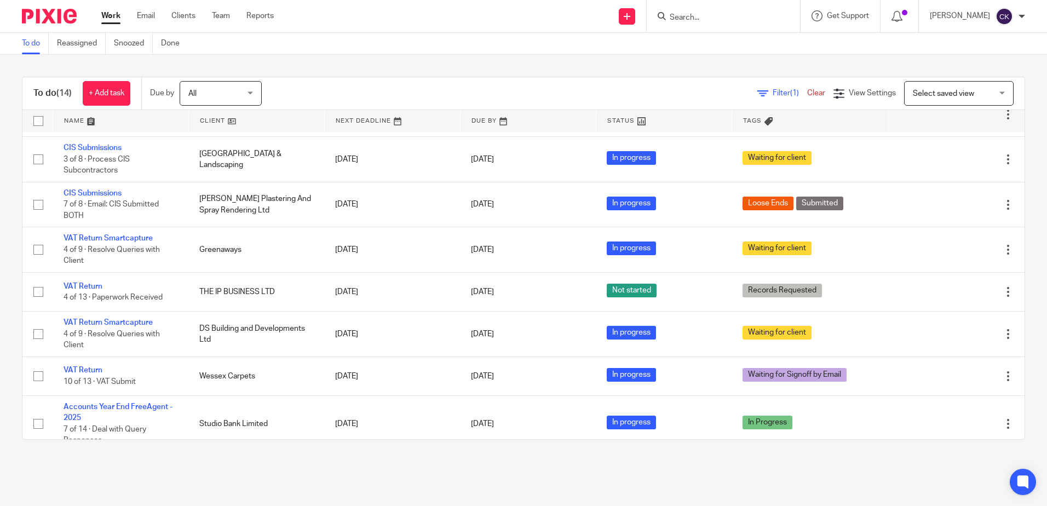
scroll to position [171, 0]
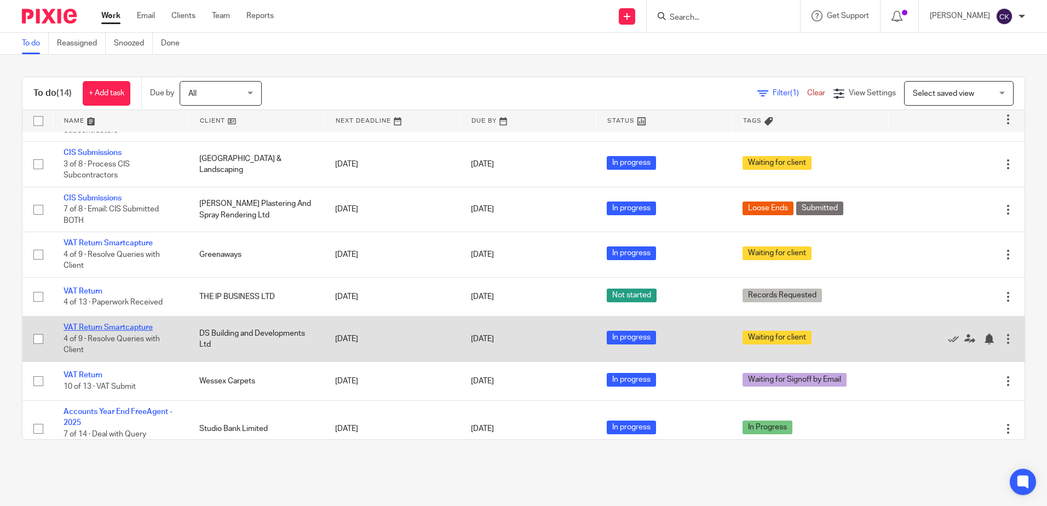
click at [108, 326] on link "VAT Return Smartcapture" at bounding box center [107, 327] width 89 height 8
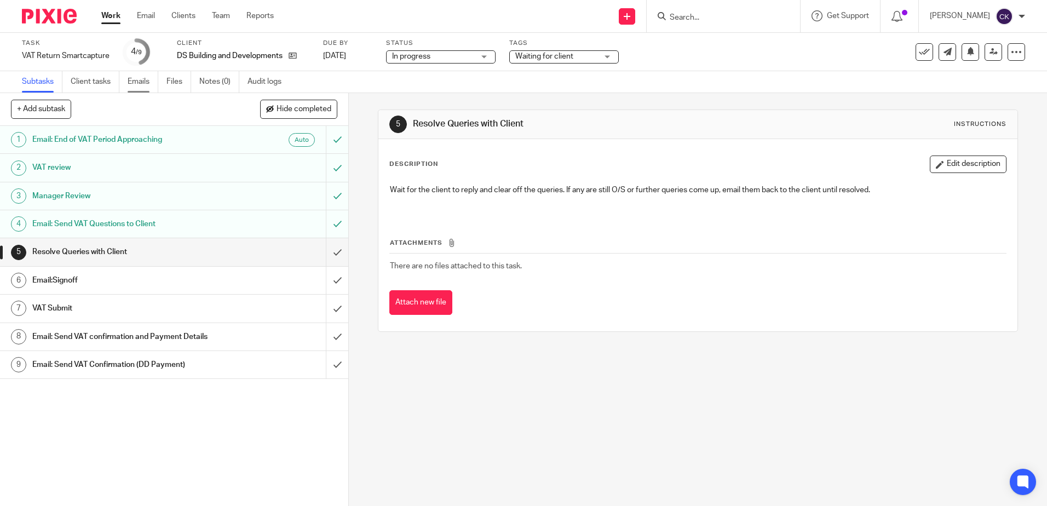
click at [134, 82] on link "Emails" at bounding box center [143, 81] width 31 height 21
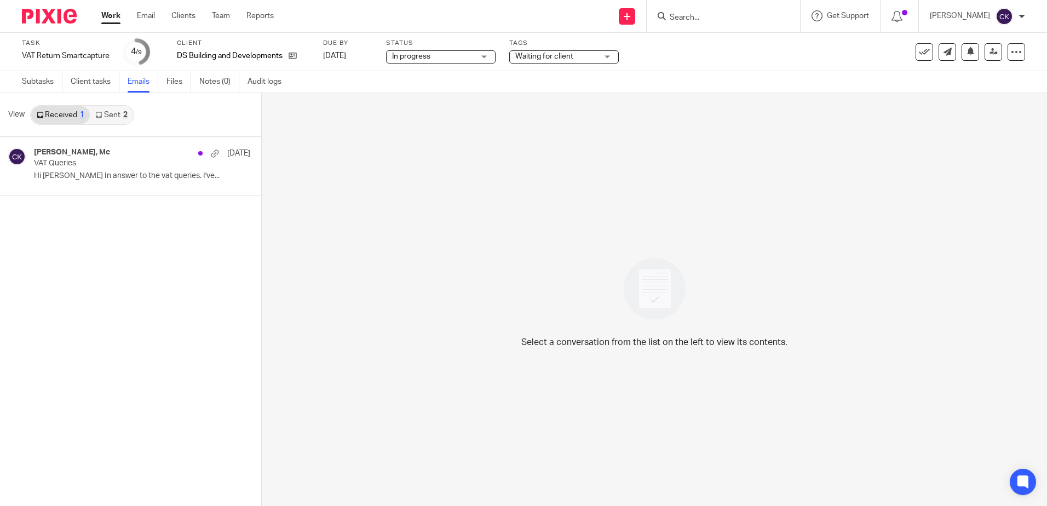
click at [112, 114] on link "Sent 2" at bounding box center [111, 115] width 43 height 18
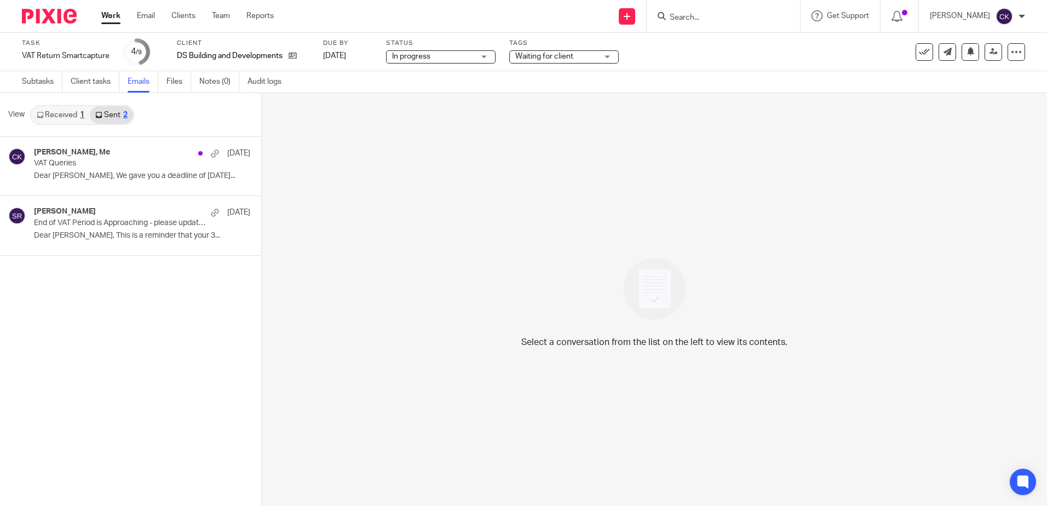
drag, startPoint x: 61, startPoint y: 117, endPoint x: 82, endPoint y: 130, distance: 24.8
click at [62, 118] on link "Received 1" at bounding box center [60, 115] width 59 height 18
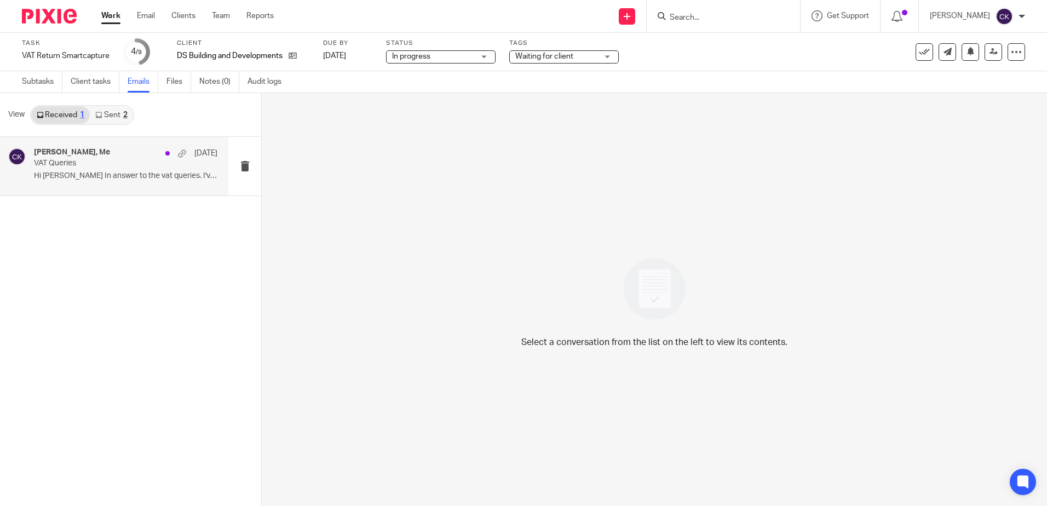
click at [103, 164] on p "VAT Queries" at bounding box center [107, 163] width 147 height 9
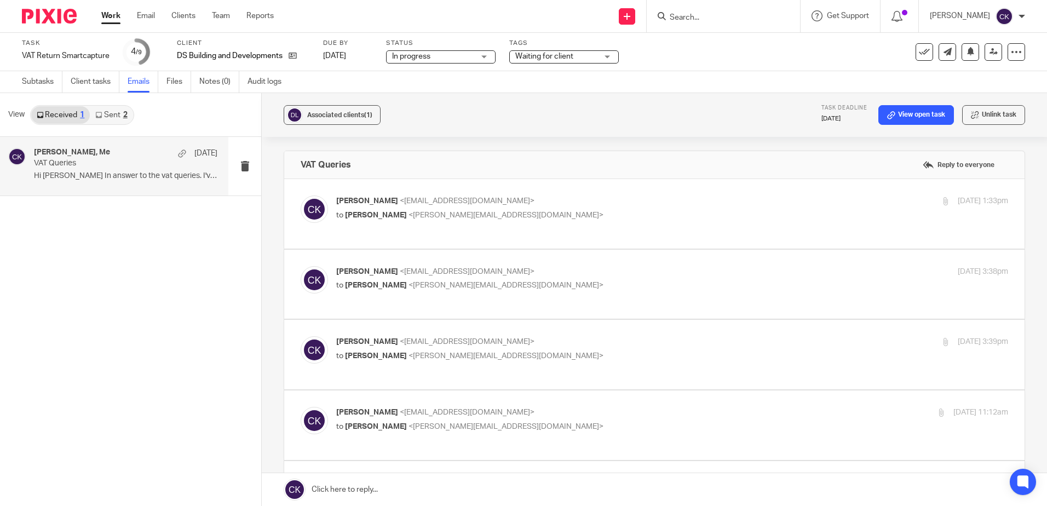
click at [416, 211] on body "Work Email Clients Team Reports Work Email Clients Team Reports Settings Send n…" at bounding box center [523, 253] width 1047 height 506
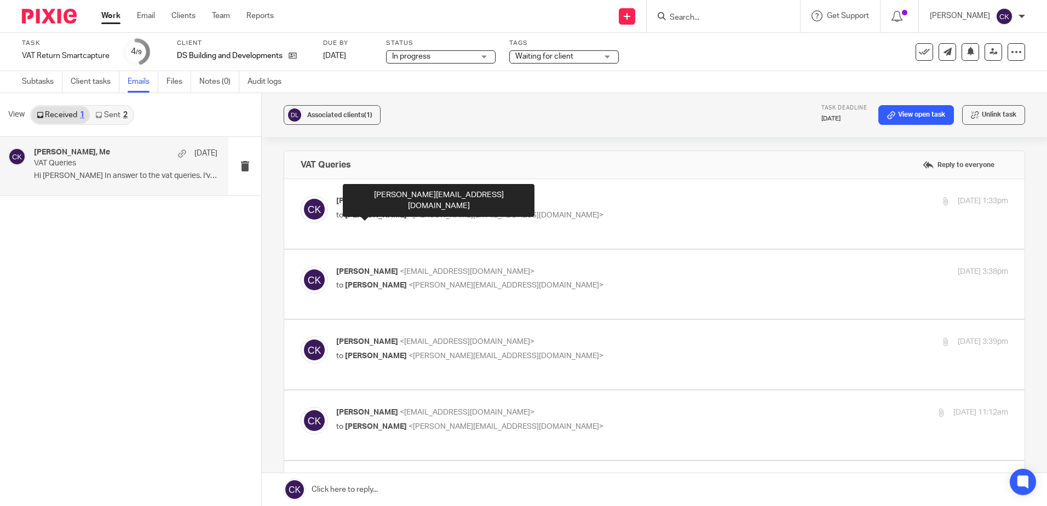
click at [386, 217] on span "David Scott" at bounding box center [376, 215] width 62 height 8
checkbox input "true"
